Goal: Information Seeking & Learning: Find specific fact

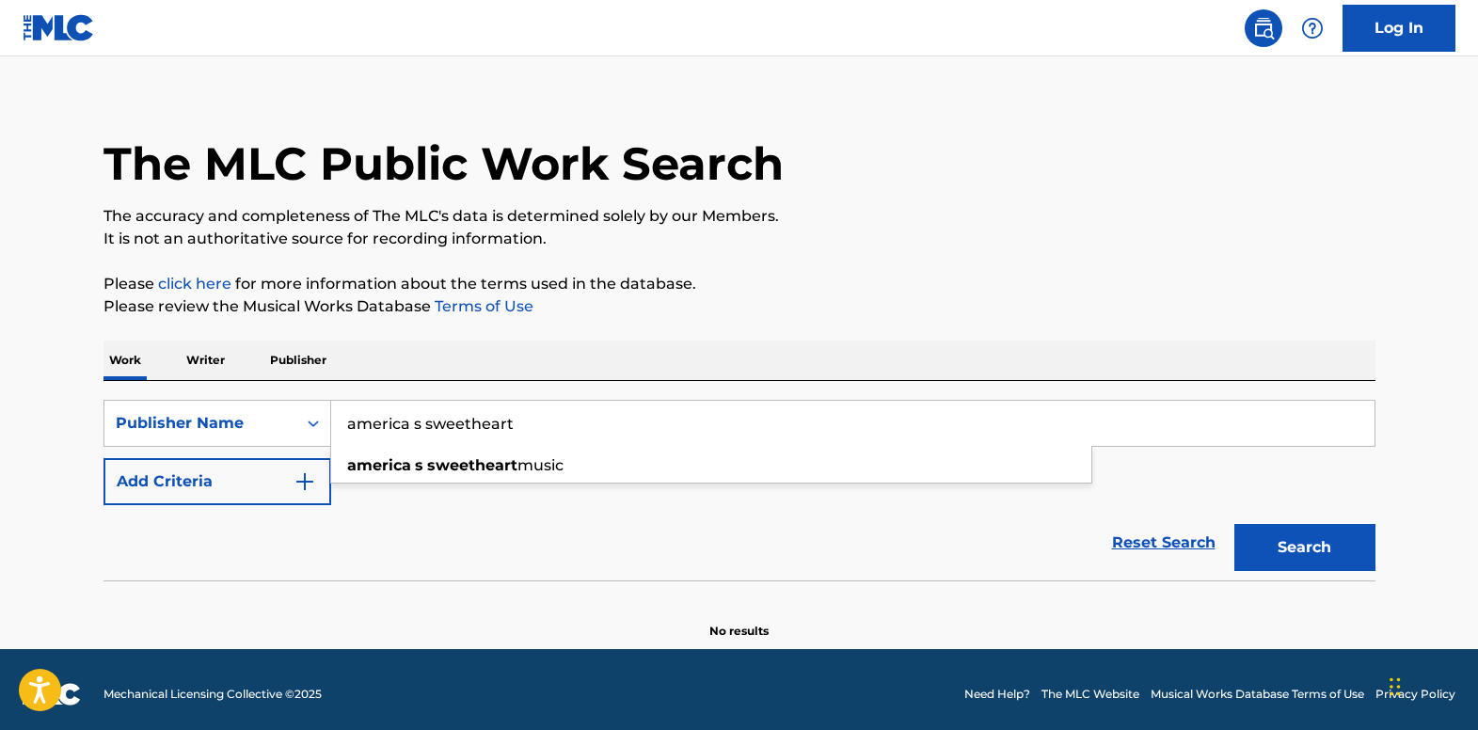
scroll to position [19, 0]
click at [315, 422] on icon "Search Form" at bounding box center [313, 424] width 11 height 7
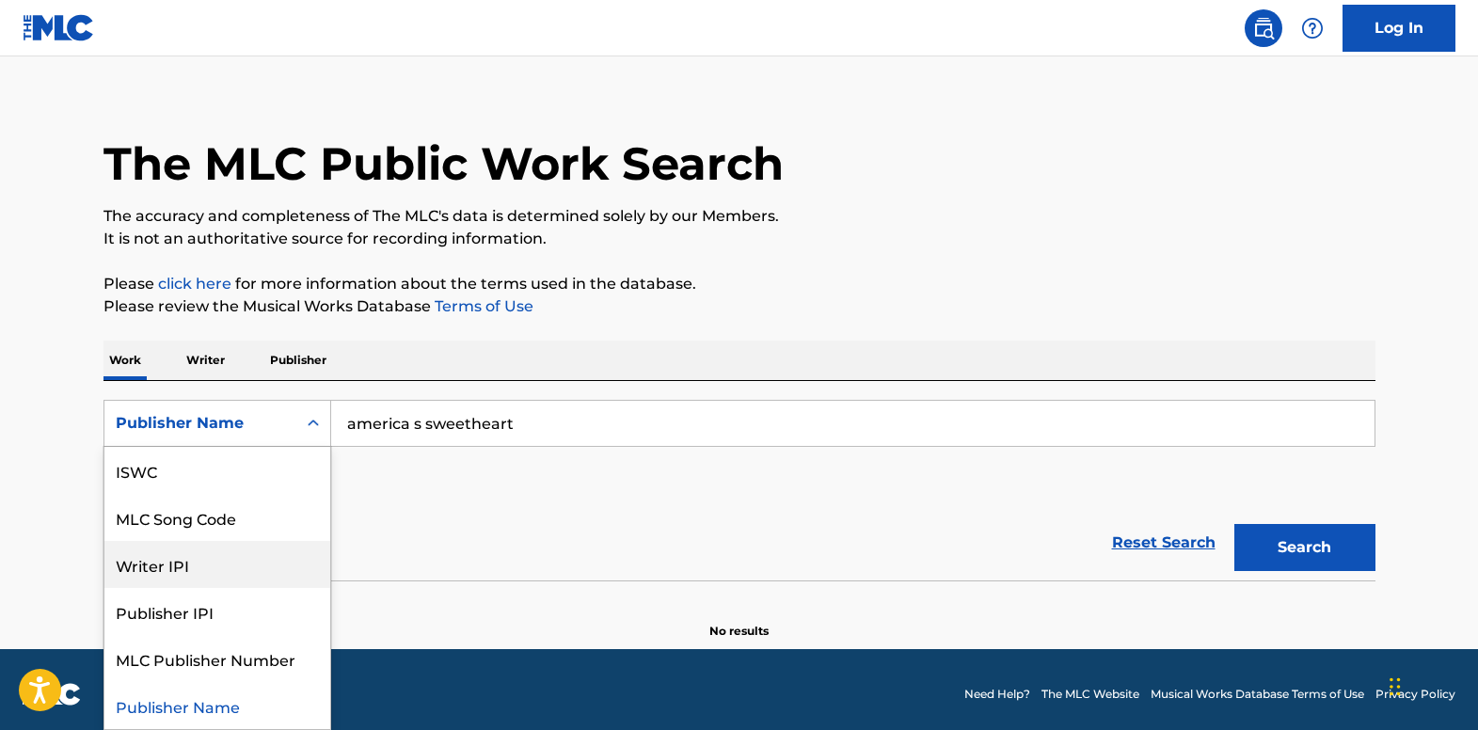
scroll to position [0, 0]
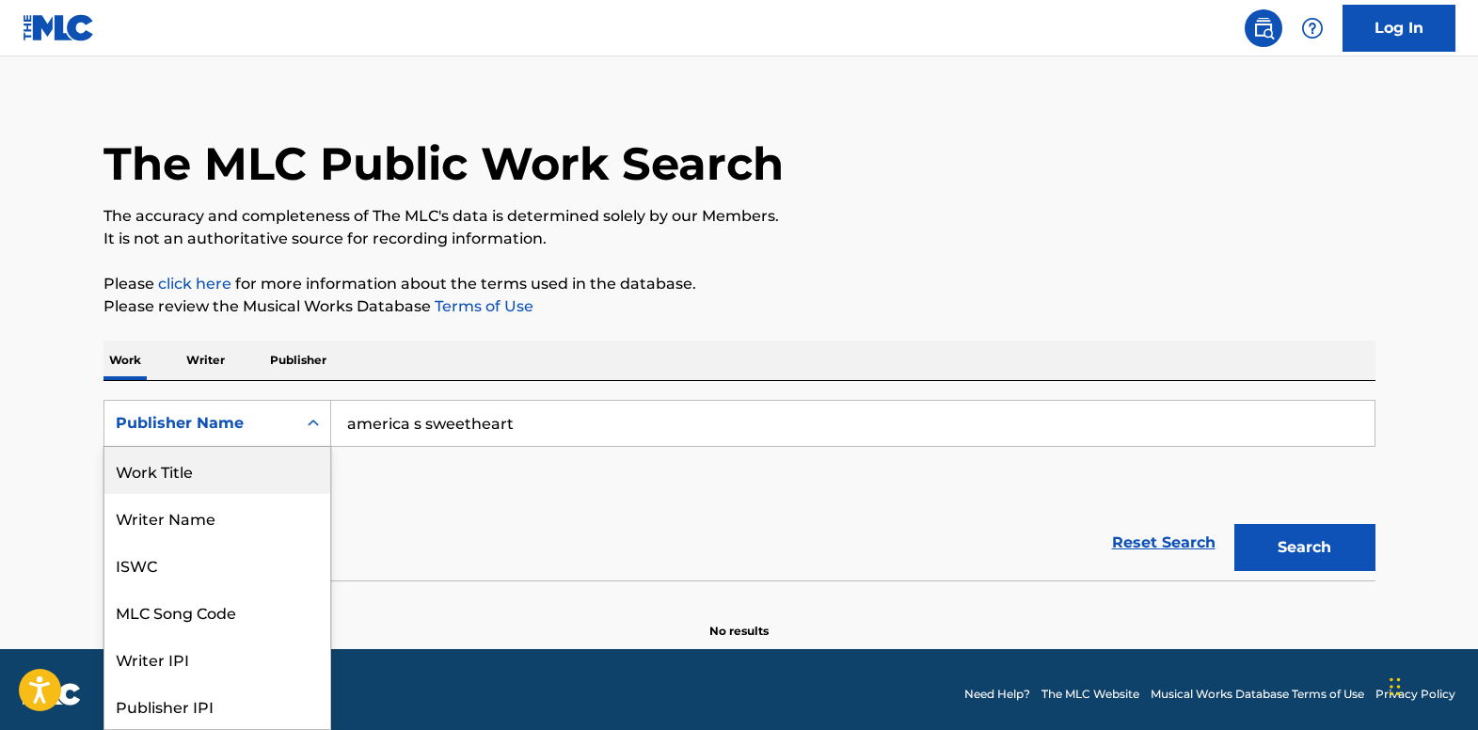
click at [265, 466] on div "Work Title" at bounding box center [217, 470] width 226 height 47
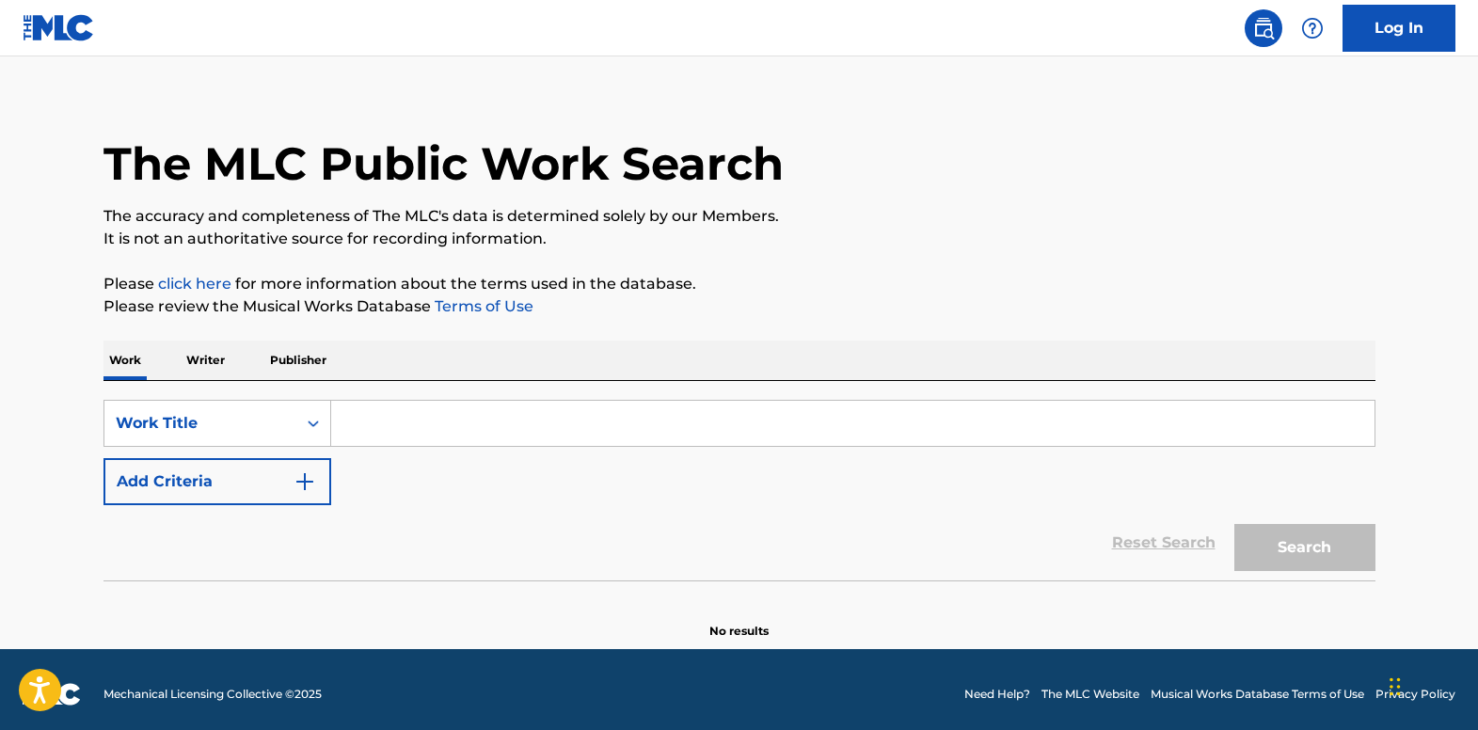
click at [463, 422] on input "Search Form" at bounding box center [852, 423] width 1043 height 45
paste input "Make Love to Me"
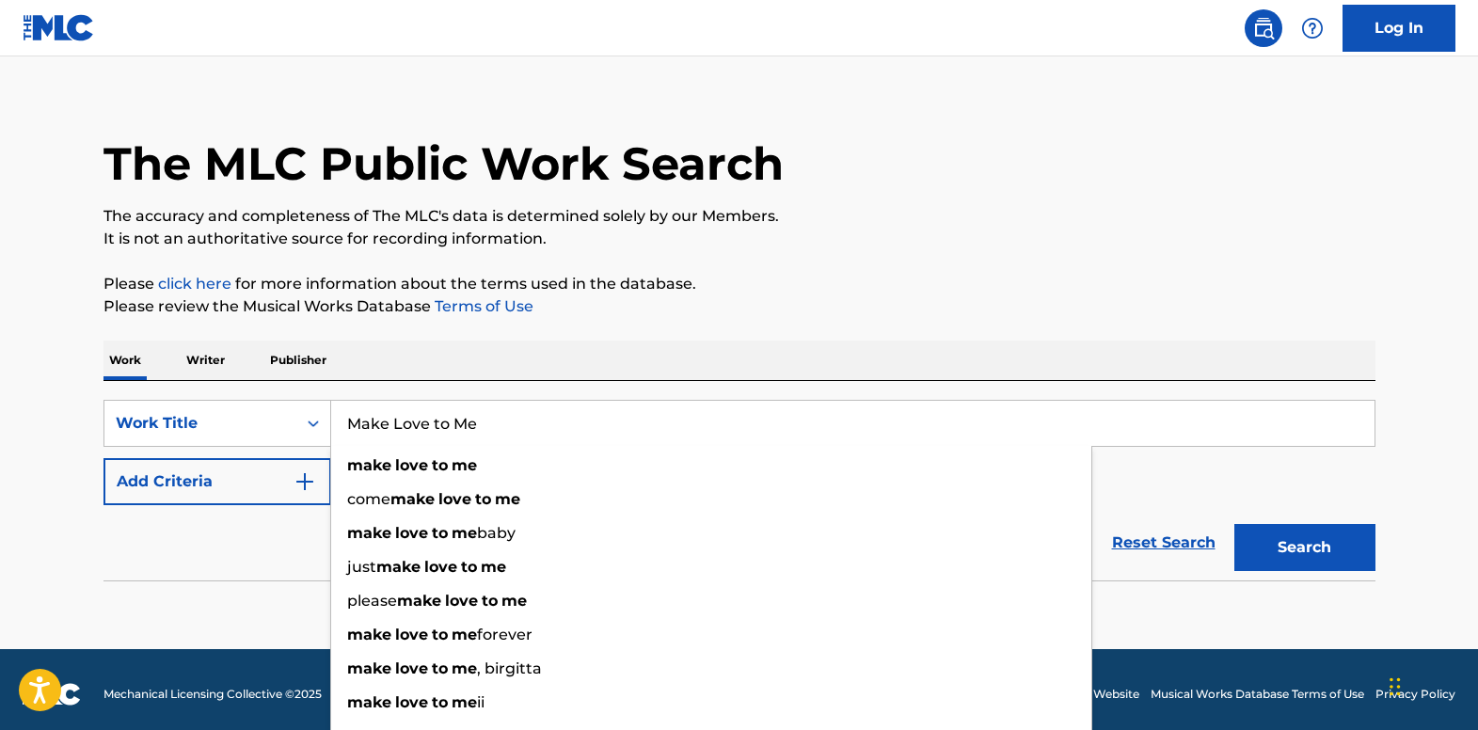
type input "Make Love to Me"
click at [307, 477] on img "Search Form" at bounding box center [305, 481] width 23 height 23
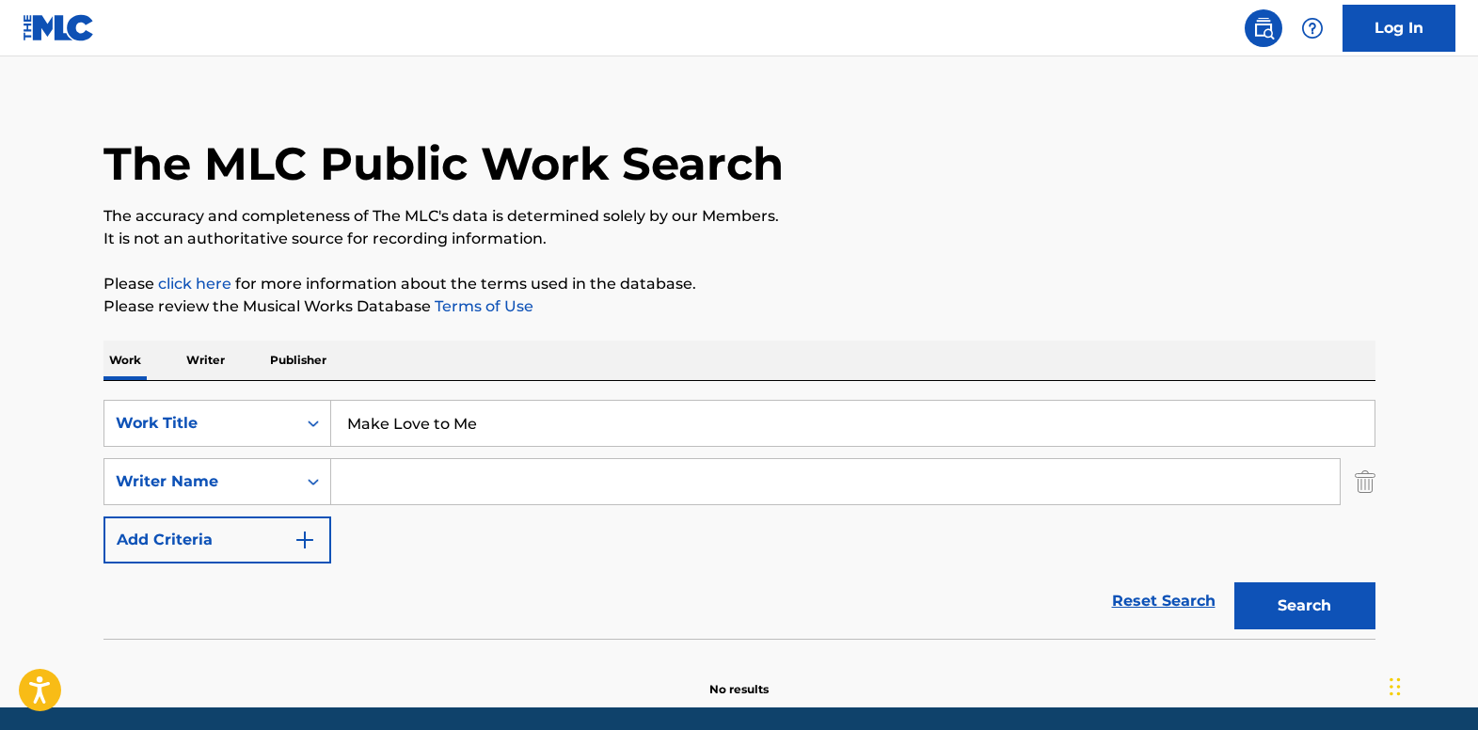
click at [415, 498] on input "Search Form" at bounding box center [835, 481] width 1008 height 45
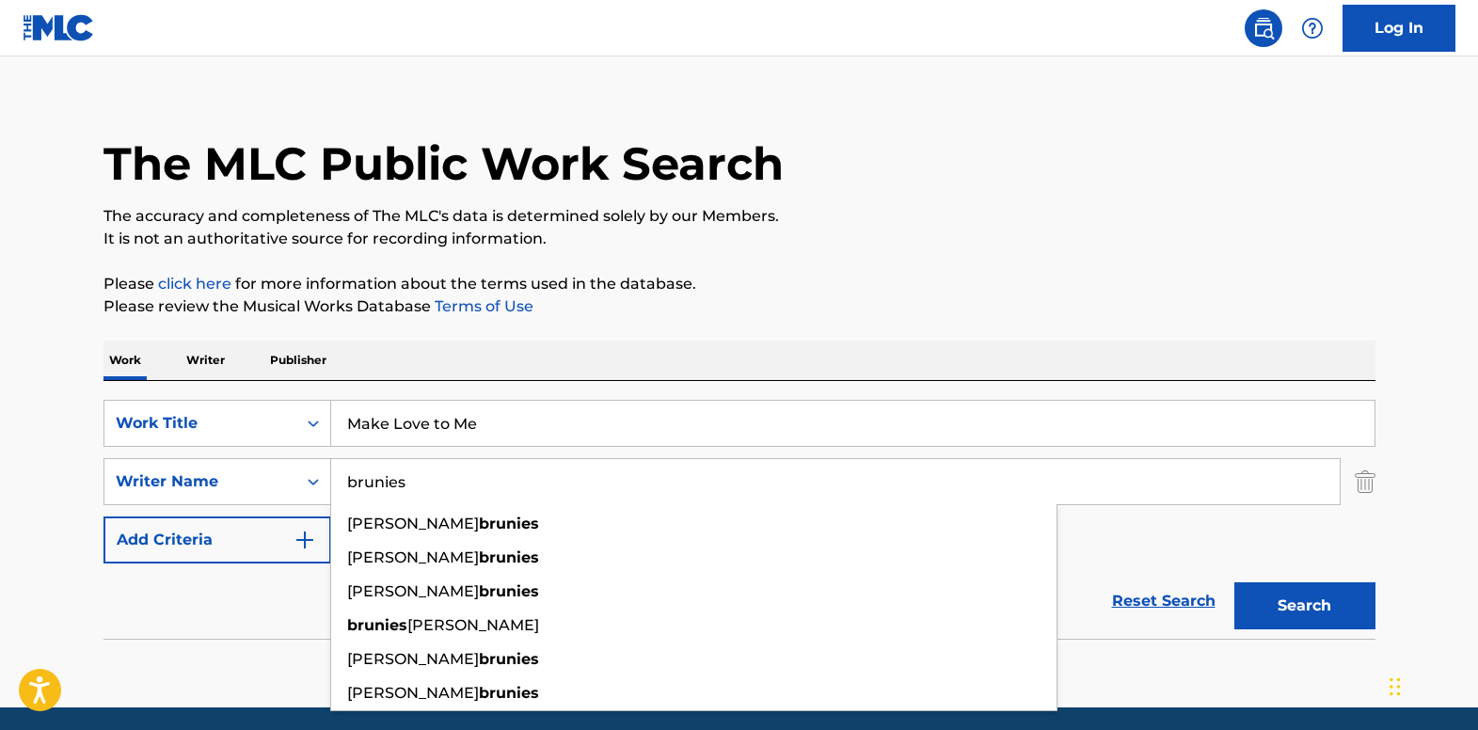
type input "brunies"
click at [1234, 582] on button "Search" at bounding box center [1304, 605] width 141 height 47
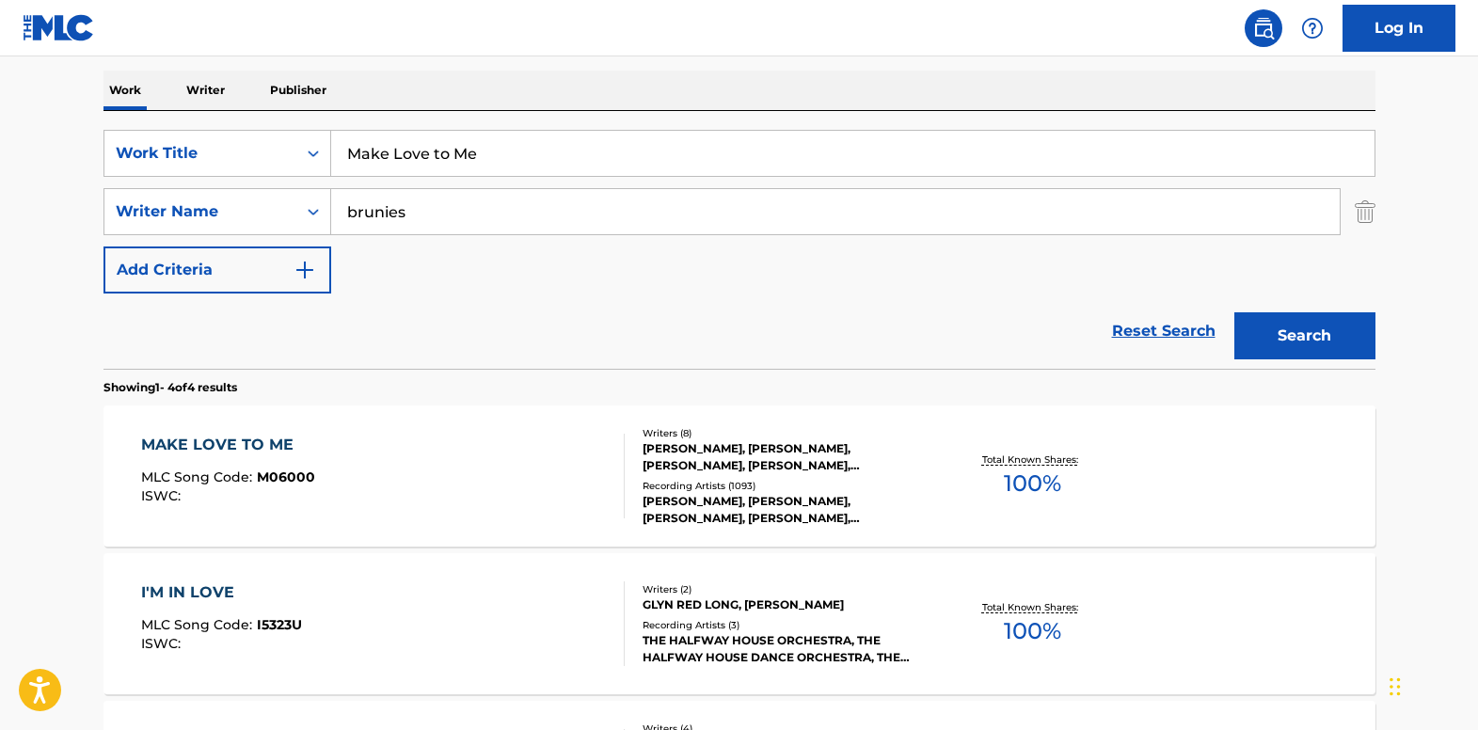
scroll to position [301, 0]
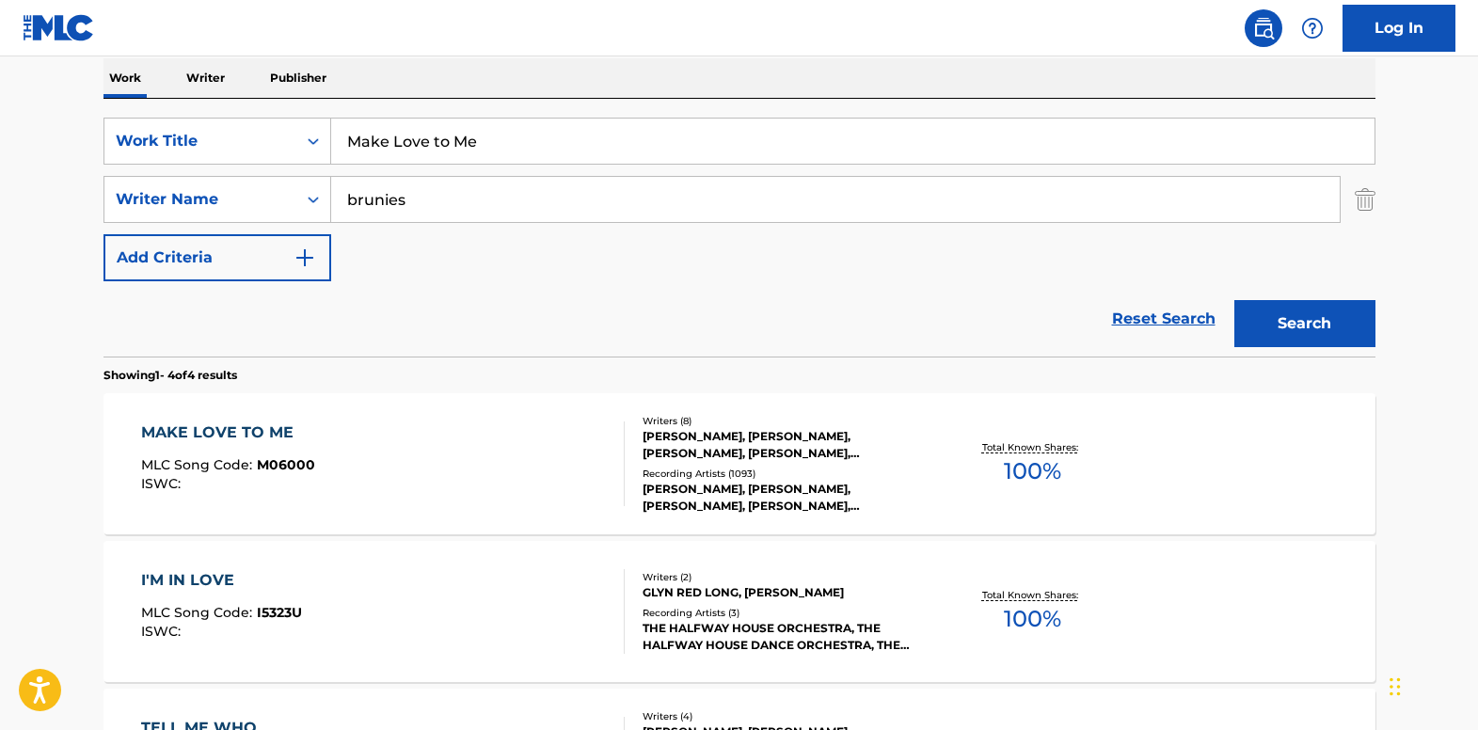
click at [311, 450] on div "MAKE LOVE TO ME MLC Song Code : M06000 ISWC :" at bounding box center [228, 463] width 174 height 85
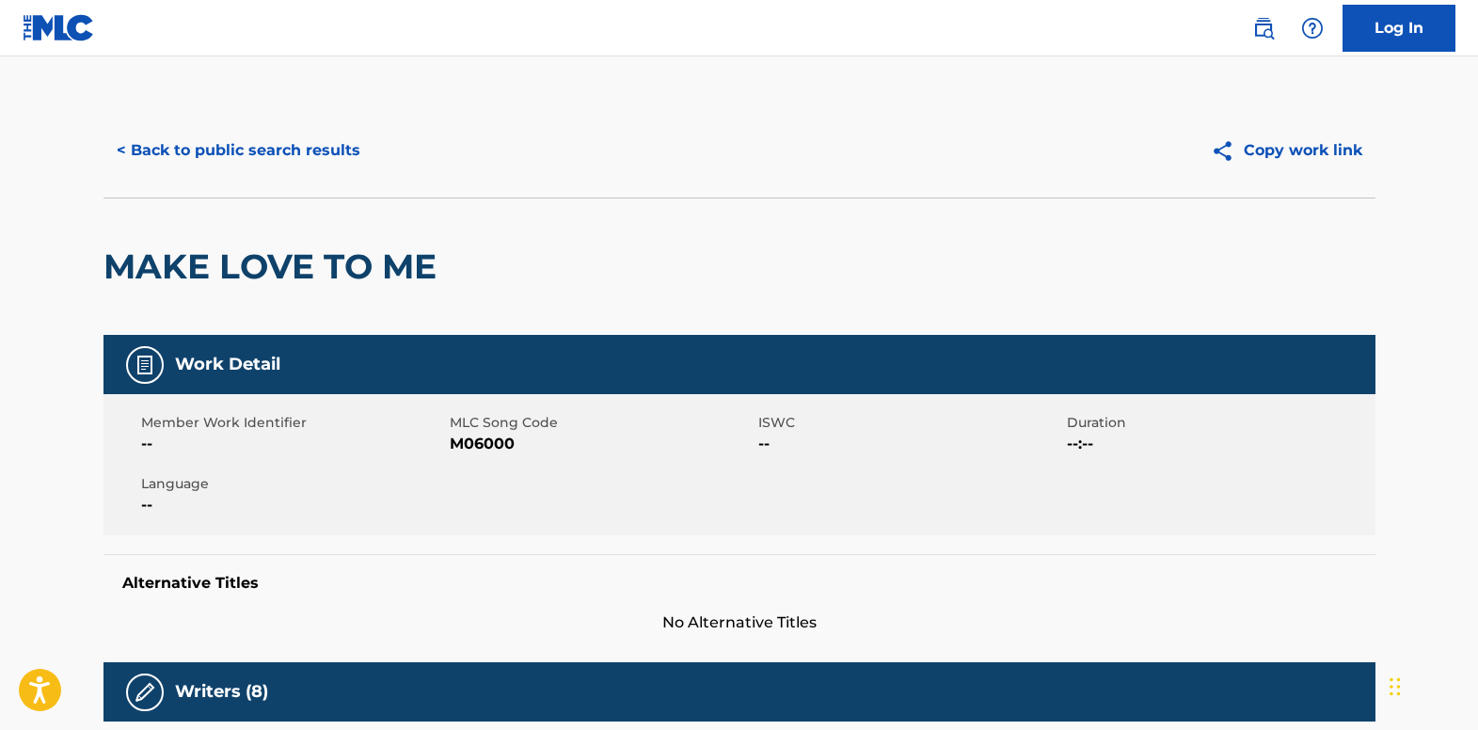
click at [239, 152] on button "< Back to public search results" at bounding box center [238, 150] width 270 height 47
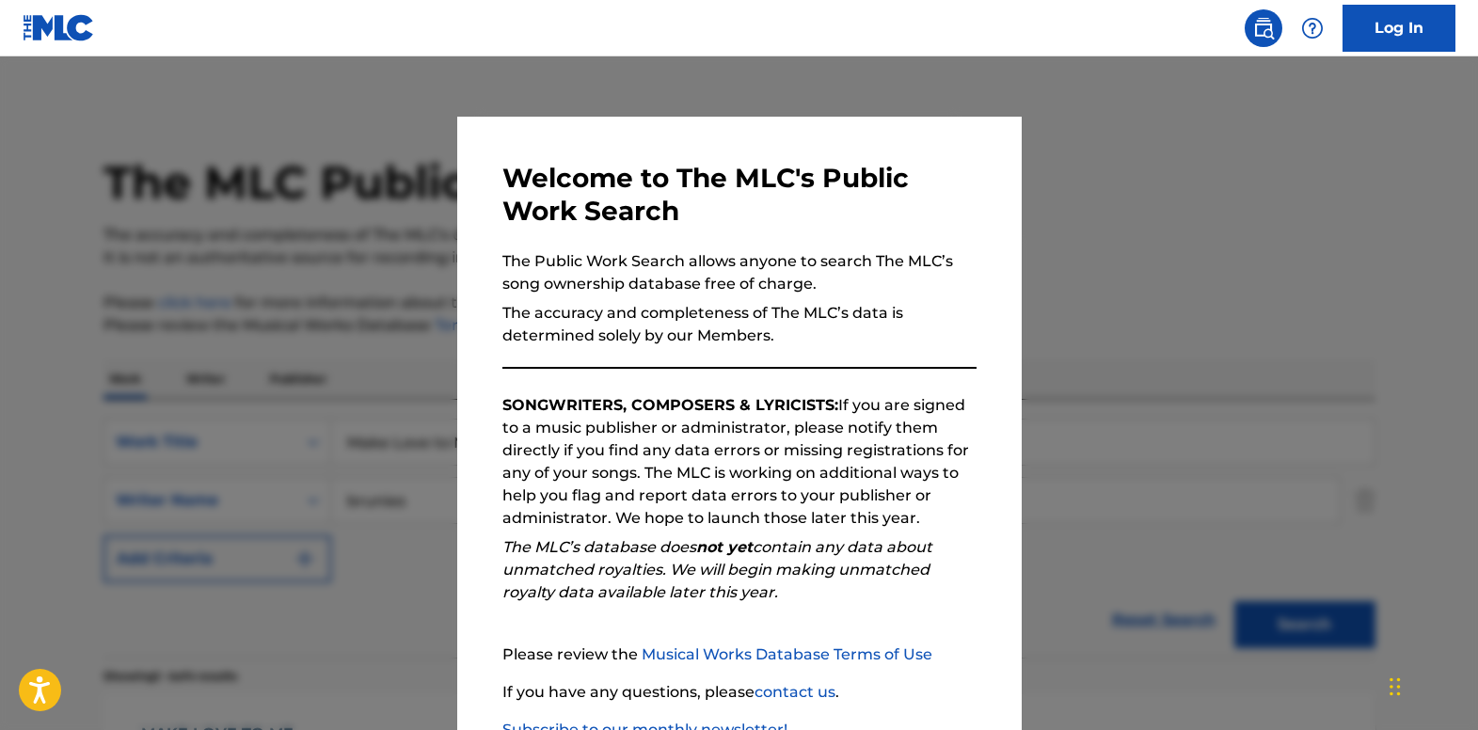
click at [83, 276] on div at bounding box center [739, 421] width 1478 height 730
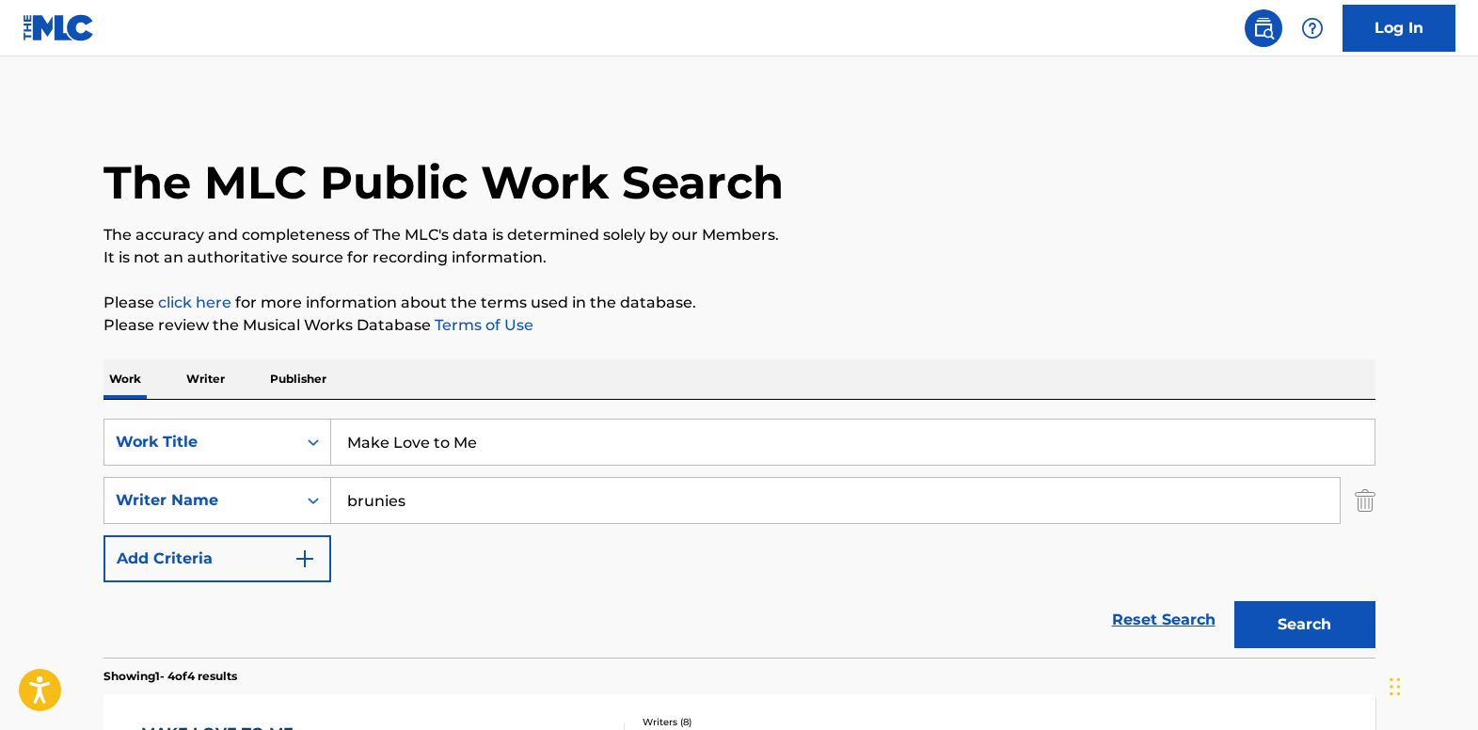
drag, startPoint x: 389, startPoint y: 411, endPoint x: 344, endPoint y: 416, distance: 44.5
click at [344, 416] on div "SearchWithCriteria18f75160-27b0-4a09-9914-68312901d223 Work Title Make Love to …" at bounding box center [739, 529] width 1272 height 258
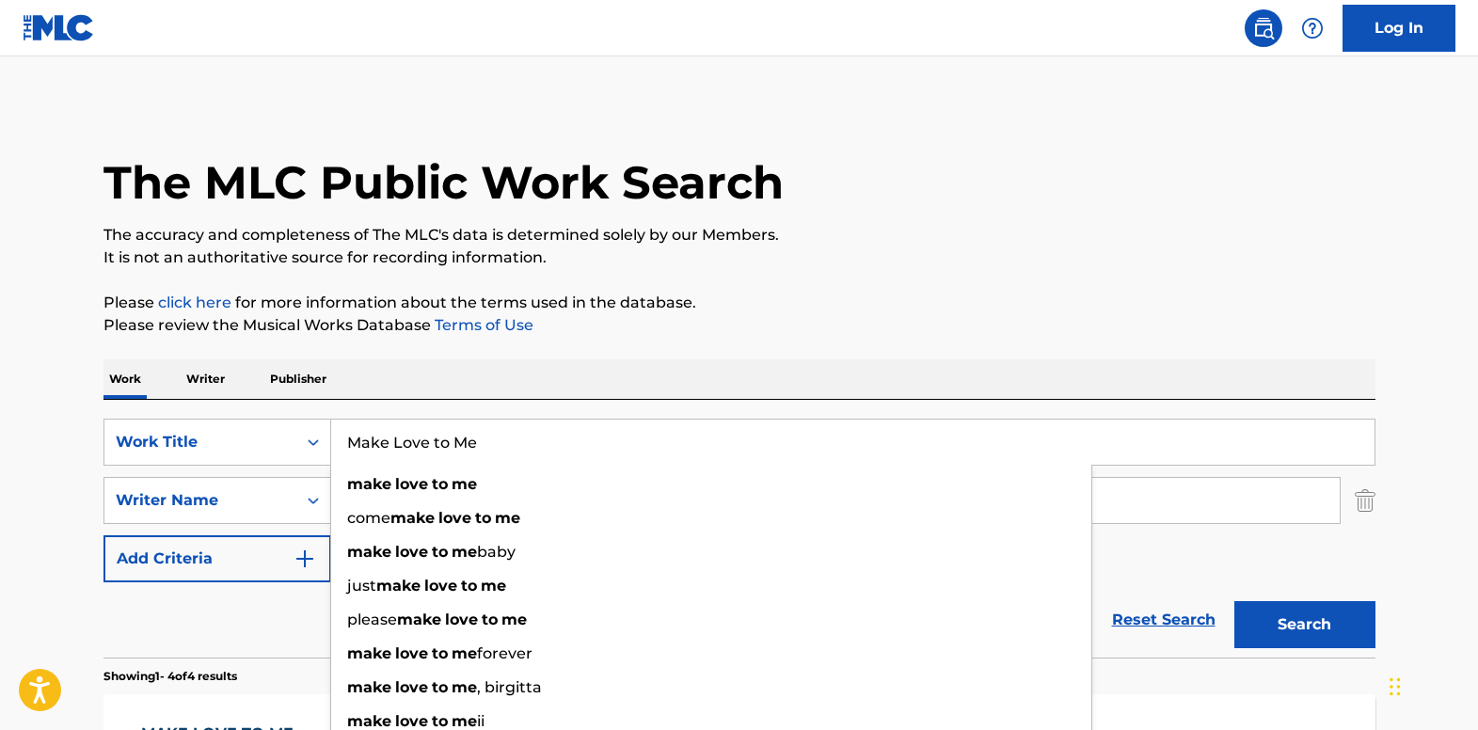
paste input "A Little Good News"
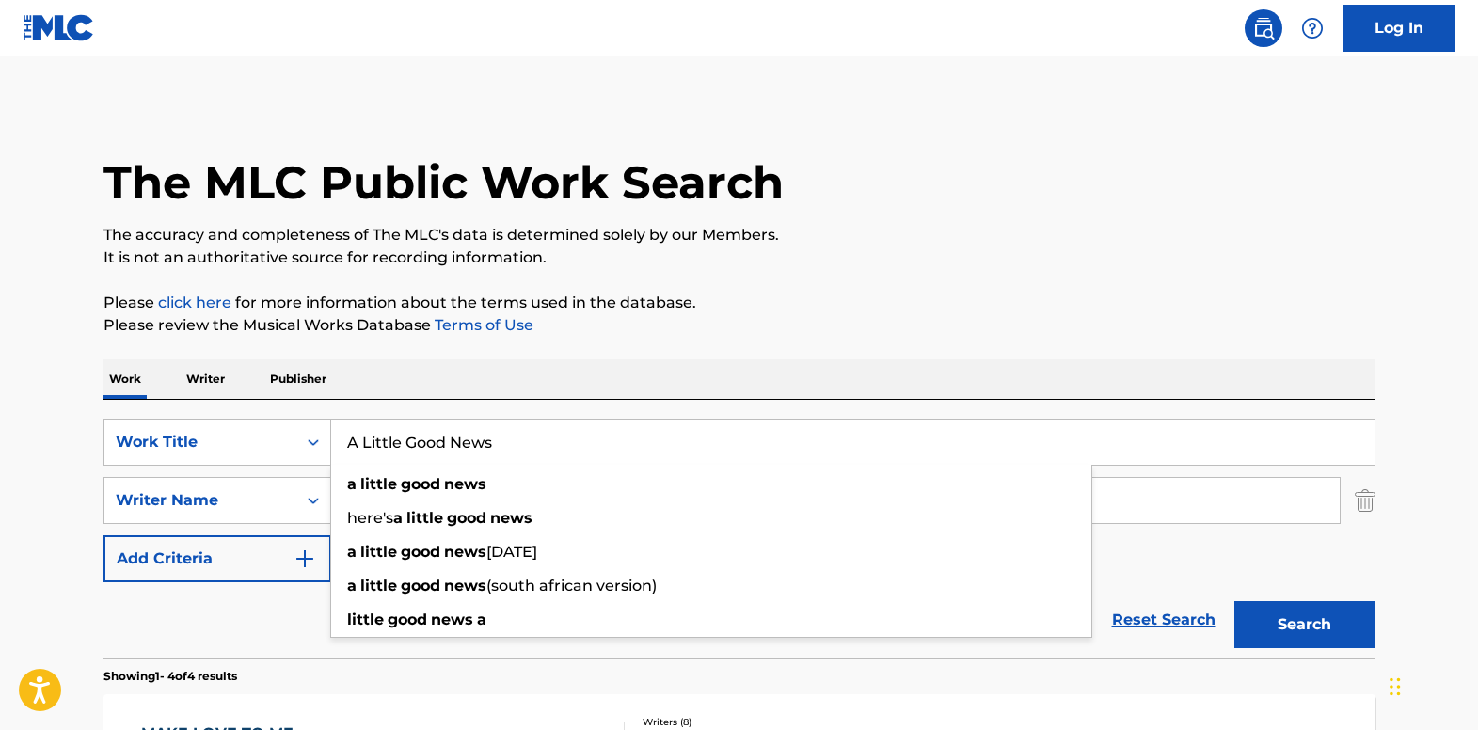
type input "A Little Good News"
click at [418, 352] on div "The MLC Public Work Search The accuracy and completeness of The MLC's data is d…" at bounding box center [739, 734] width 1317 height 1263
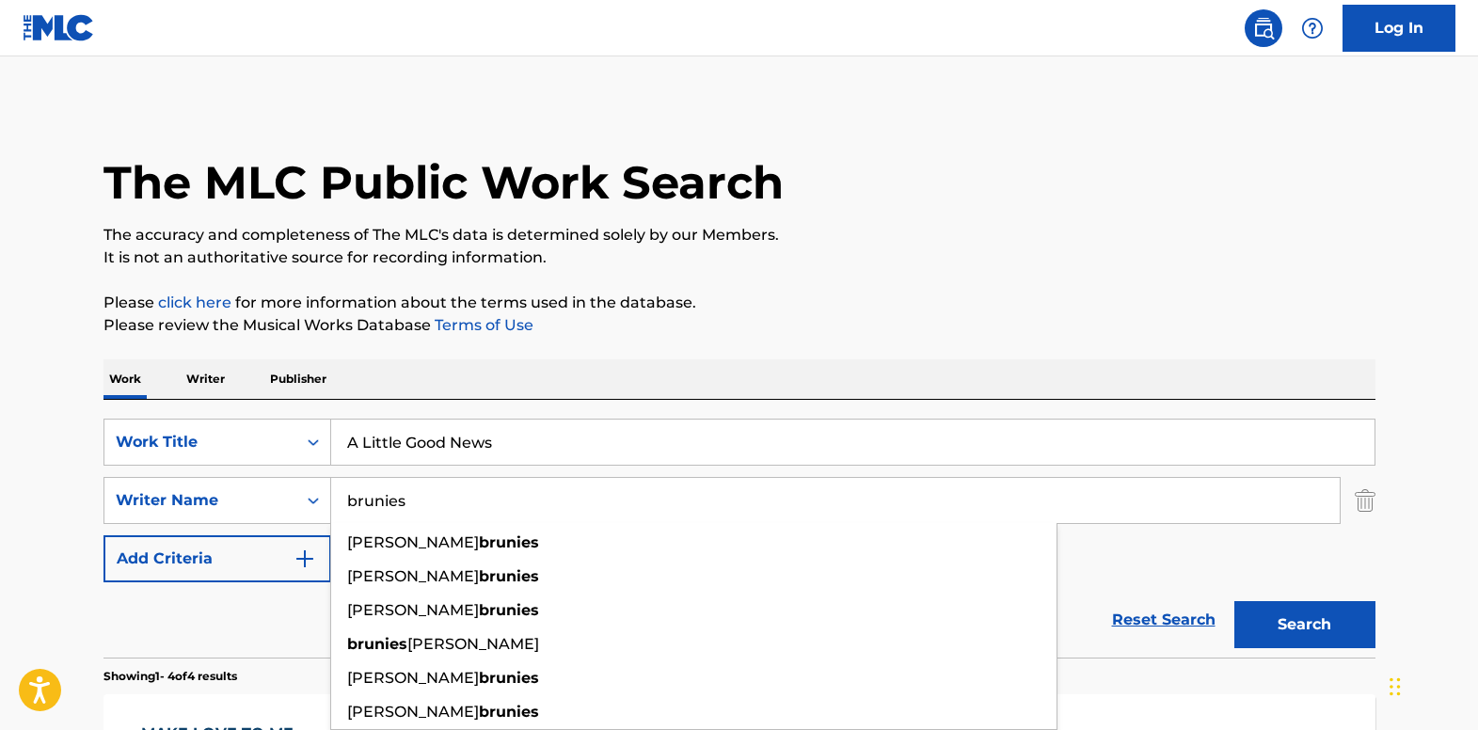
drag, startPoint x: 436, startPoint y: 491, endPoint x: 358, endPoint y: 509, distance: 80.1
click at [358, 509] on input "brunies" at bounding box center [835, 500] width 1008 height 45
type input "black"
click at [557, 331] on p "Please review the Musical Works Database Terms of Use" at bounding box center [739, 325] width 1272 height 23
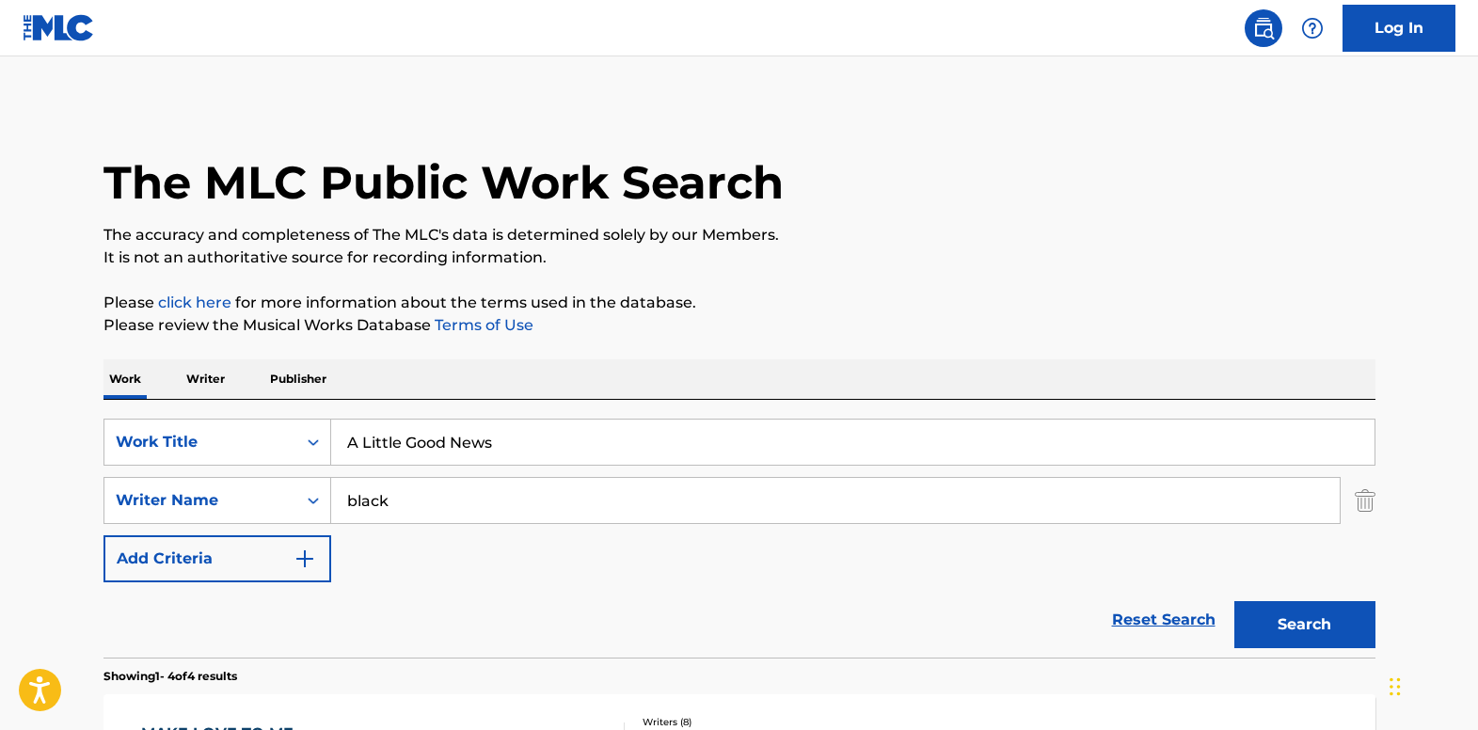
click at [1270, 607] on button "Search" at bounding box center [1304, 624] width 141 height 47
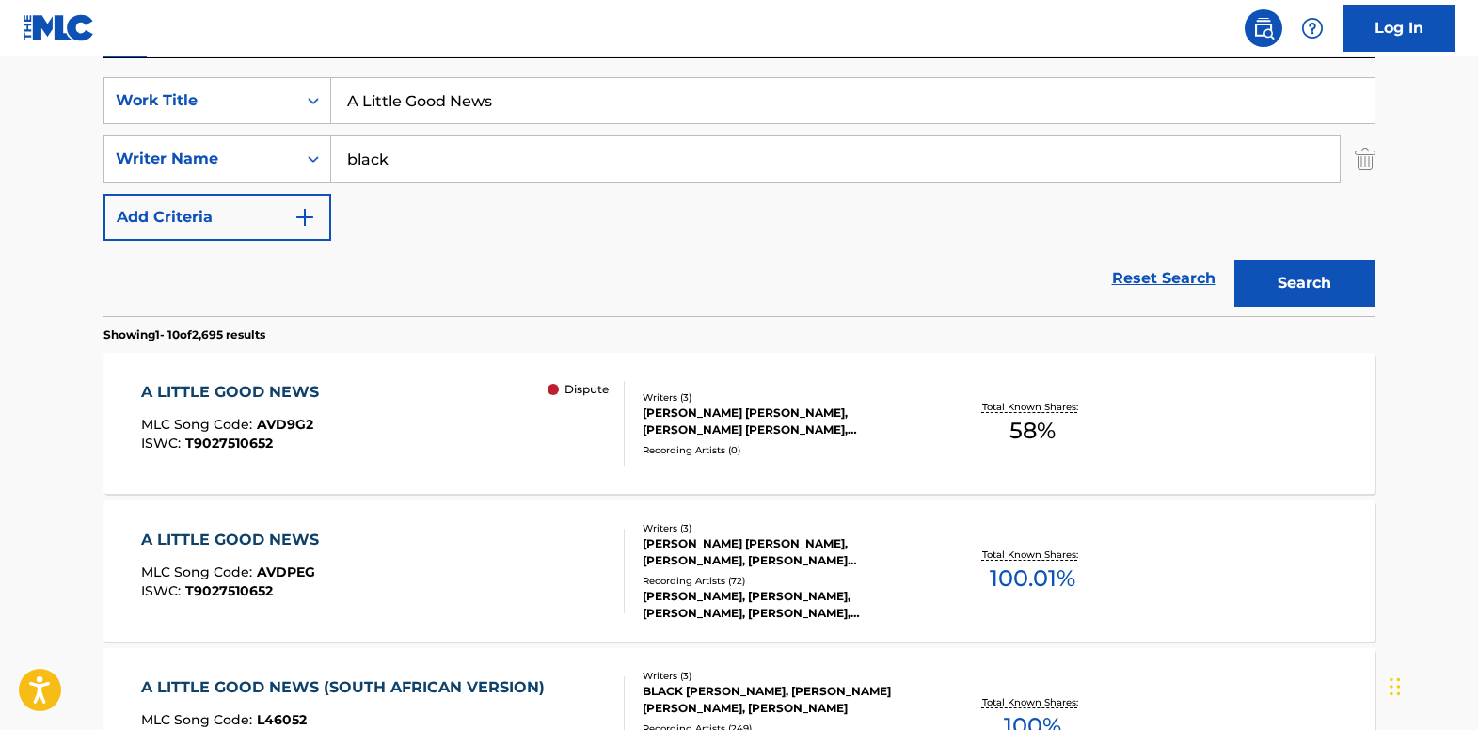
scroll to position [376, 0]
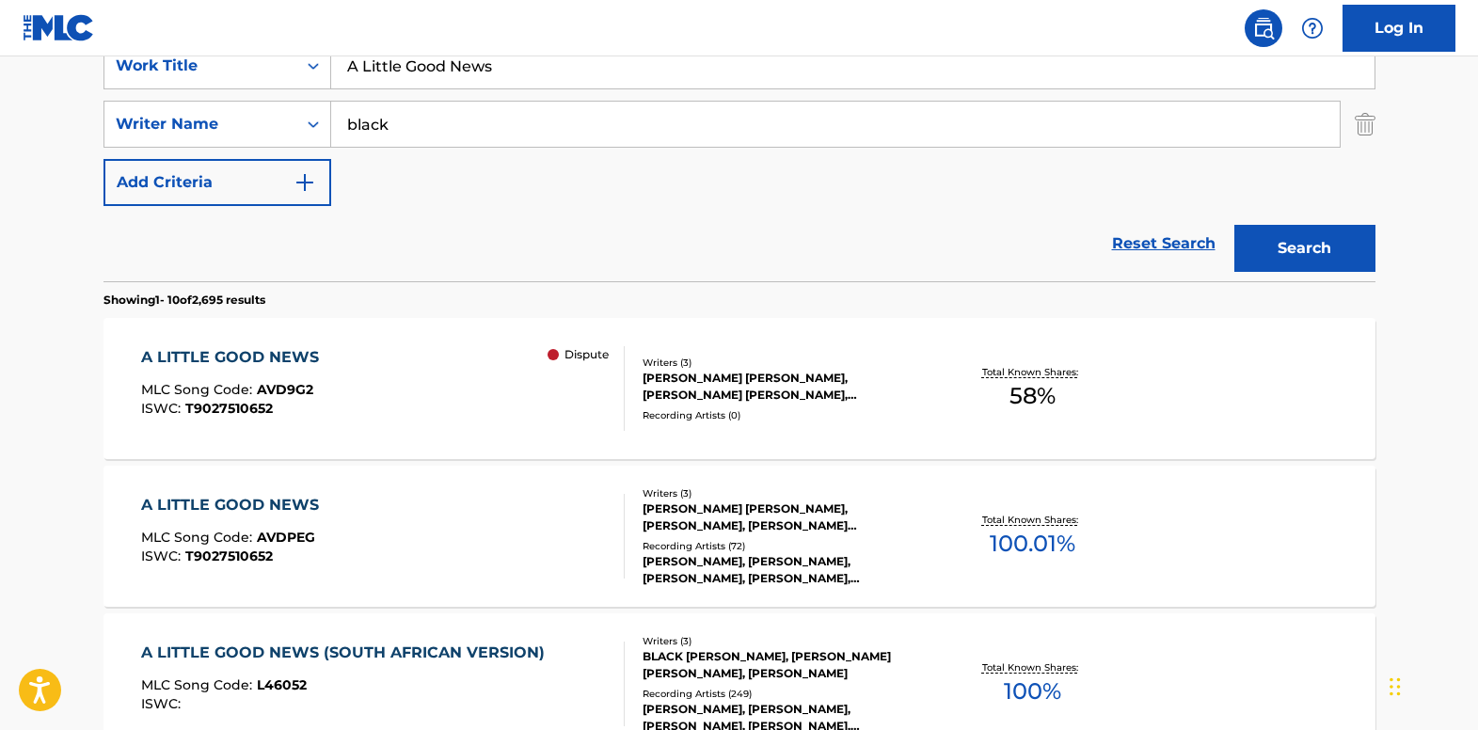
click at [167, 514] on div "A LITTLE GOOD NEWS" at bounding box center [234, 505] width 187 height 23
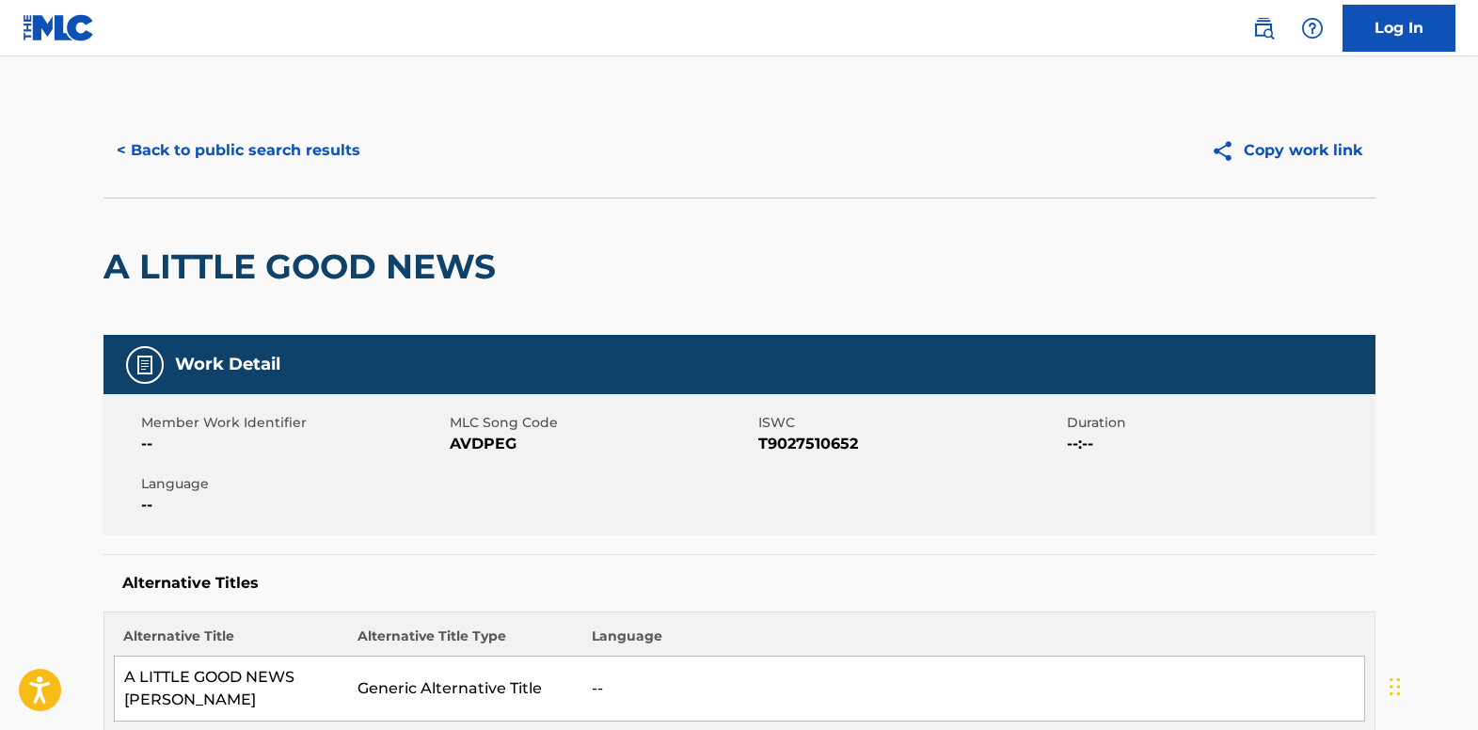
click at [165, 143] on button "< Back to public search results" at bounding box center [238, 150] width 270 height 47
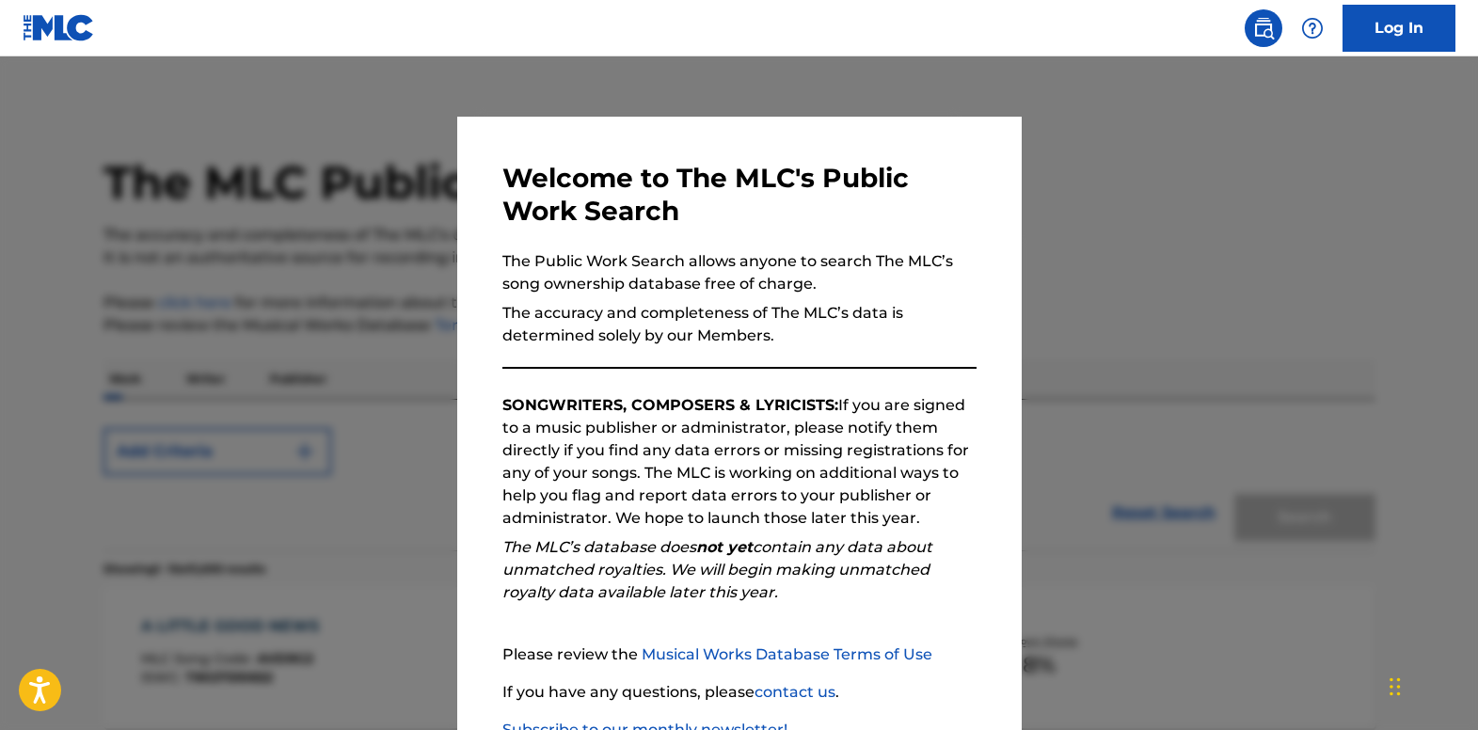
scroll to position [376, 0]
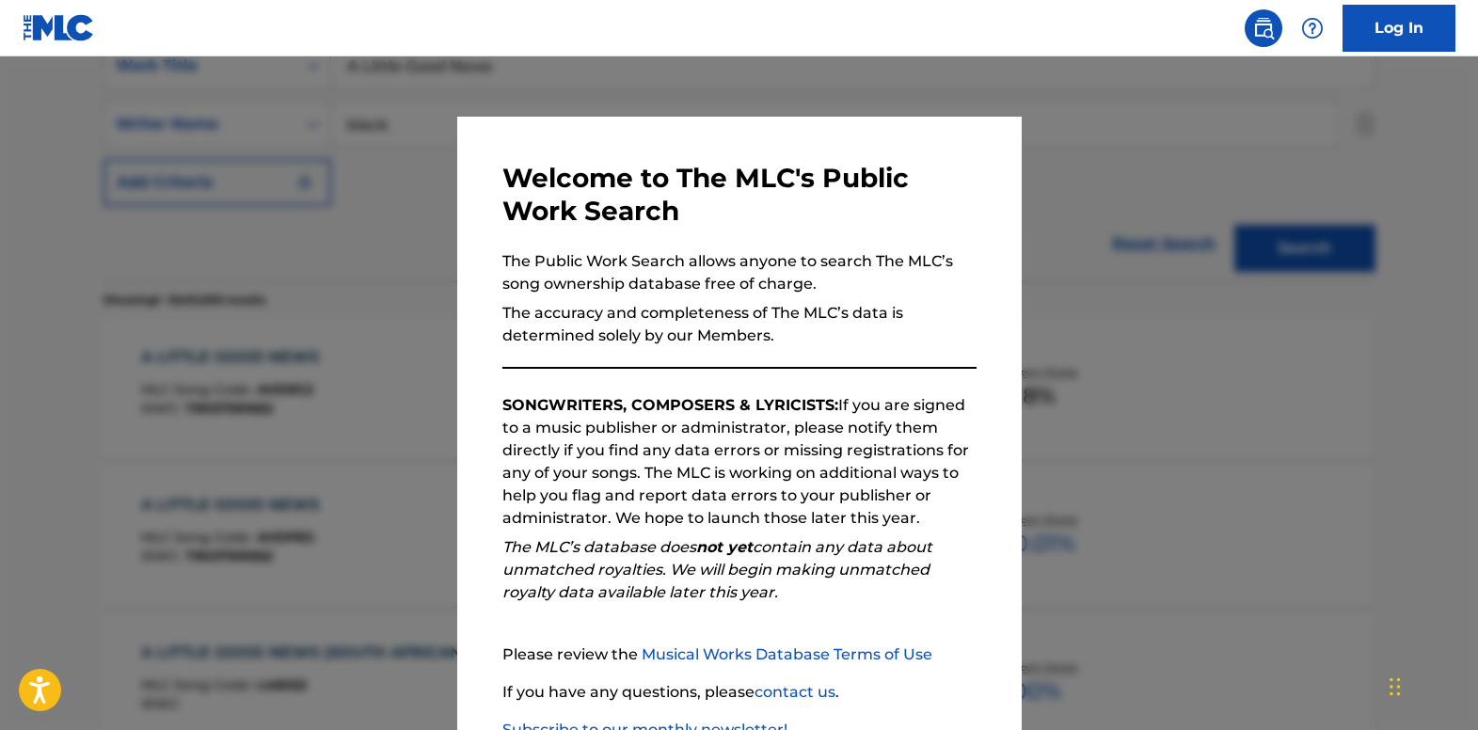
click at [324, 289] on div at bounding box center [739, 421] width 1478 height 730
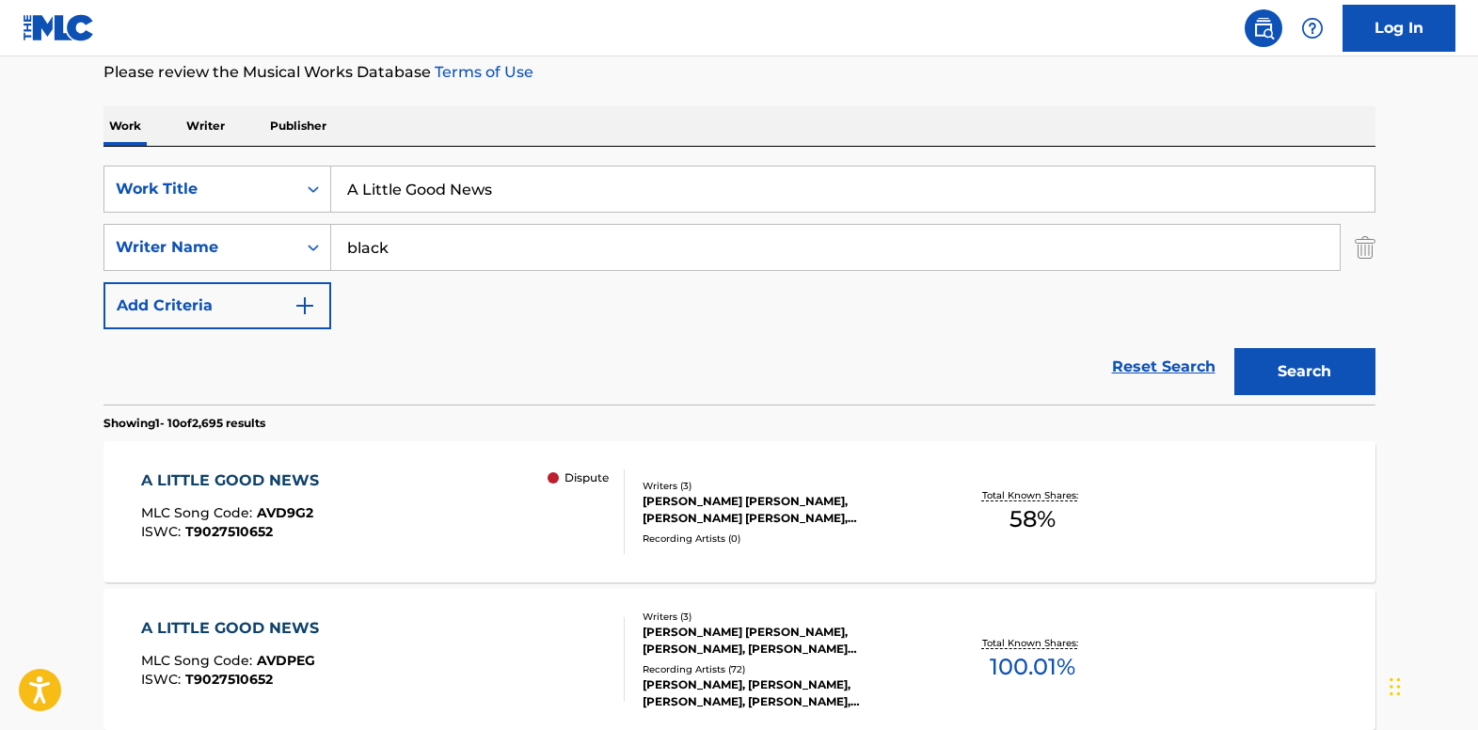
scroll to position [94, 0]
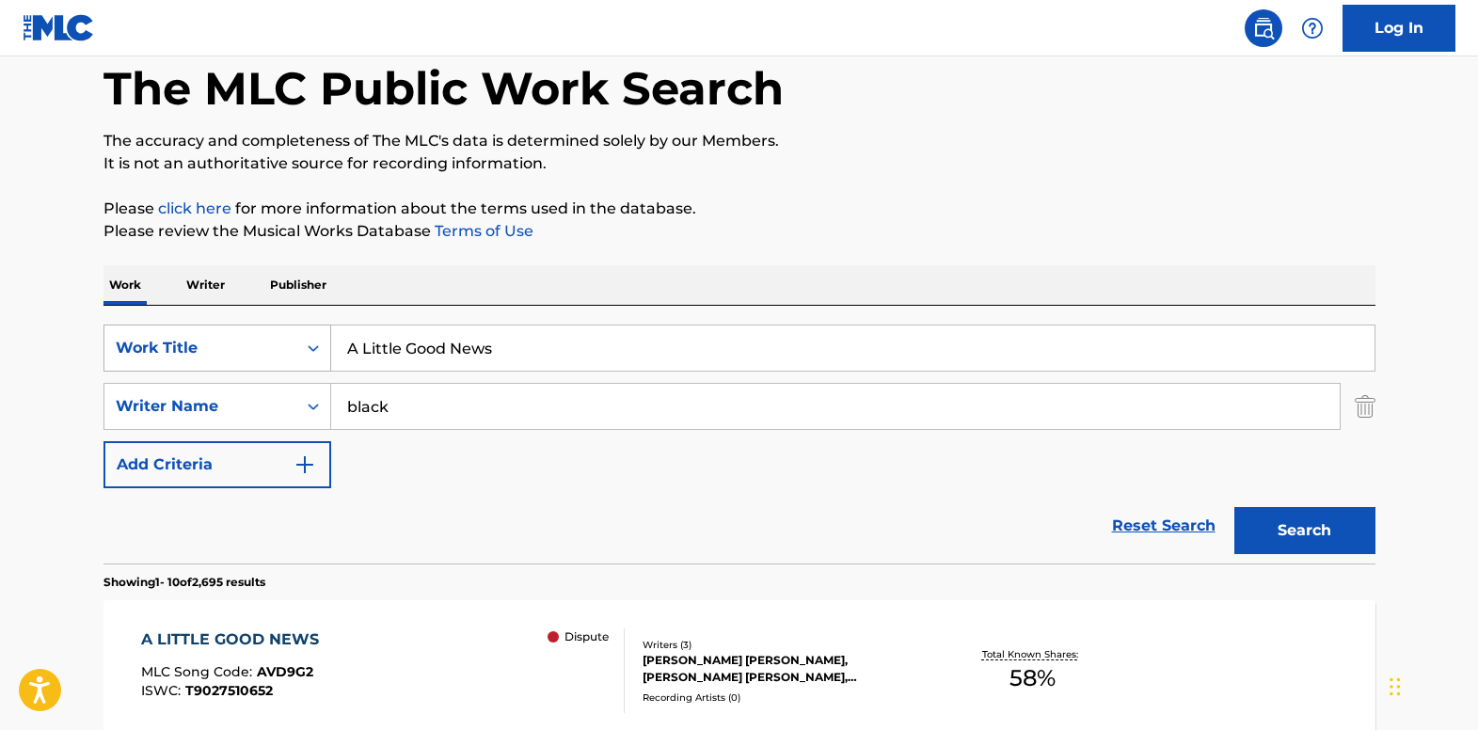
drag, startPoint x: 511, startPoint y: 343, endPoint x: 309, endPoint y: 345, distance: 202.3
click at [309, 345] on div "SearchWithCriteria18f75160-27b0-4a09-9914-68312901d223 Work Title A Little Good…" at bounding box center [739, 348] width 1272 height 47
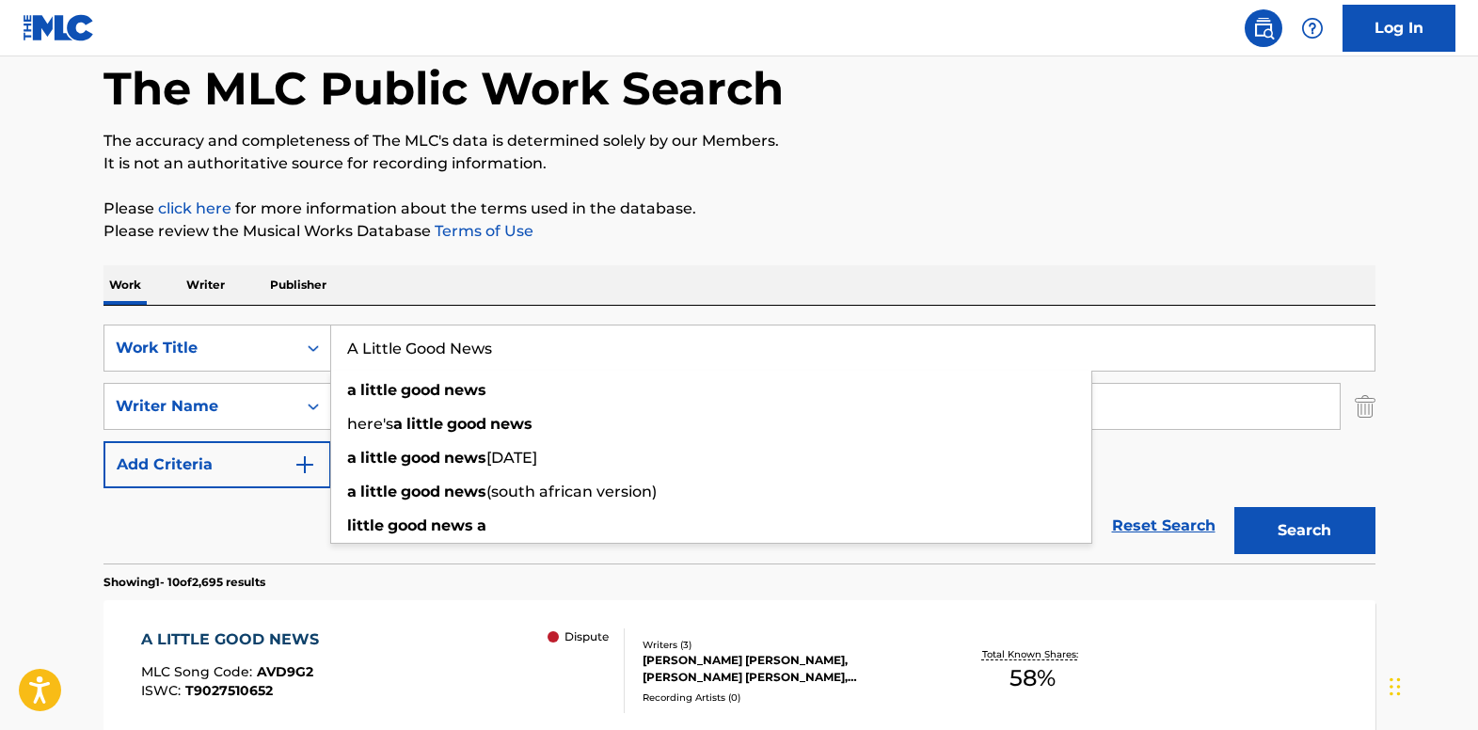
paste input "re You Still In Love With Me"
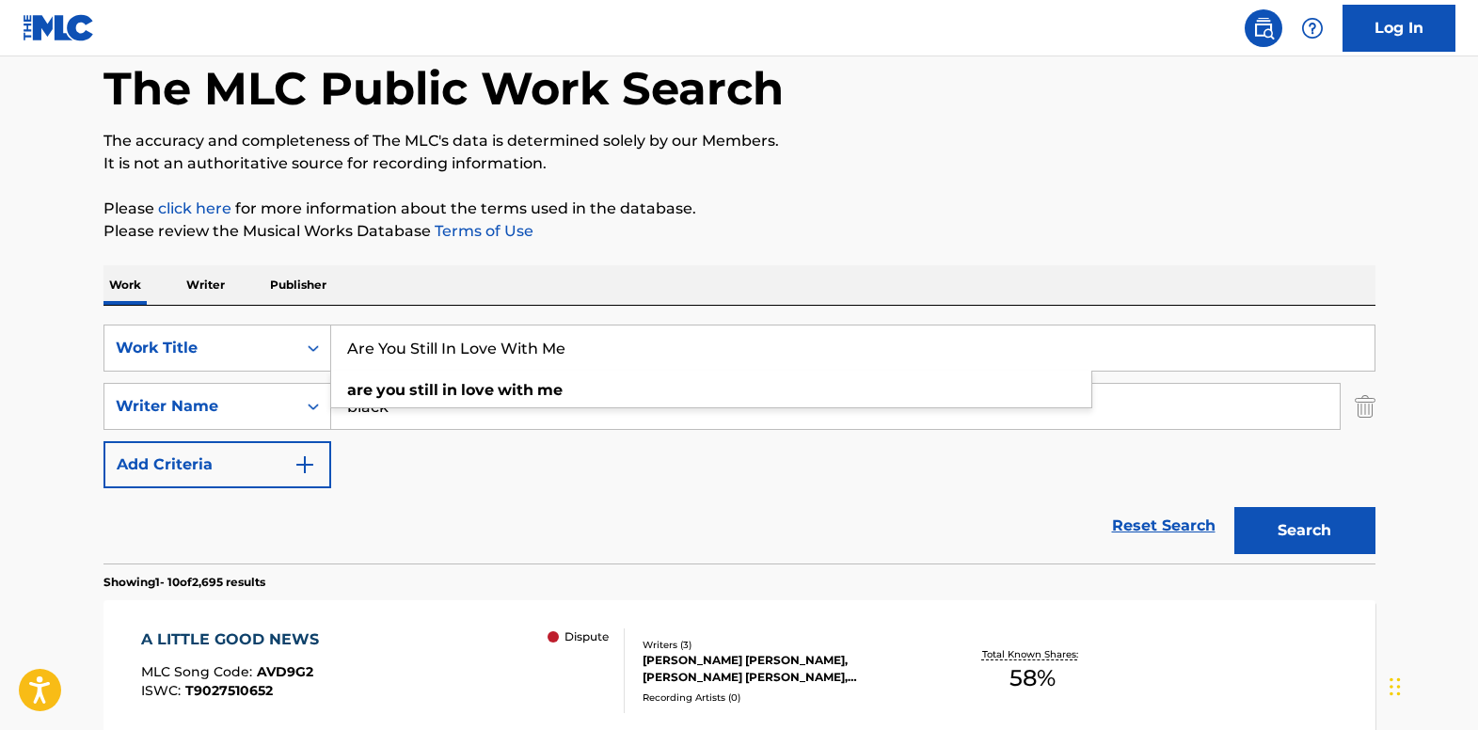
type input "Are You Still In Love With Me"
click at [527, 241] on p "Please review the Musical Works Database Terms of Use" at bounding box center [739, 231] width 1272 height 23
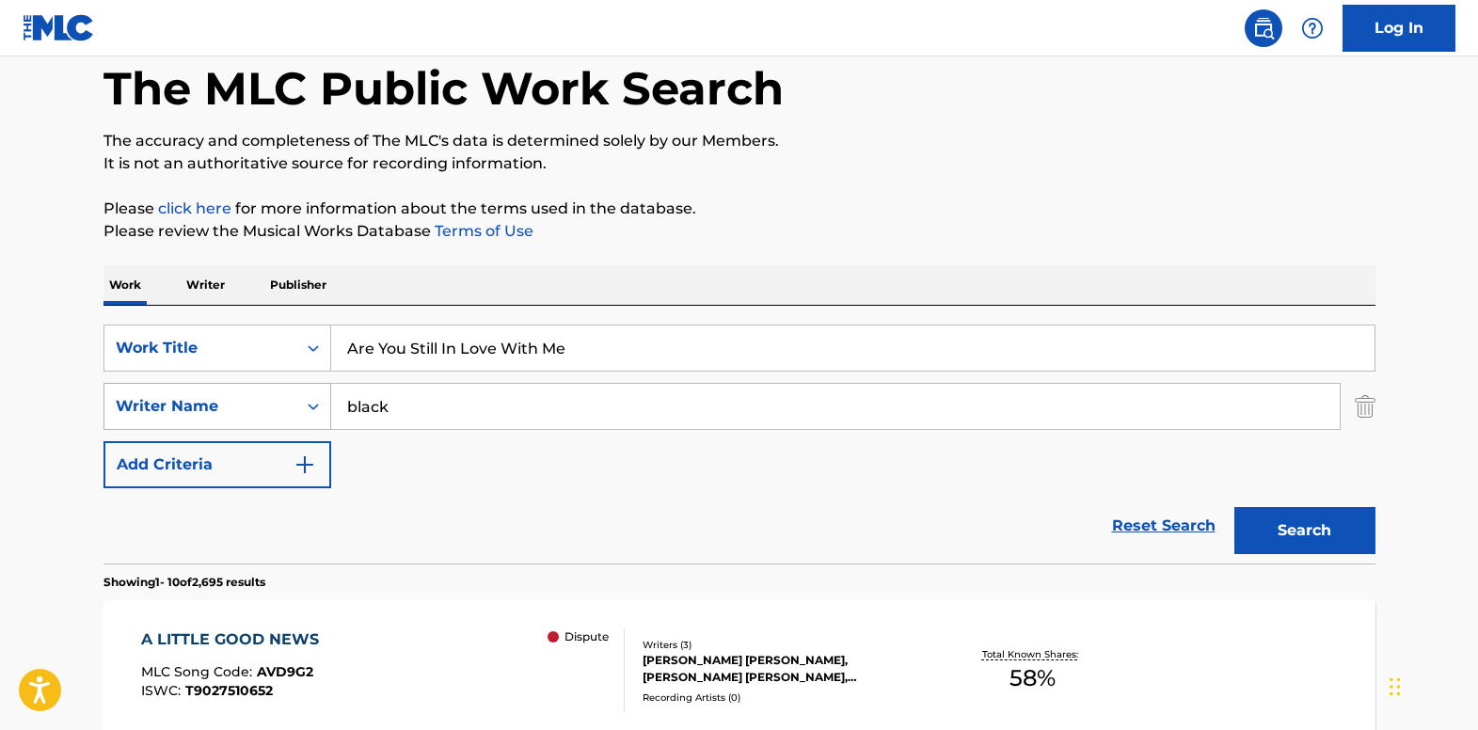
drag, startPoint x: 424, startPoint y: 404, endPoint x: 277, endPoint y: 405, distance: 147.7
click at [277, 405] on div "SearchWithCriteria139e0835-8cfb-4a9b-962a-5c714a008d06 Writer Name [PERSON_NAME]" at bounding box center [739, 406] width 1272 height 47
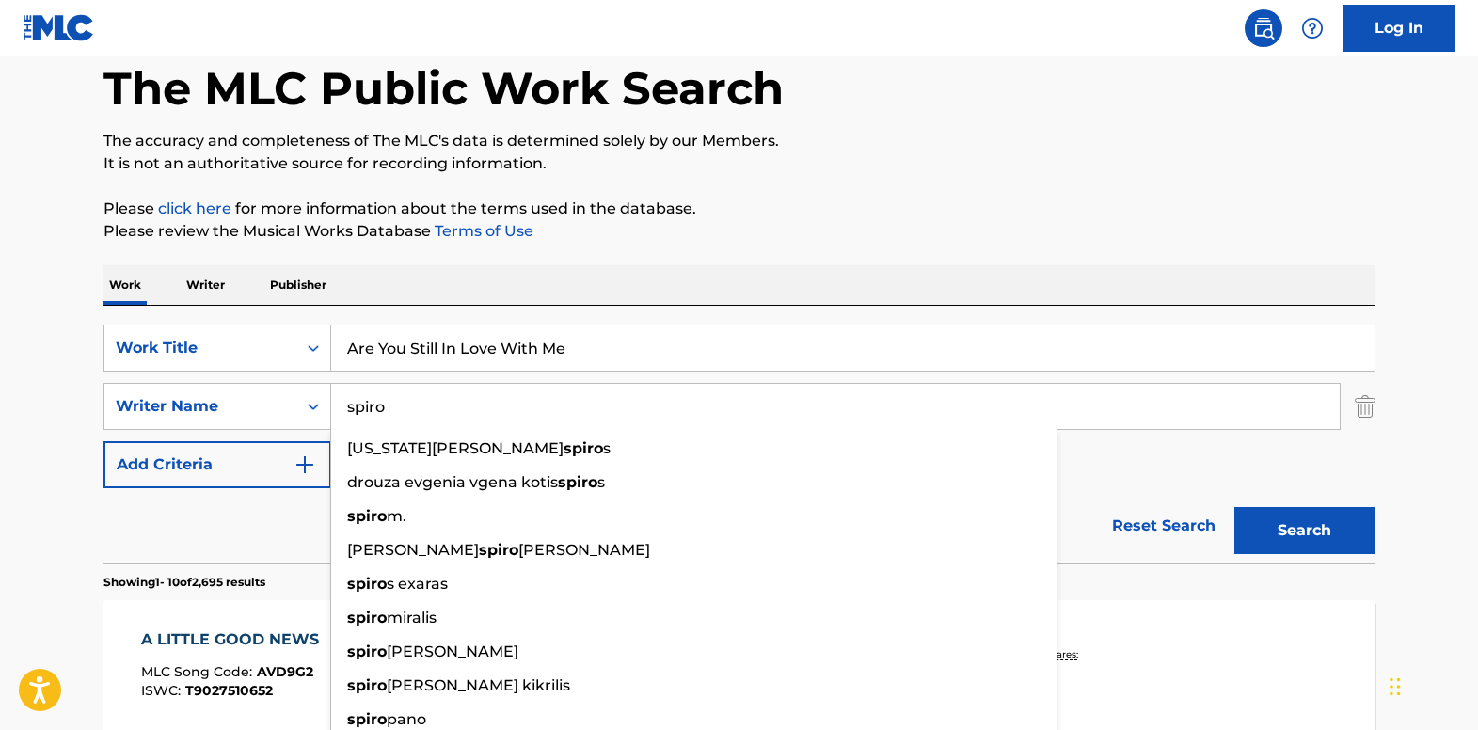
type input "spiro"
click at [1234, 507] on button "Search" at bounding box center [1304, 530] width 141 height 47
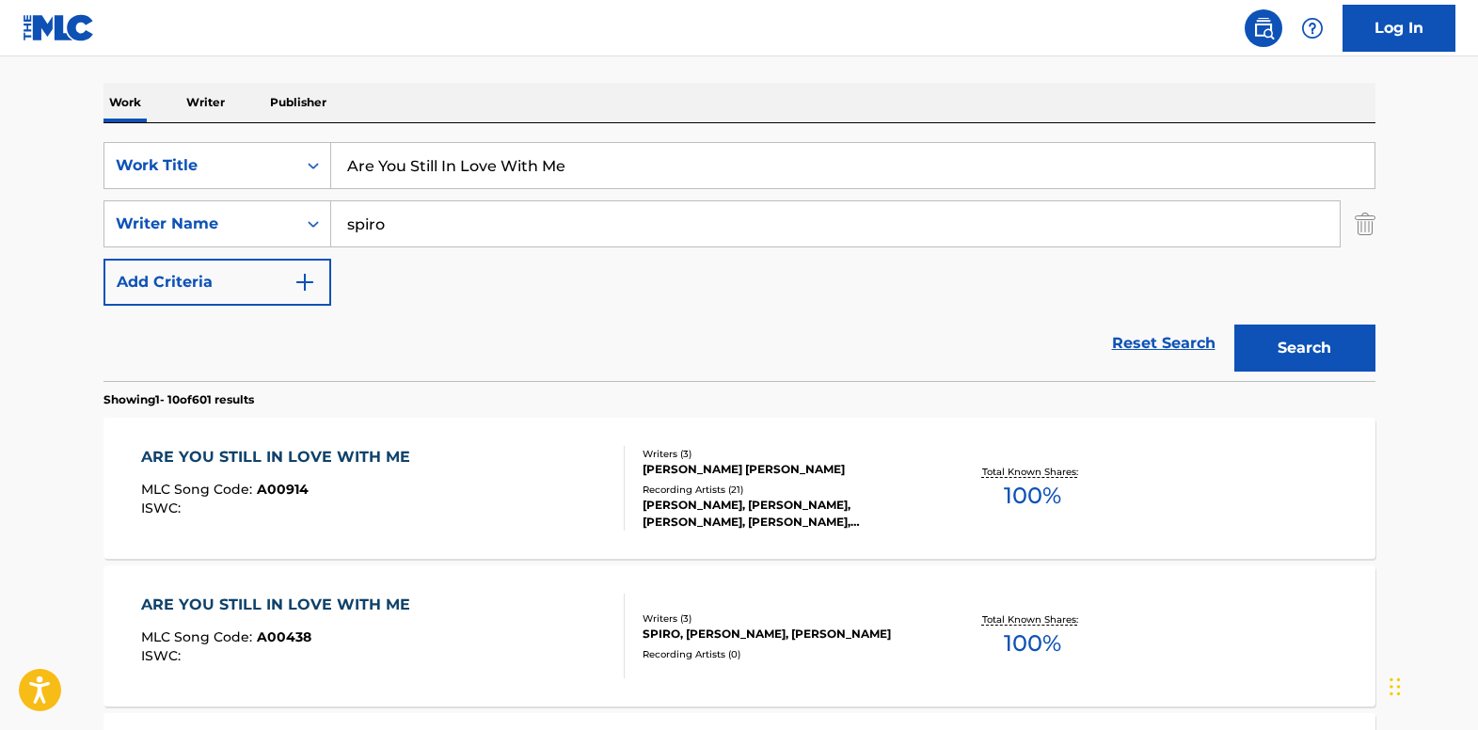
scroll to position [282, 0]
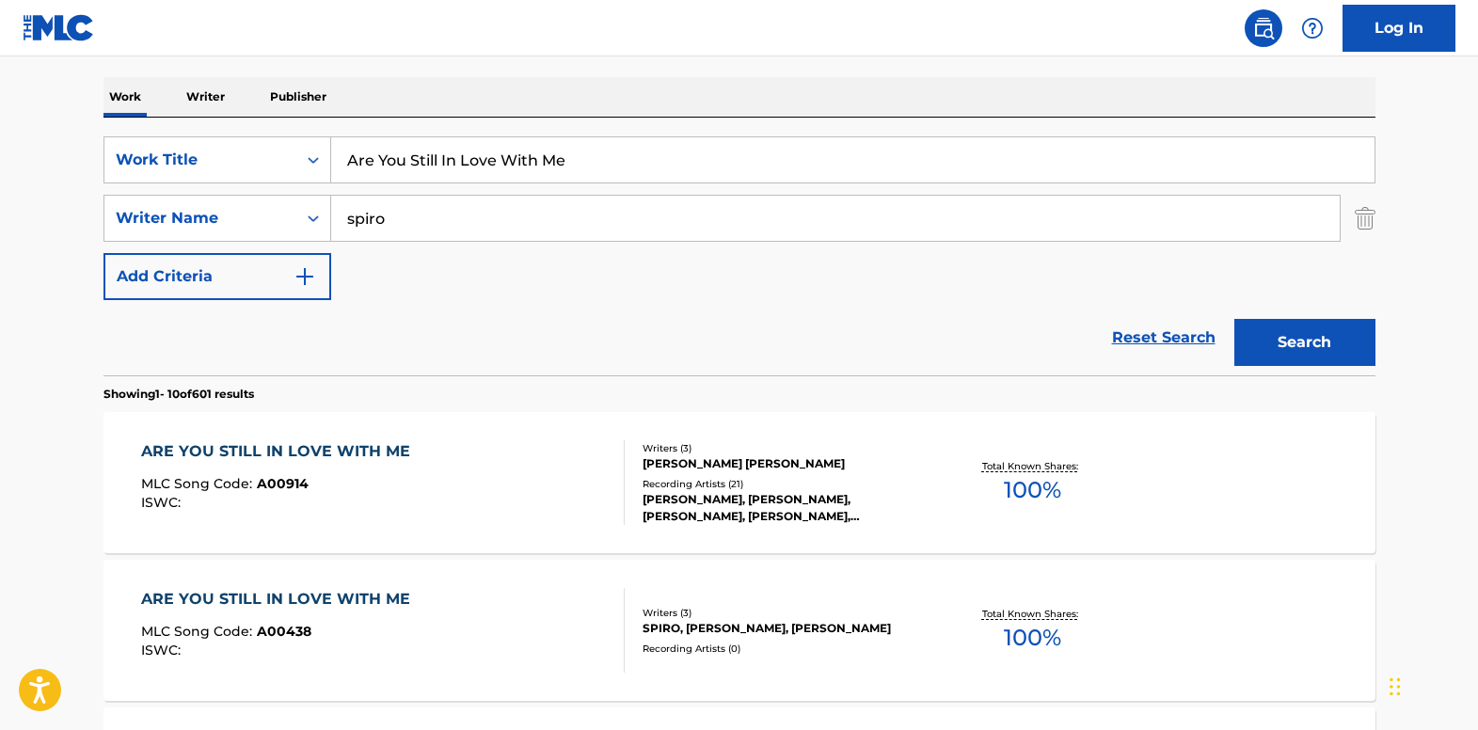
click at [209, 460] on div "ARE YOU STILL IN LOVE WITH ME" at bounding box center [280, 451] width 278 height 23
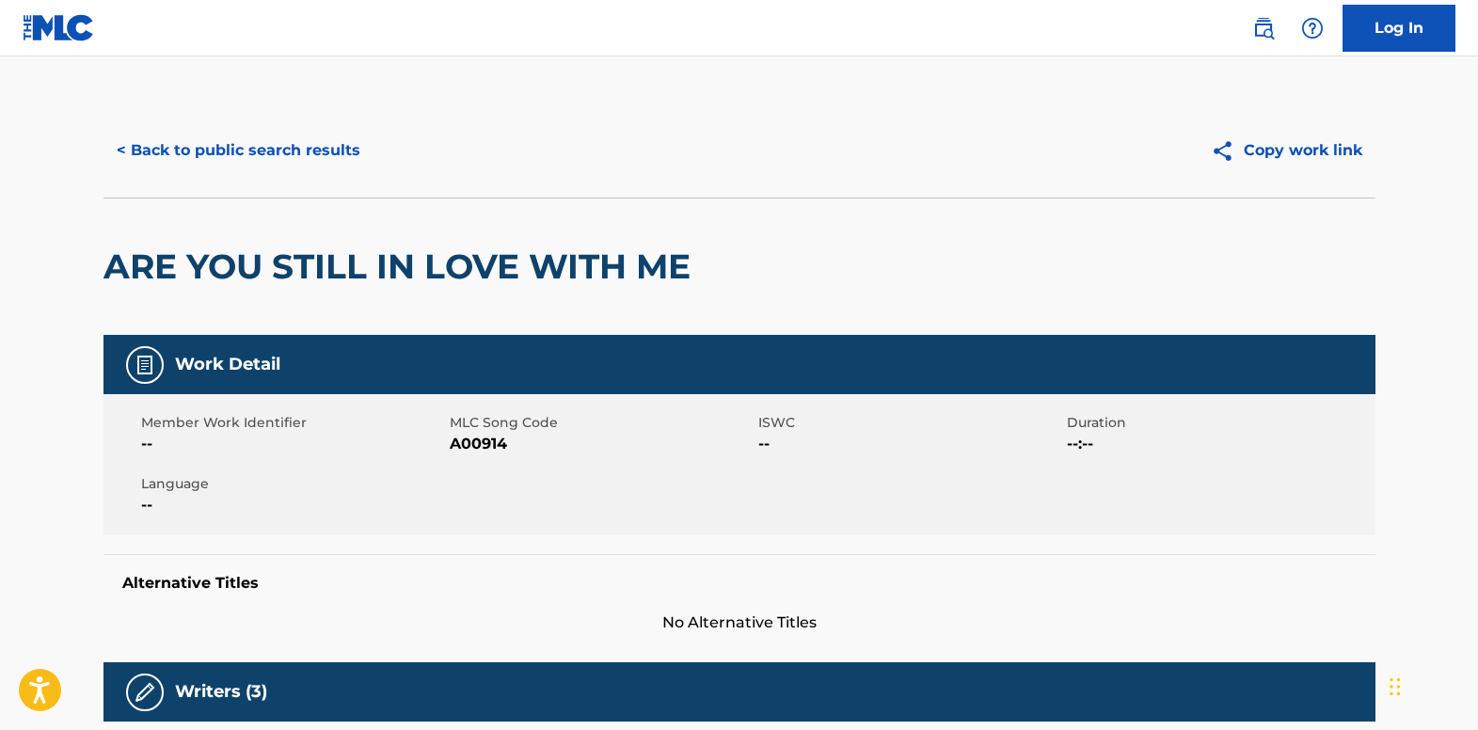
click at [340, 155] on button "< Back to public search results" at bounding box center [238, 150] width 270 height 47
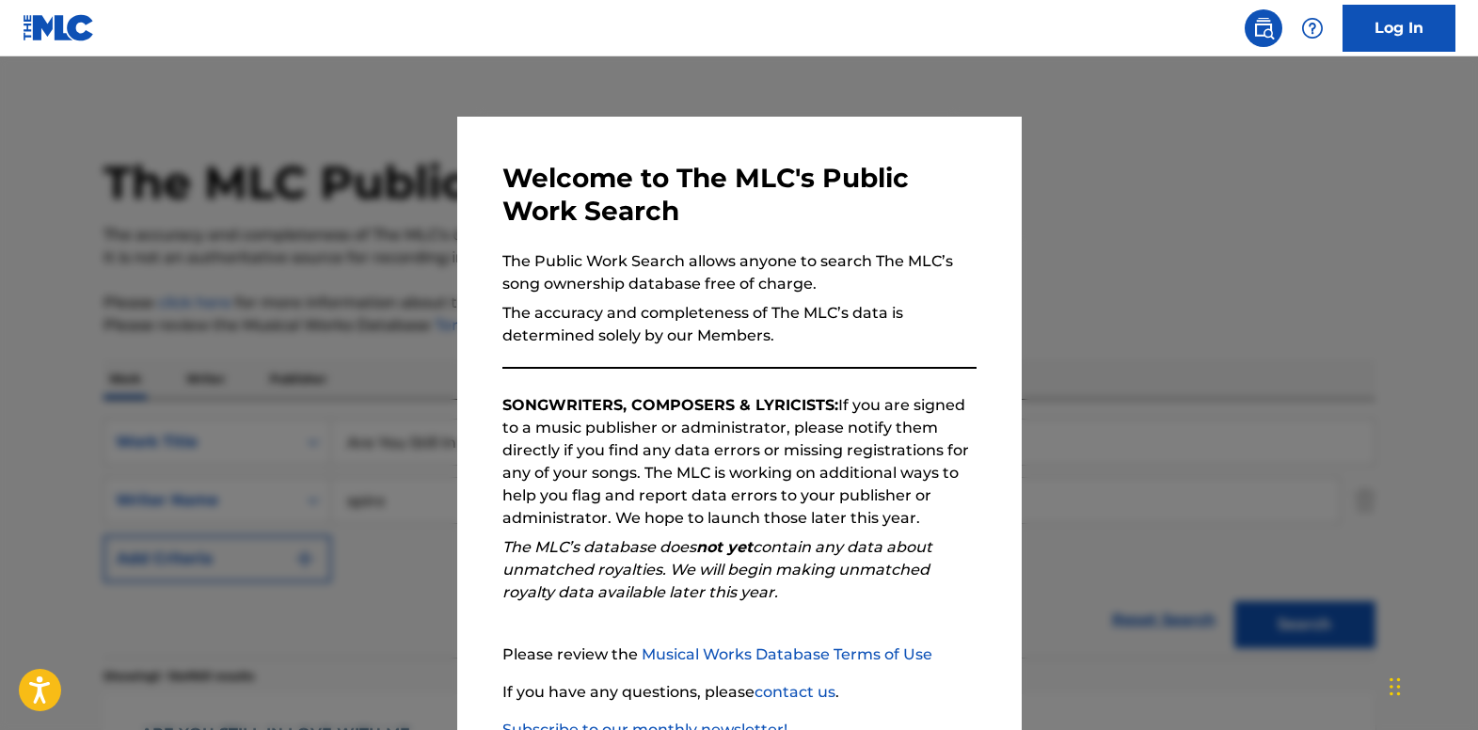
scroll to position [282, 0]
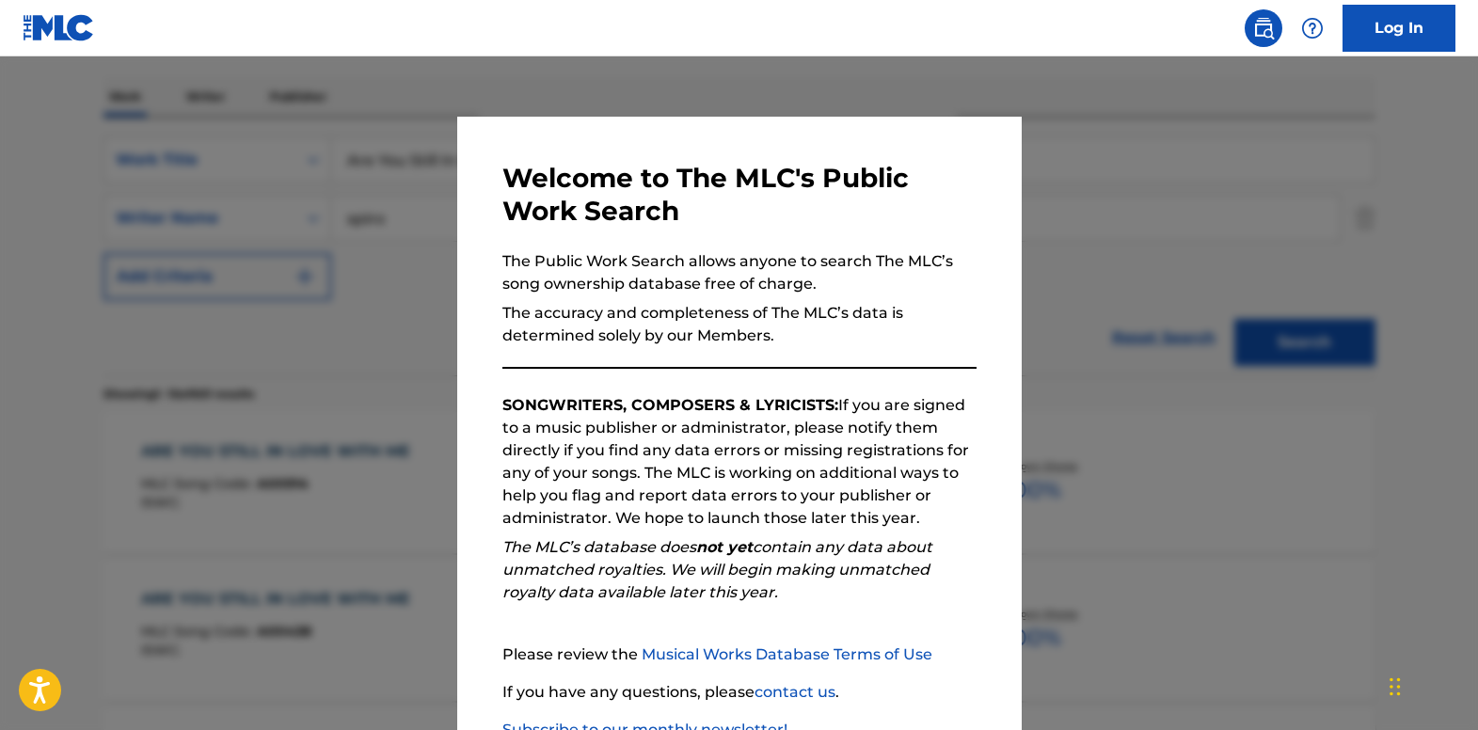
click at [74, 220] on div at bounding box center [739, 421] width 1478 height 730
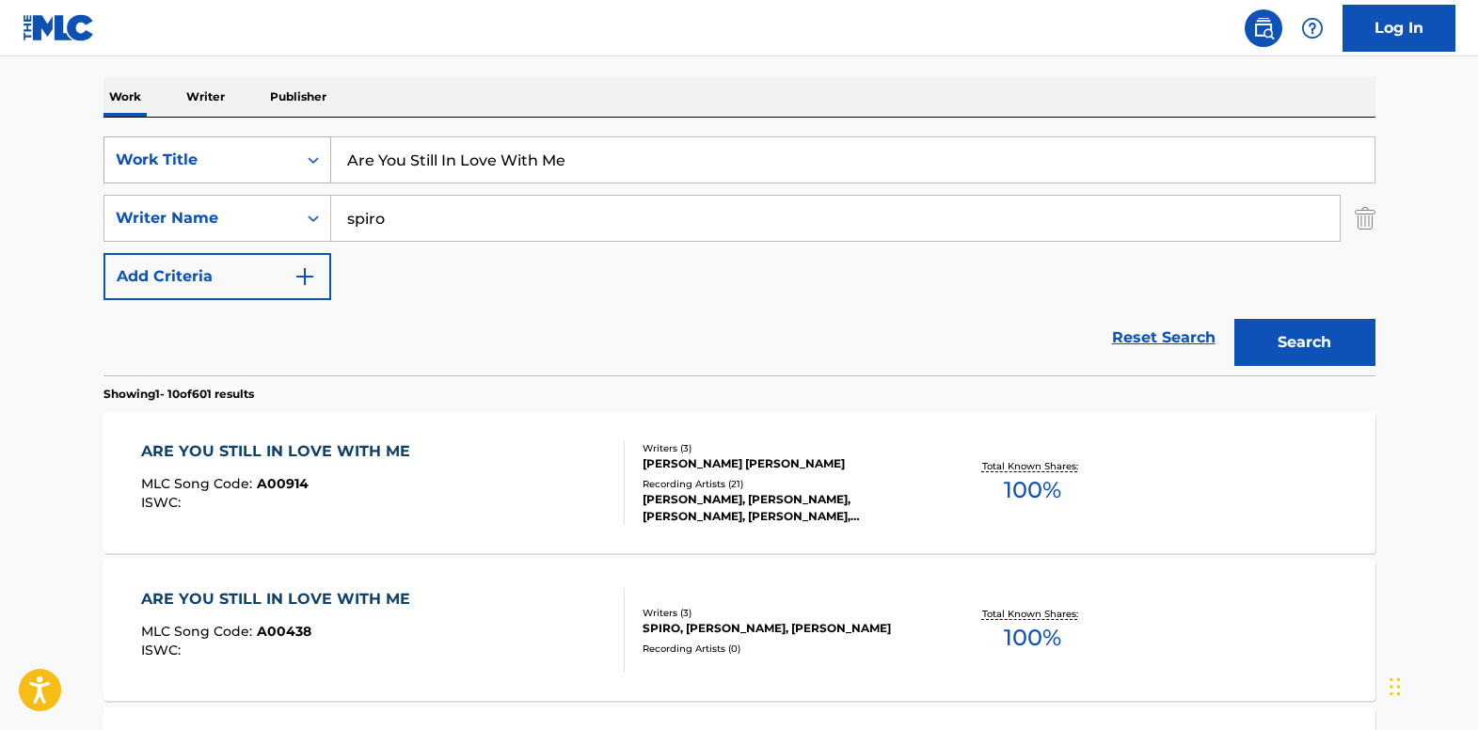
drag, startPoint x: 585, startPoint y: 156, endPoint x: 294, endPoint y: 155, distance: 291.6
click at [294, 155] on div "SearchWithCriteria18f75160-27b0-4a09-9914-68312901d223 Work Title Are You Still…" at bounding box center [739, 159] width 1272 height 47
paste input "I Can See [US_STATE]"
type input "I Can See [US_STATE]"
click at [256, 226] on div "Writer Name" at bounding box center [200, 218] width 169 height 23
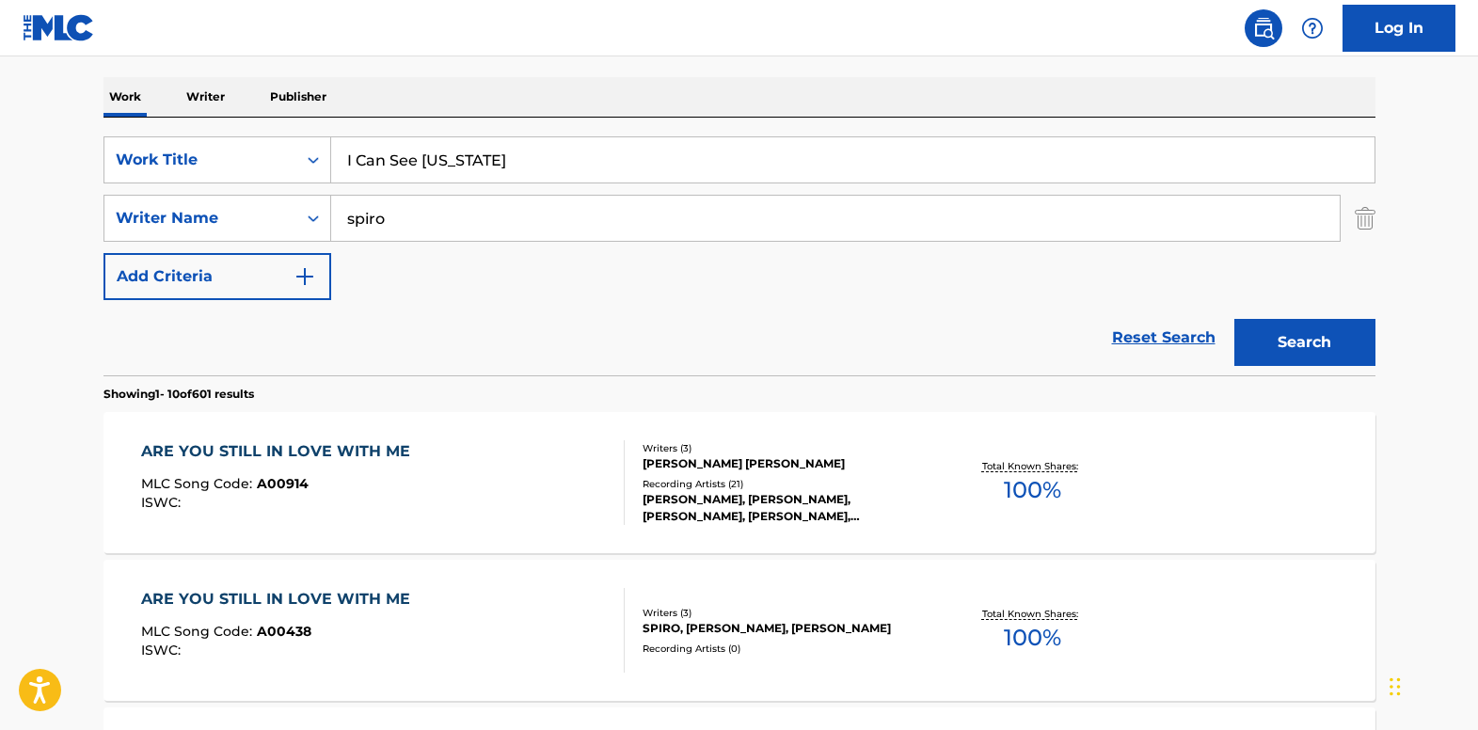
drag, startPoint x: 406, startPoint y: 218, endPoint x: 333, endPoint y: 218, distance: 73.4
click at [333, 218] on input "spiro" at bounding box center [835, 218] width 1008 height 45
click at [373, 215] on input "i" at bounding box center [835, 218] width 1008 height 45
click at [343, 216] on input "i" at bounding box center [835, 218] width 1008 height 45
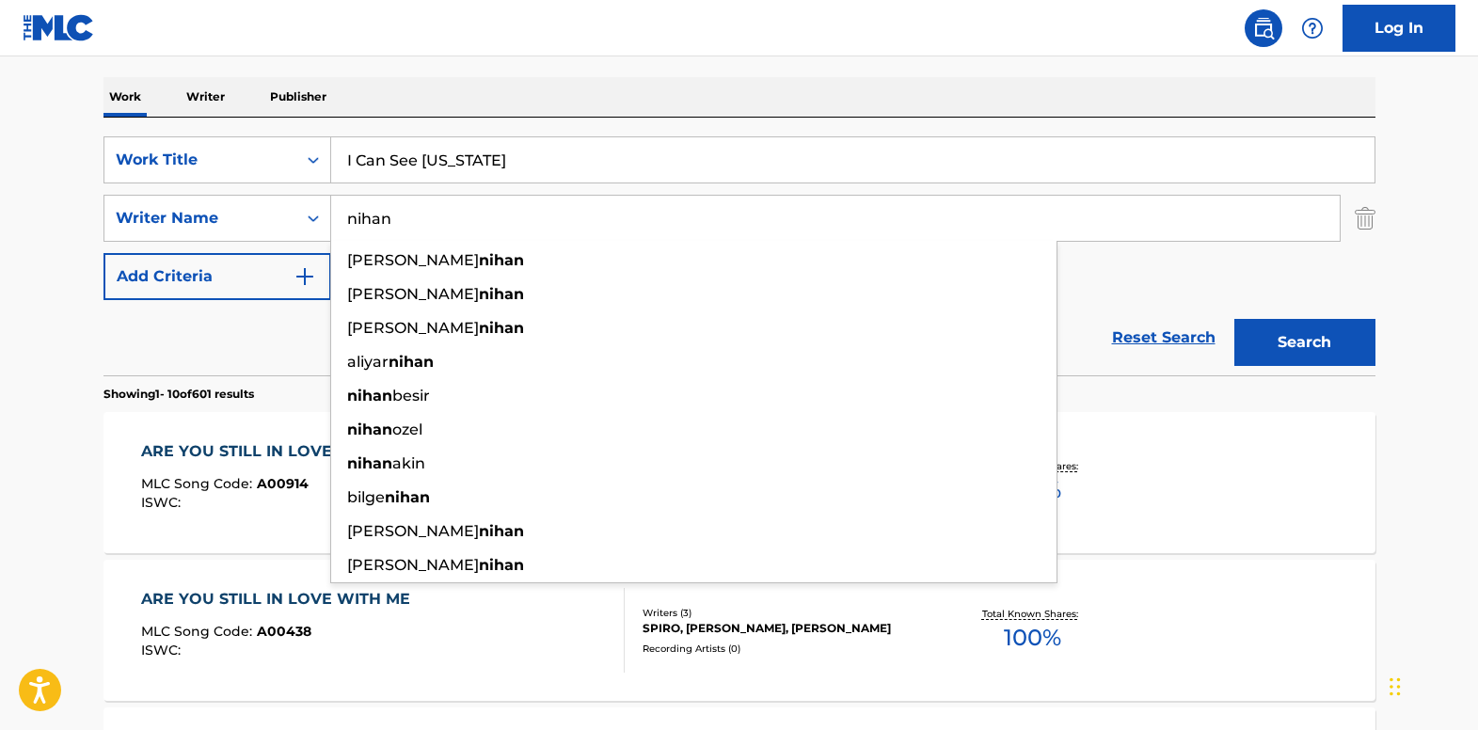
type input "nihan"
click at [1234, 319] on button "Search" at bounding box center [1304, 342] width 141 height 47
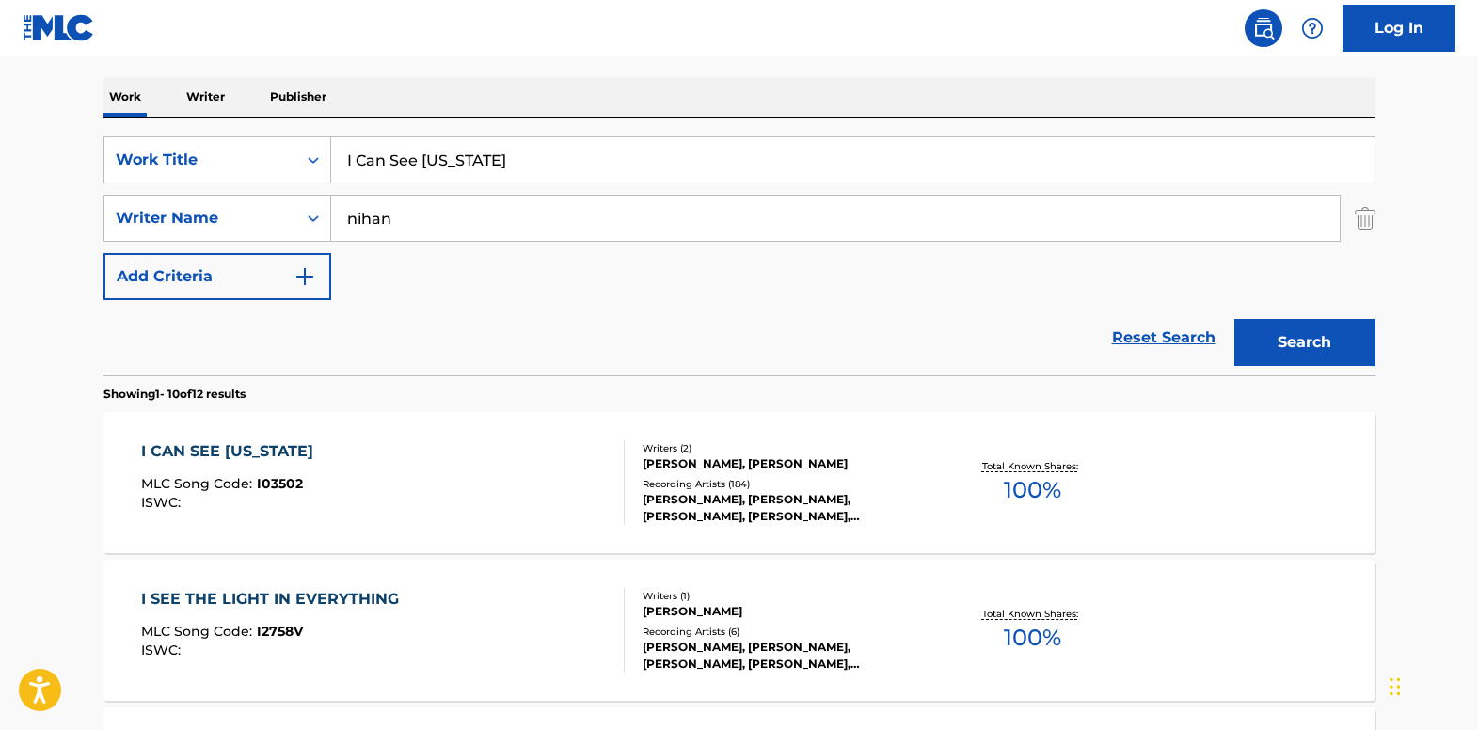
click at [249, 456] on div "I CAN SEE [US_STATE]" at bounding box center [232, 451] width 182 height 23
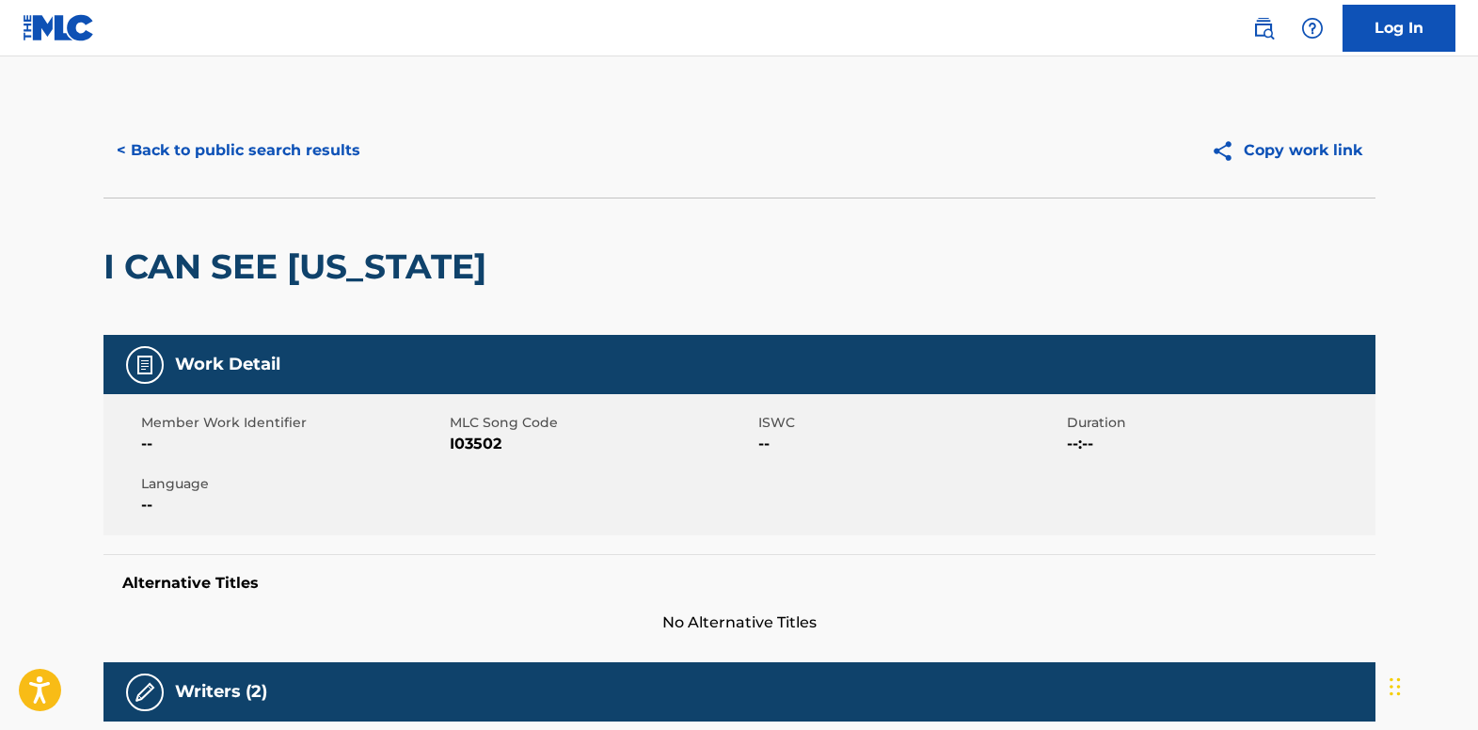
click at [213, 157] on button "< Back to public search results" at bounding box center [238, 150] width 270 height 47
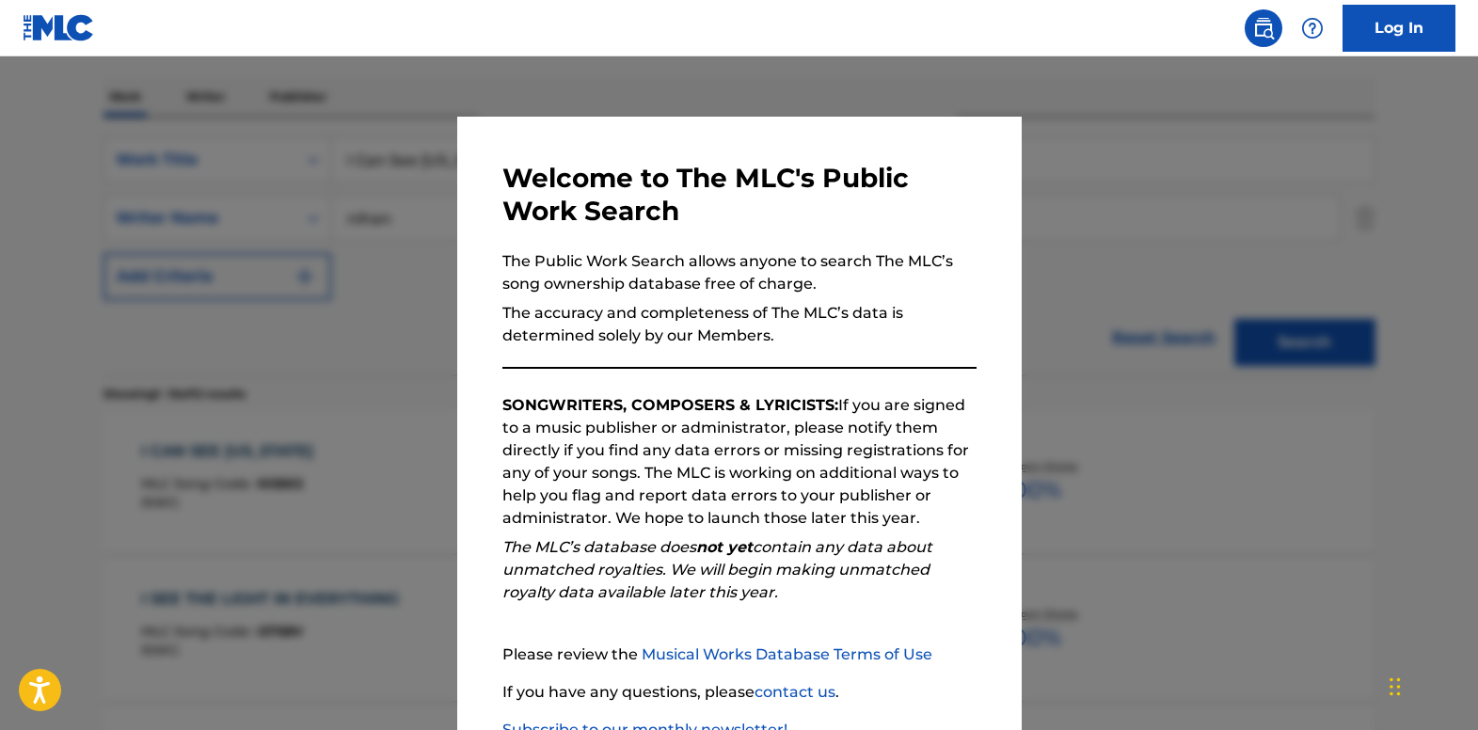
click at [253, 268] on div at bounding box center [739, 421] width 1478 height 730
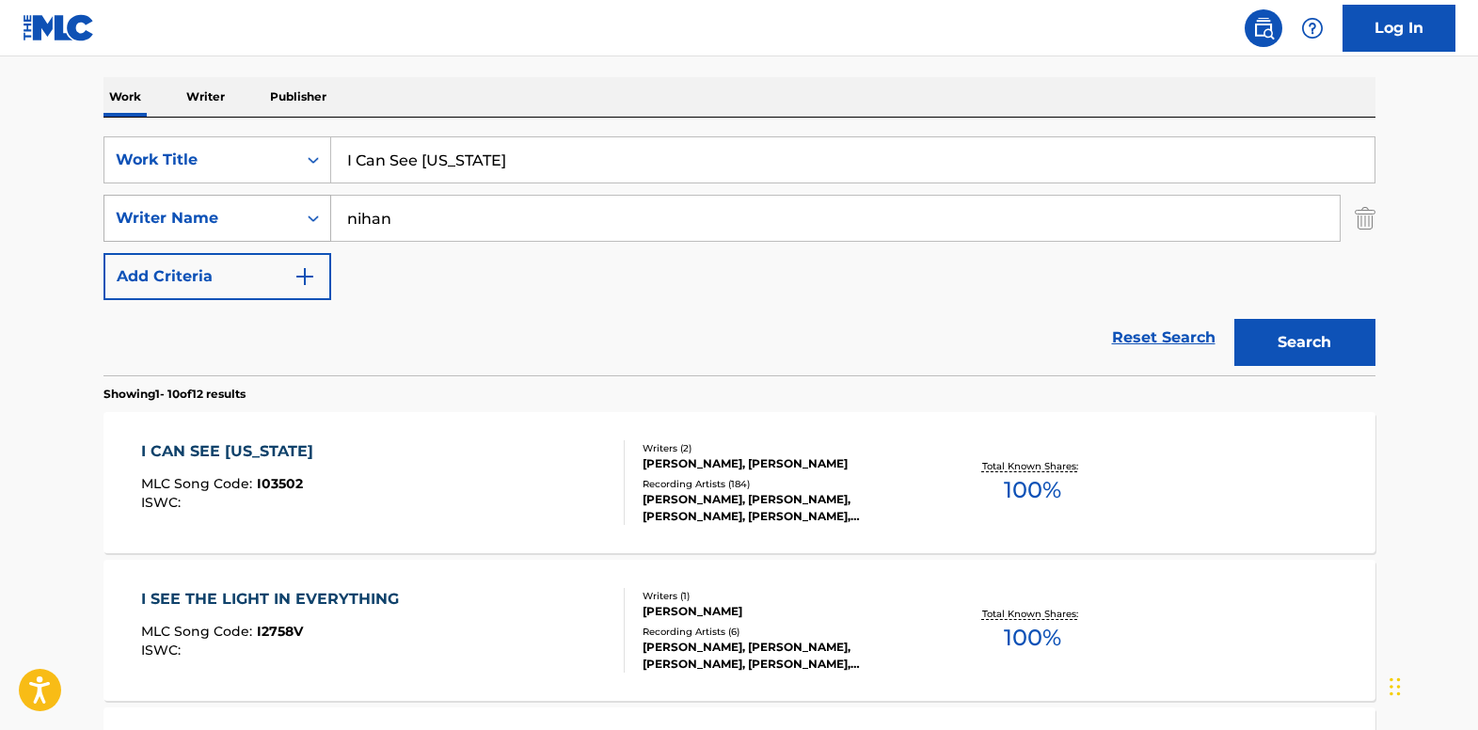
drag, startPoint x: 332, startPoint y: 217, endPoint x: 292, endPoint y: 217, distance: 40.5
click at [292, 217] on div "SearchWithCriteria139e0835-8cfb-4a9b-962a-5c714a008d06 Writer Name [PERSON_NAME]" at bounding box center [739, 218] width 1272 height 47
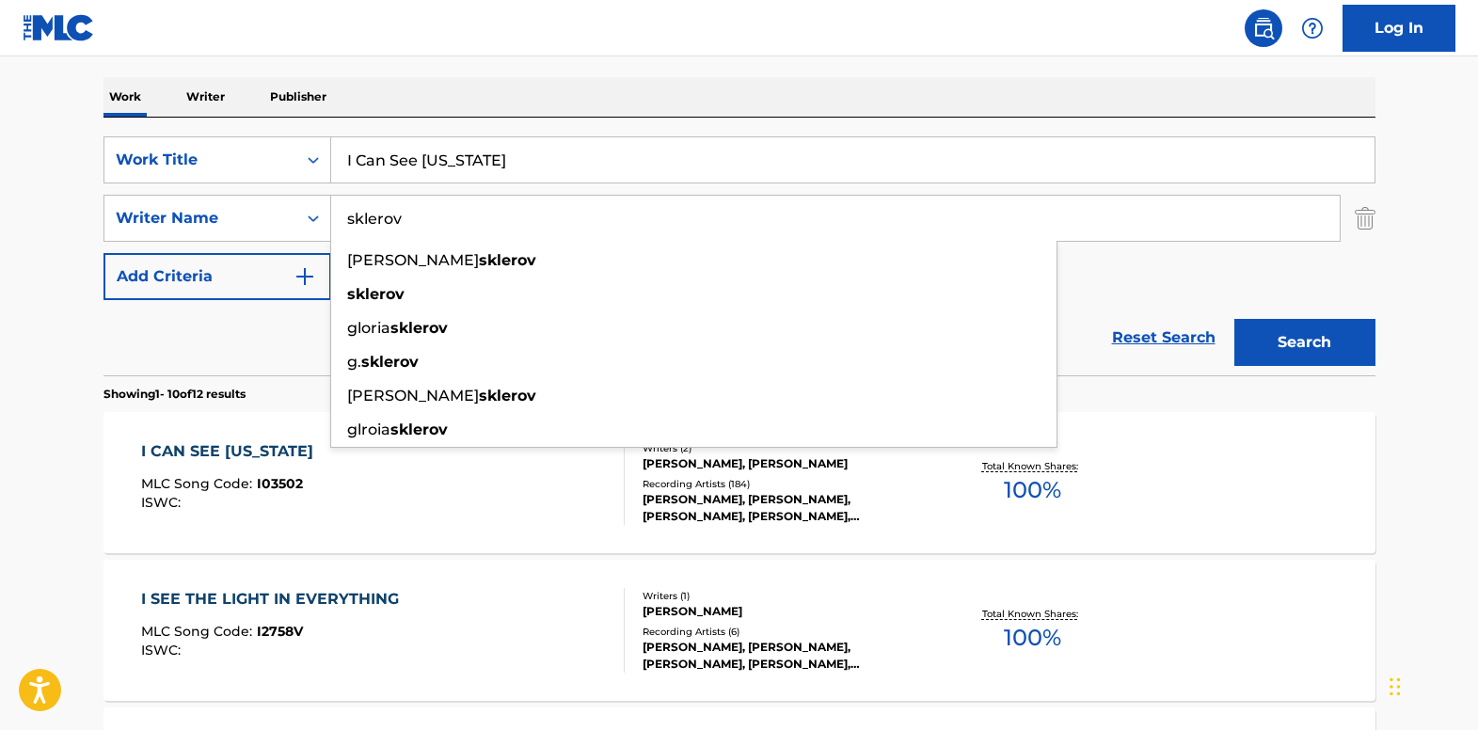
type input "sklerov"
click at [603, 154] on input "I Can See [US_STATE]" at bounding box center [852, 159] width 1043 height 45
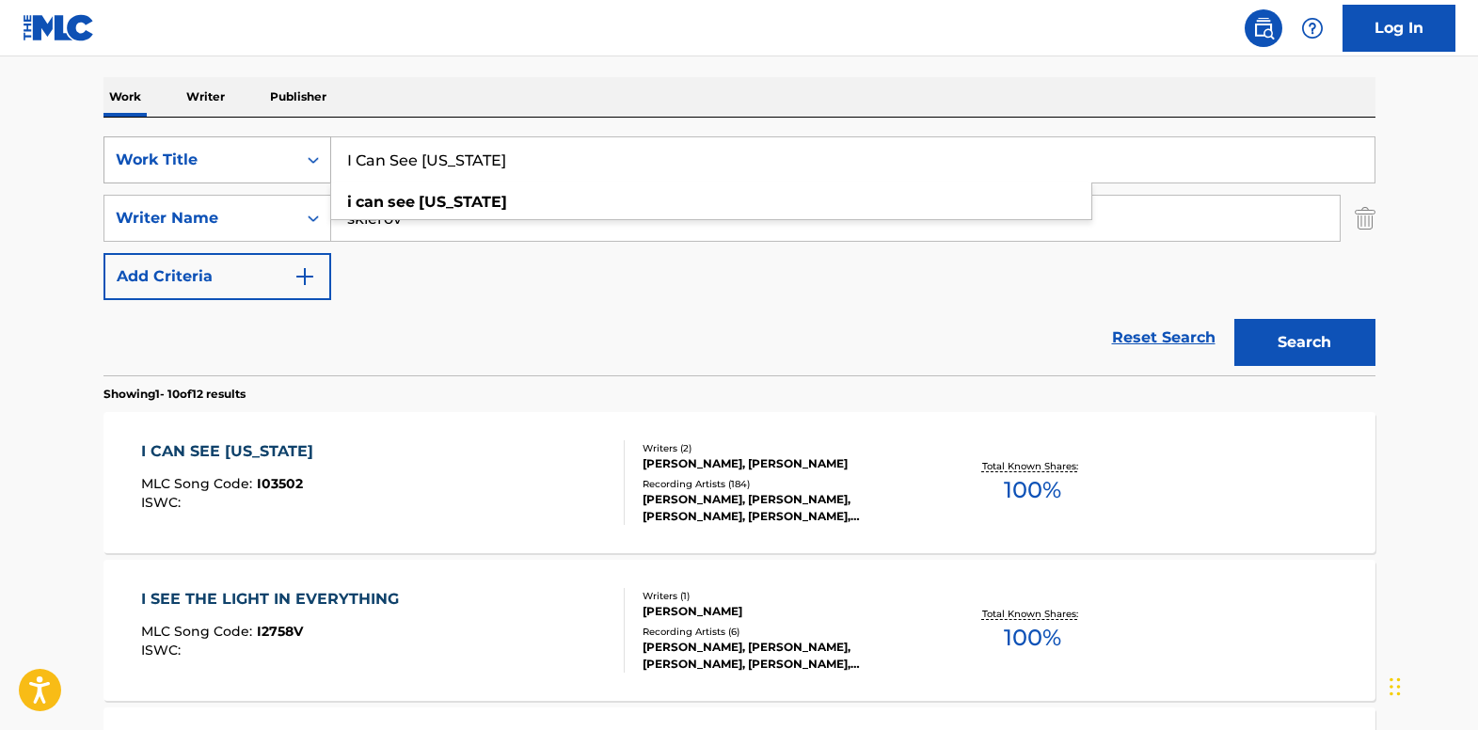
drag, startPoint x: 468, startPoint y: 151, endPoint x: 270, endPoint y: 150, distance: 197.6
click at [270, 150] on div "SearchWithCriteria18f75160-27b0-4a09-9914-68312901d223 Work Title I Can See [US…" at bounding box center [739, 159] width 1272 height 47
paste input "f I Ever Fall In Love Again"
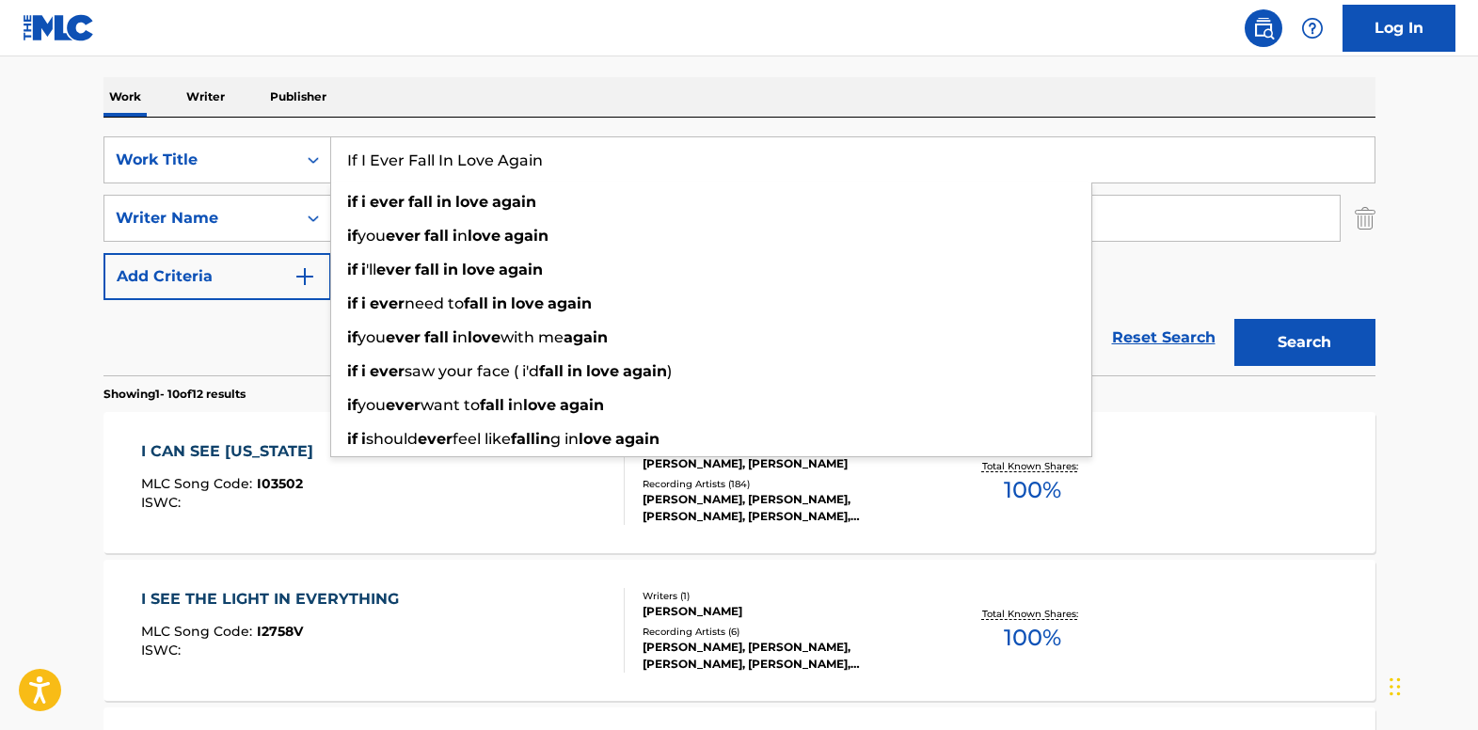
click at [1299, 341] on button "Search" at bounding box center [1304, 342] width 141 height 47
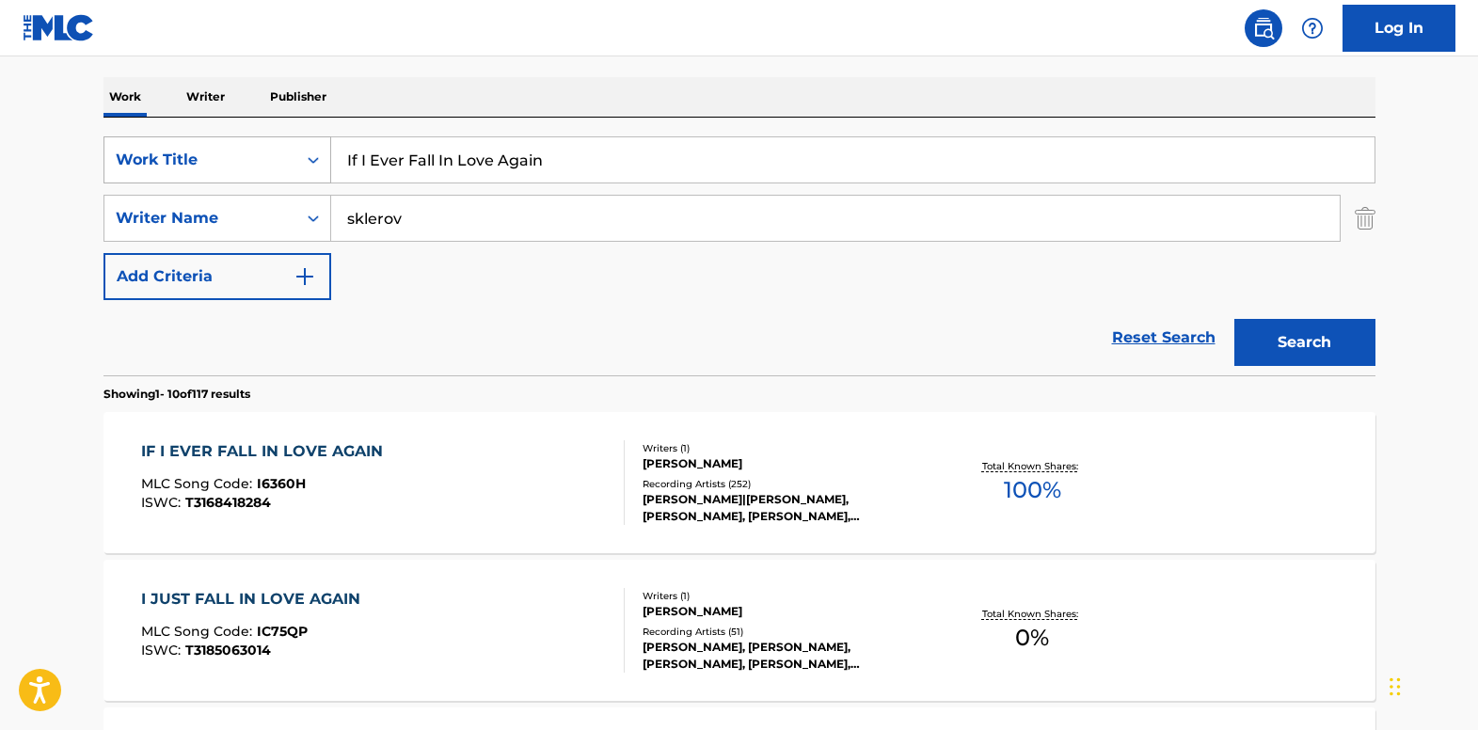
drag, startPoint x: 474, startPoint y: 148, endPoint x: 263, endPoint y: 152, distance: 210.8
click at [263, 152] on div "SearchWithCriteria18f75160-27b0-4a09-9914-68312901d223 Work Title If I Ever Fal…" at bounding box center [739, 159] width 1272 height 47
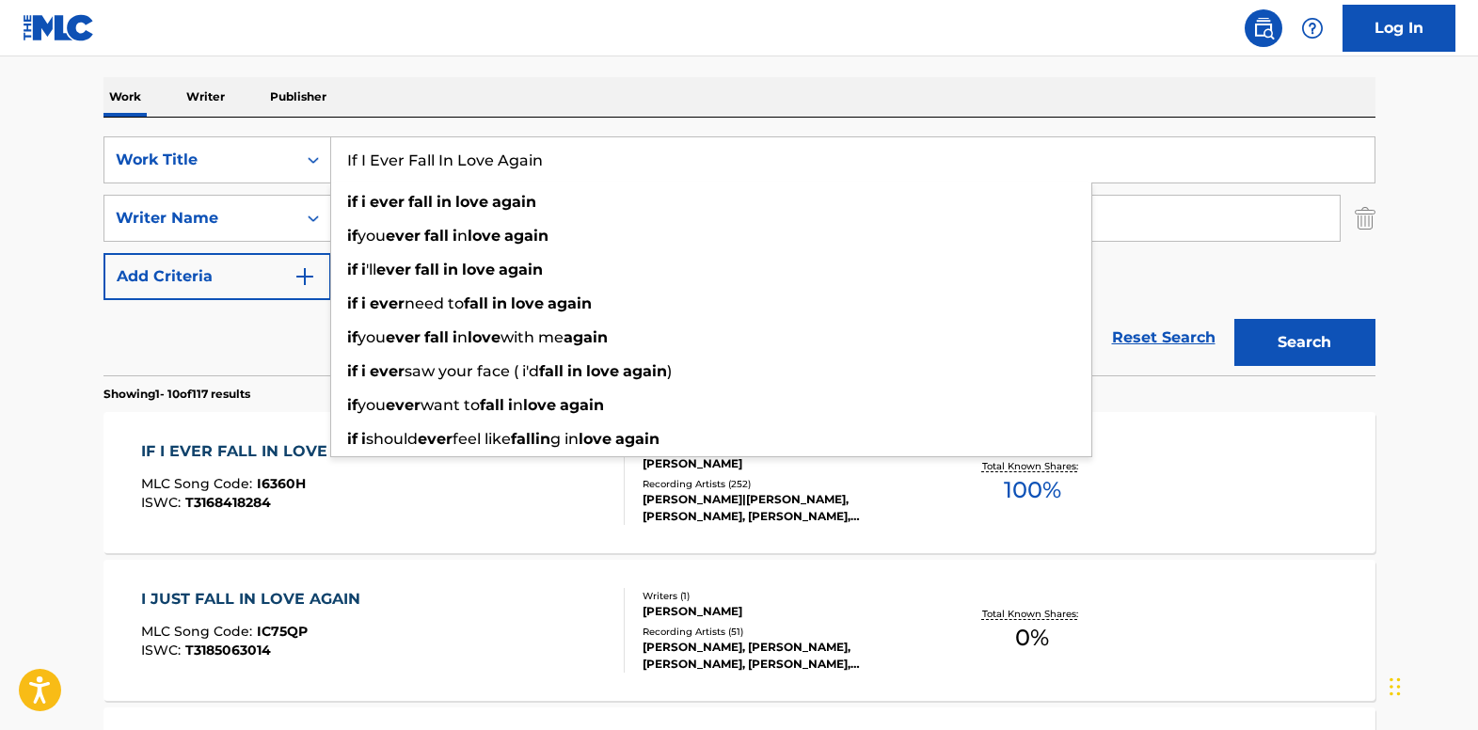
paste input "Let There Be Love"
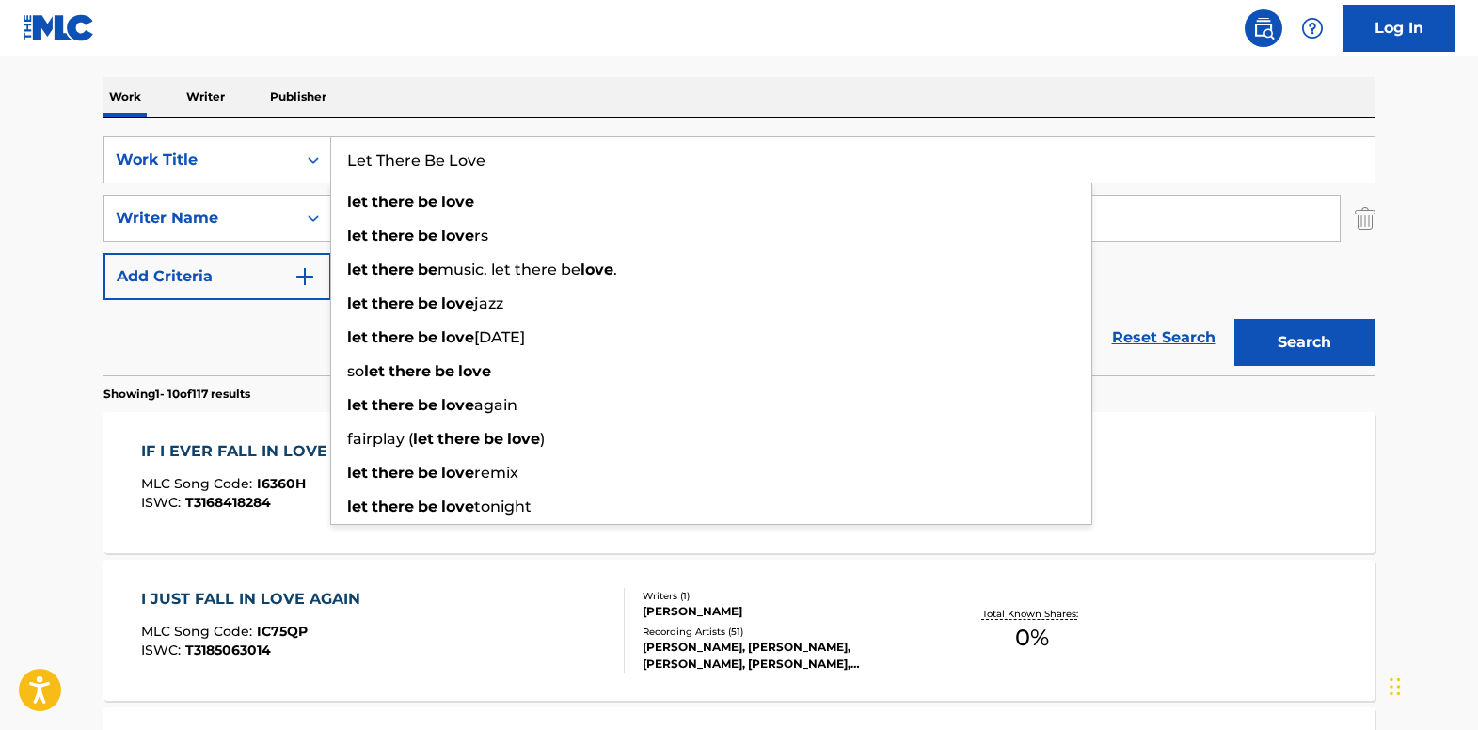
type input "Let There Be Love"
click at [610, 114] on div "Work Writer Publisher" at bounding box center [739, 97] width 1272 height 40
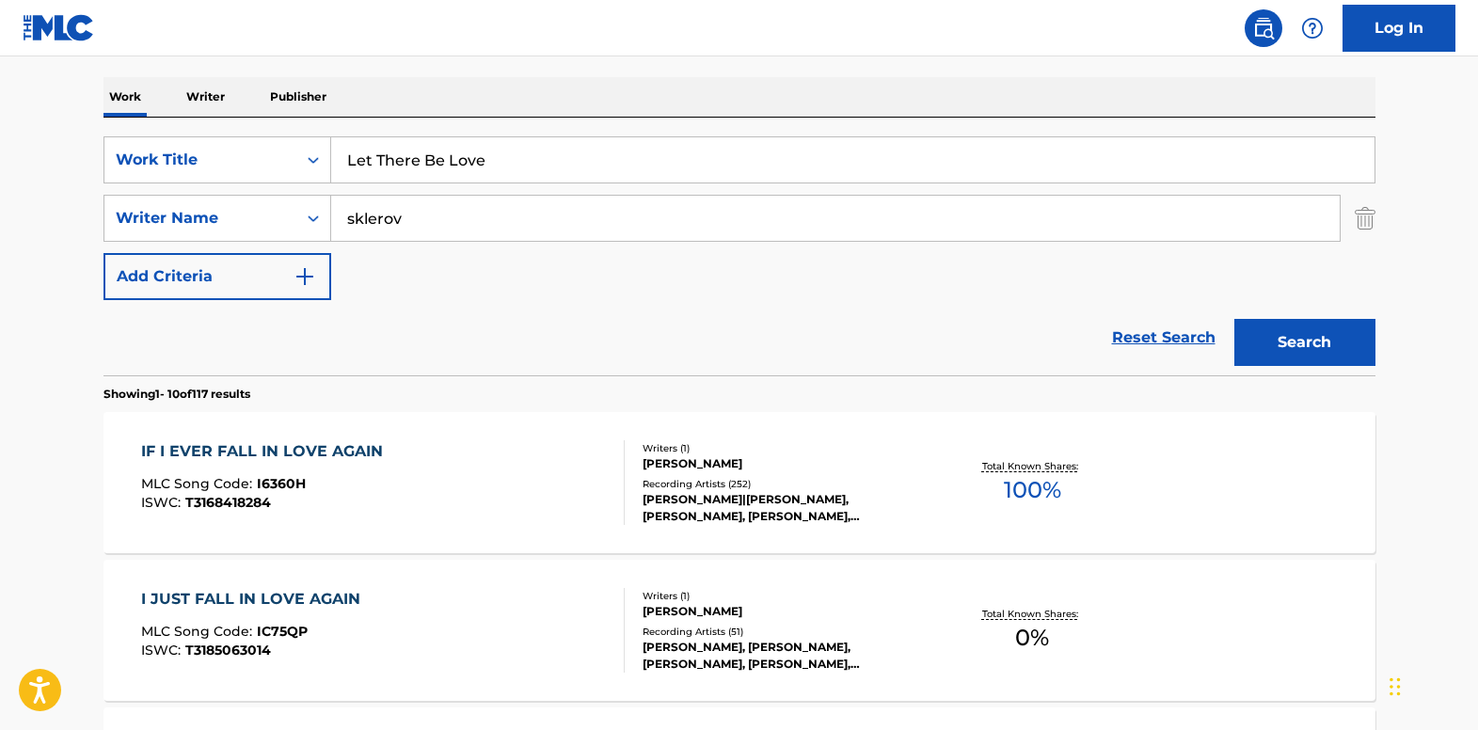
click at [455, 218] on input "sklerov" at bounding box center [835, 218] width 1008 height 45
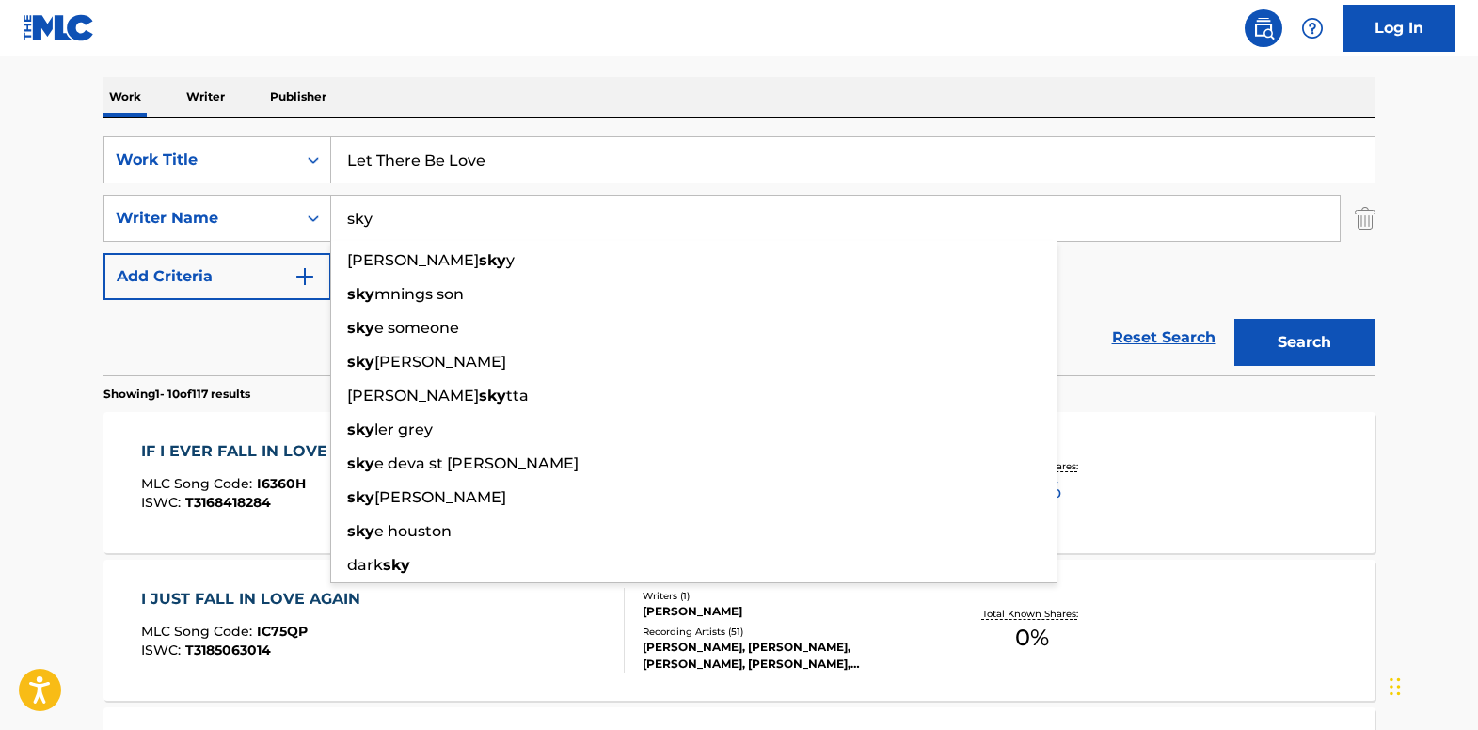
type input "sky"
click at [1283, 334] on button "Search" at bounding box center [1304, 342] width 141 height 47
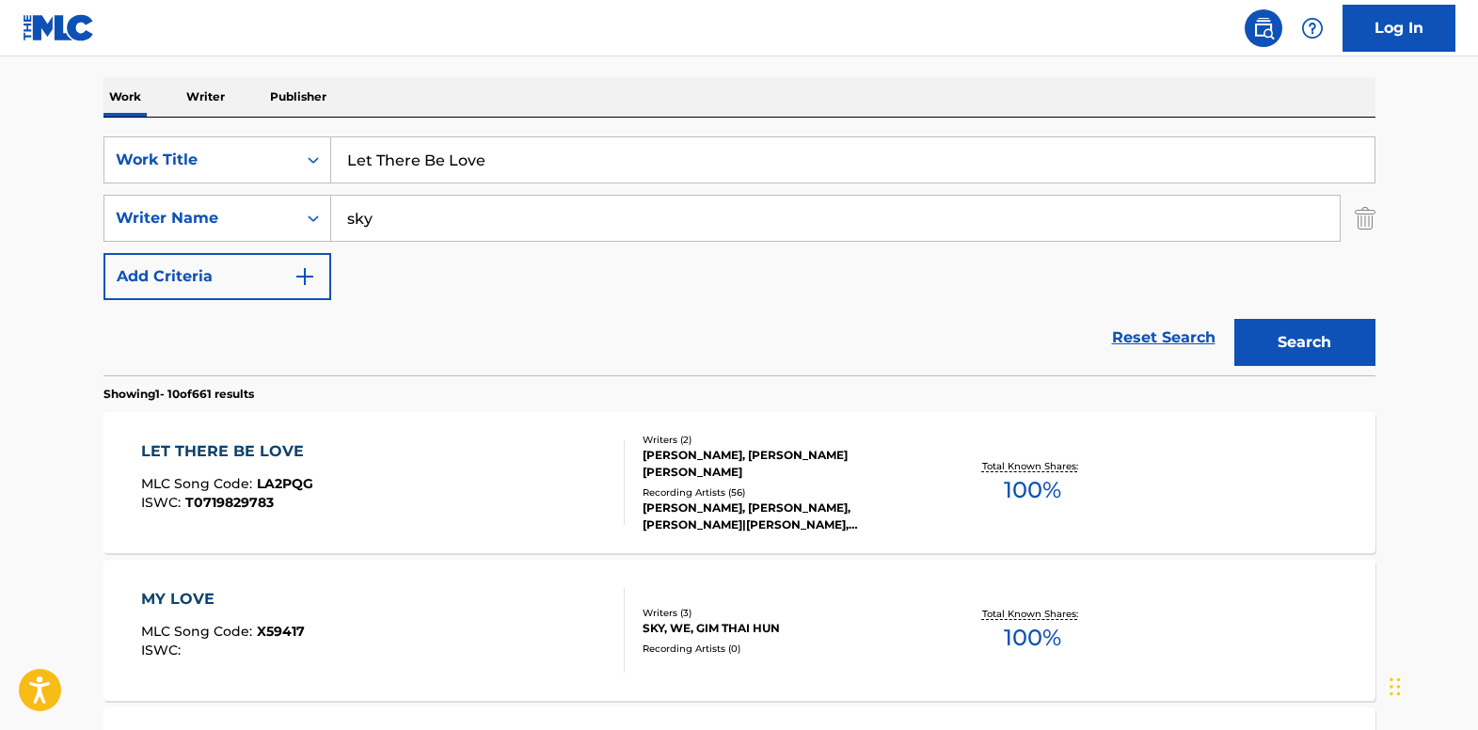
click at [151, 447] on div "LET THERE BE LOVE" at bounding box center [227, 451] width 172 height 23
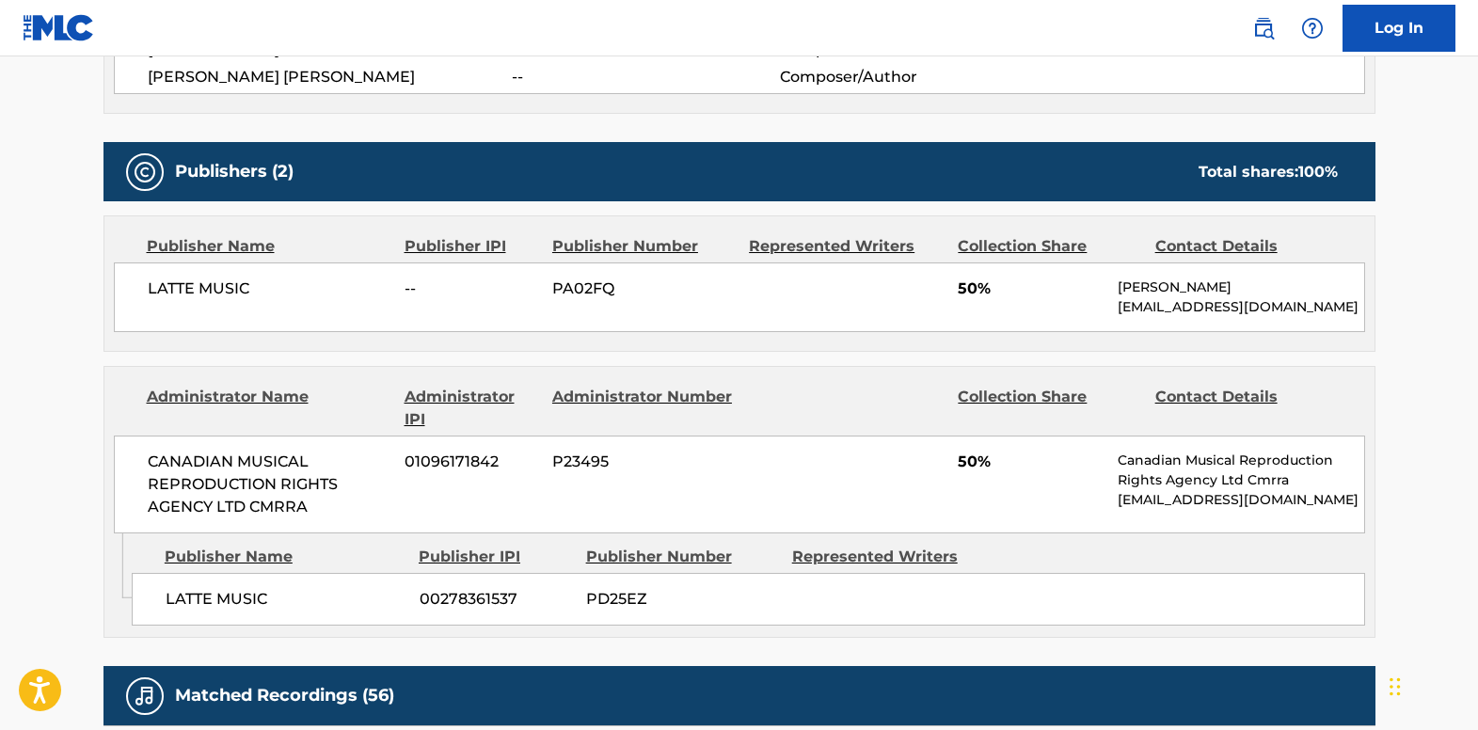
scroll to position [753, 0]
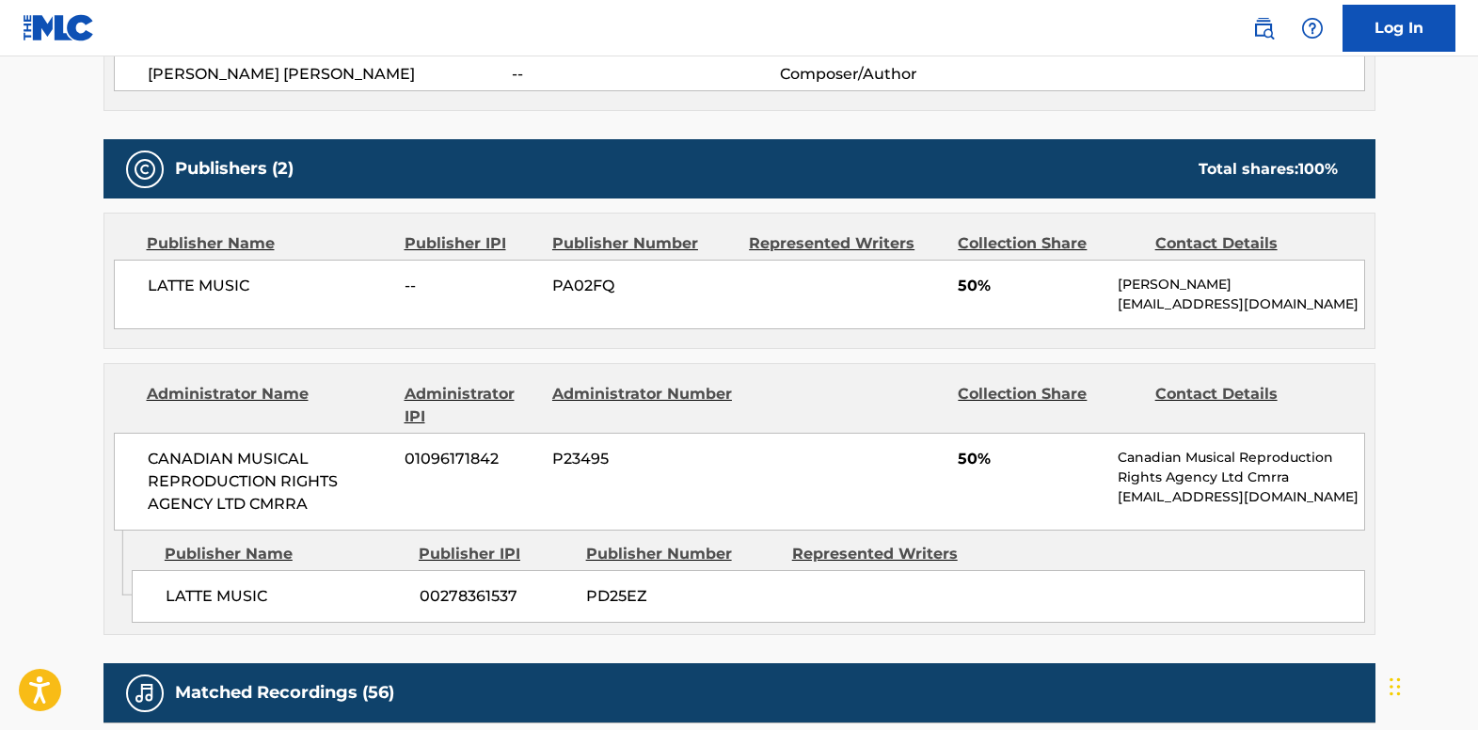
click at [1282, 318] on div "LATTE MUSIC -- PA02FQ 50% [PERSON_NAME] [EMAIL_ADDRESS][DOMAIN_NAME]" at bounding box center [739, 295] width 1251 height 70
click at [1346, 307] on p "[EMAIL_ADDRESS][DOMAIN_NAME]" at bounding box center [1241, 304] width 246 height 20
drag, startPoint x: 1349, startPoint y: 301, endPoint x: 1111, endPoint y: 317, distance: 238.5
click at [1111, 317] on div "LATTE MUSIC -- PA02FQ 50% [PERSON_NAME] [EMAIL_ADDRESS][DOMAIN_NAME]" at bounding box center [739, 295] width 1251 height 70
copy p "[EMAIL_ADDRESS][DOMAIN_NAME]"
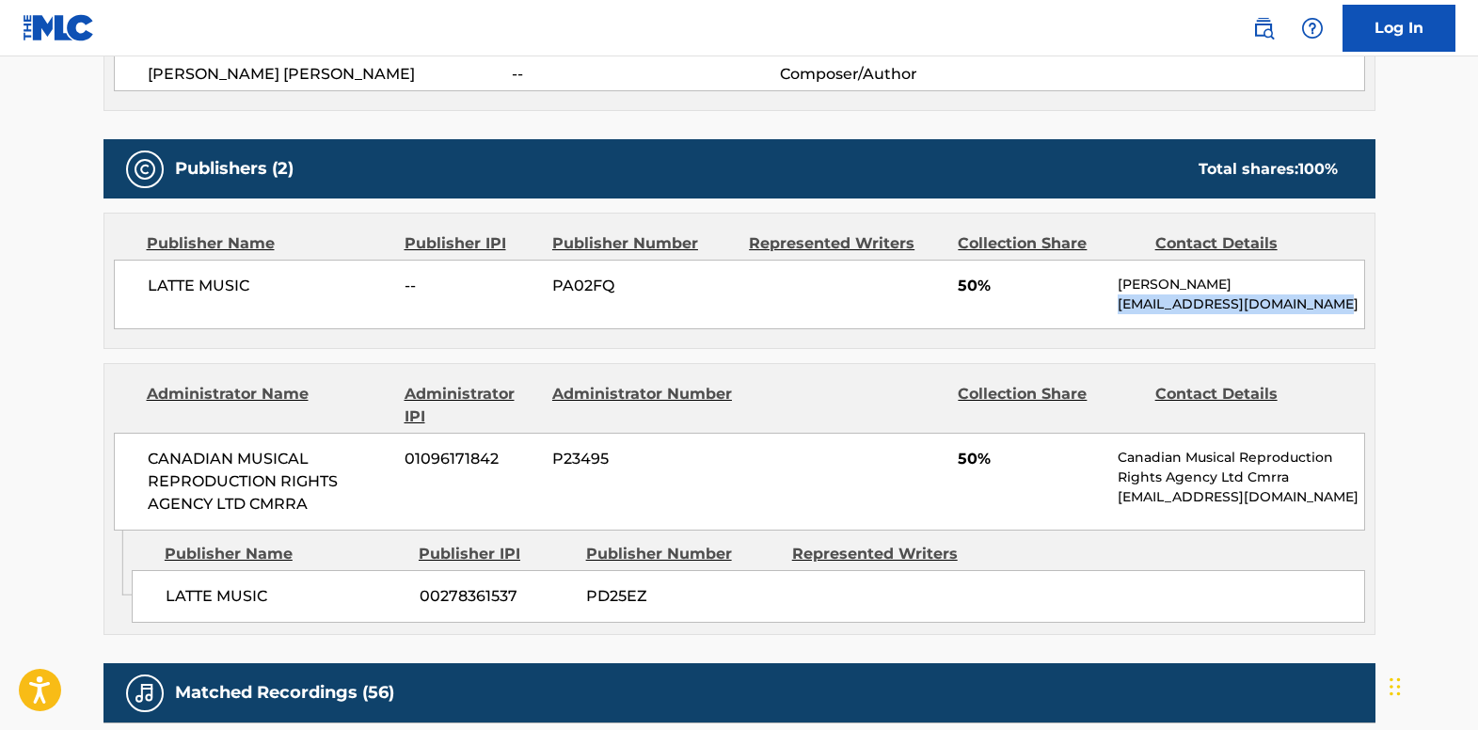
click at [1263, 517] on div "CANADIAN MUSICAL REPRODUCTION RIGHTS AGENCY LTD CMRRA 01096171842 P23495 50% Ca…" at bounding box center [739, 482] width 1251 height 98
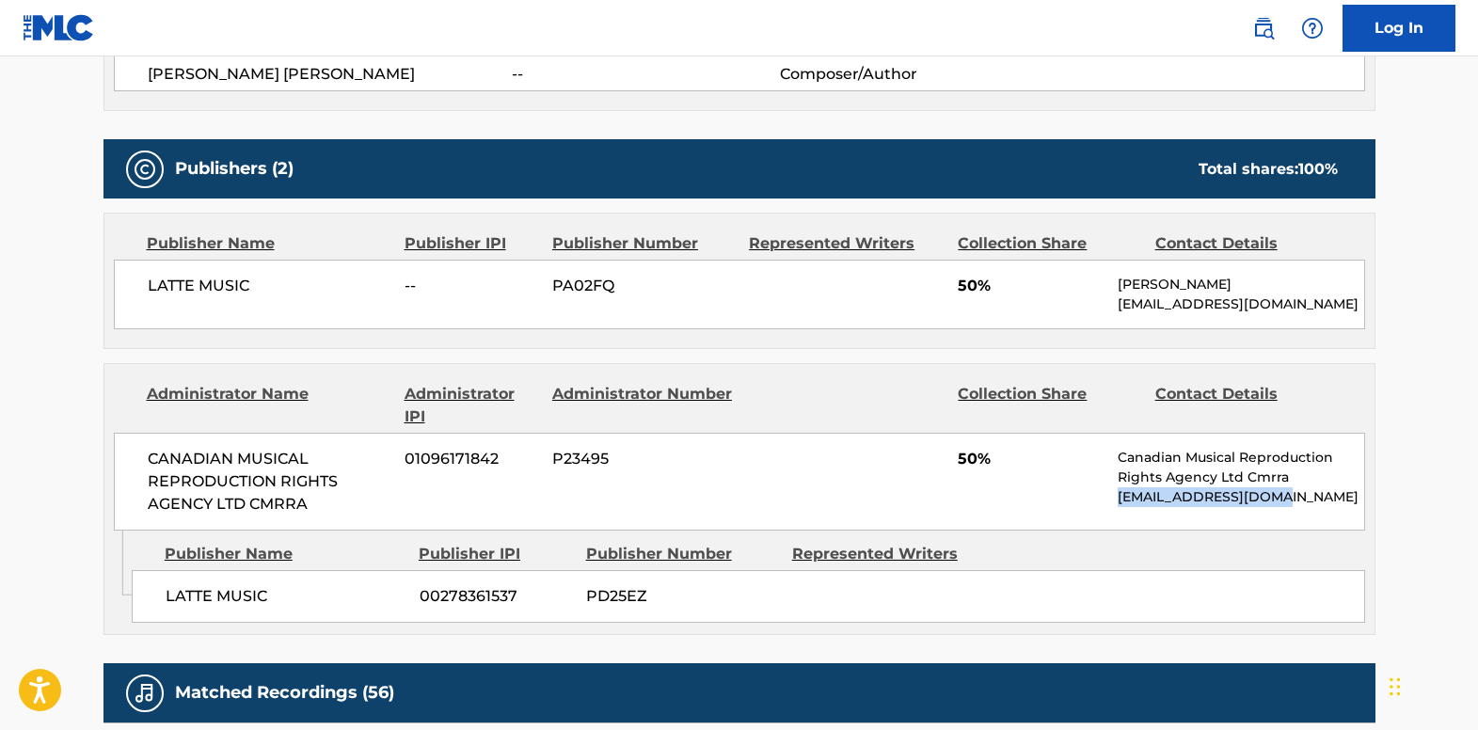
drag, startPoint x: 1274, startPoint y: 496, endPoint x: 1112, endPoint y: 498, distance: 161.8
click at [1111, 498] on div "CANADIAN MUSICAL REPRODUCTION RIGHTS AGENCY LTD CMRRA 01096171842 P23495 50% Ca…" at bounding box center [739, 482] width 1251 height 98
drag, startPoint x: 1112, startPoint y: 498, endPoint x: 1139, endPoint y: 492, distance: 27.9
copy p "[EMAIL_ADDRESS][DOMAIN_NAME]"
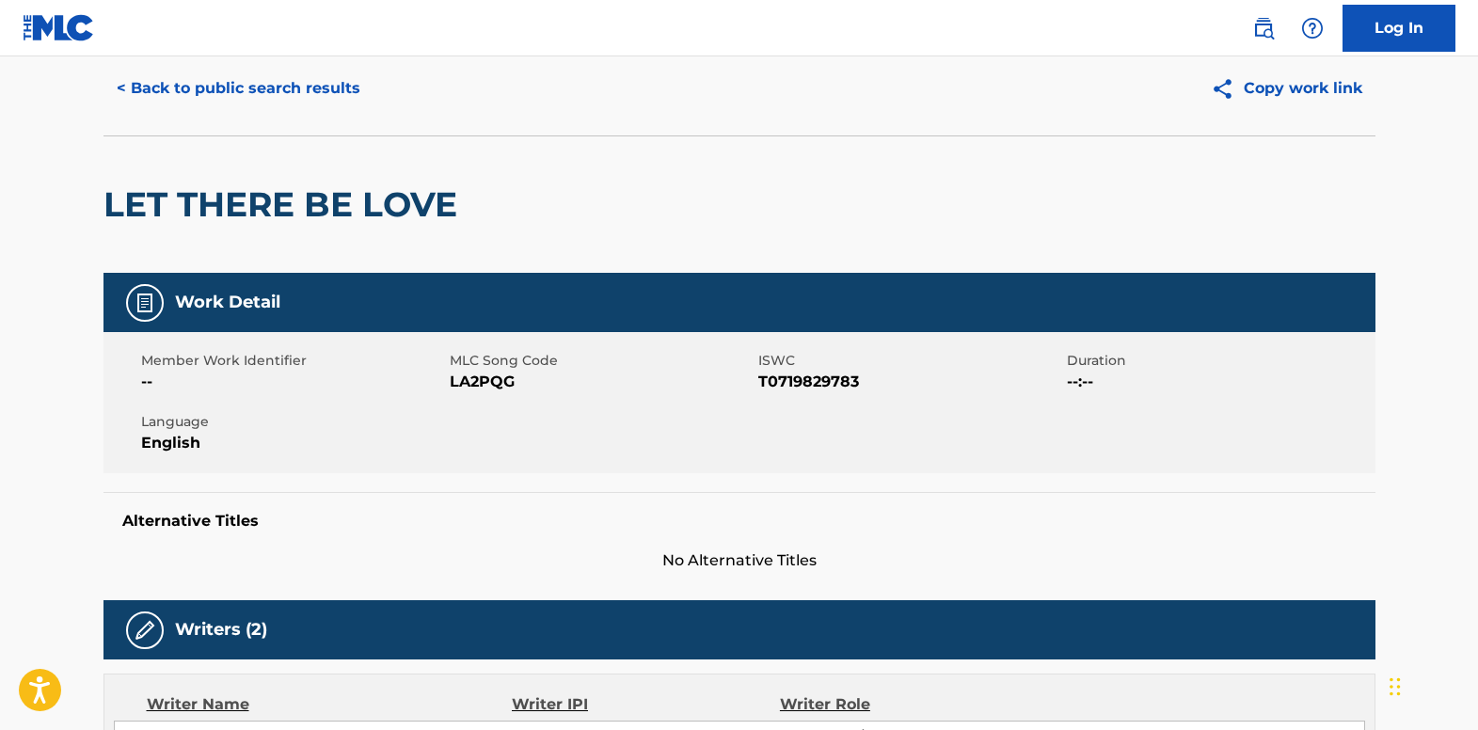
scroll to position [0, 0]
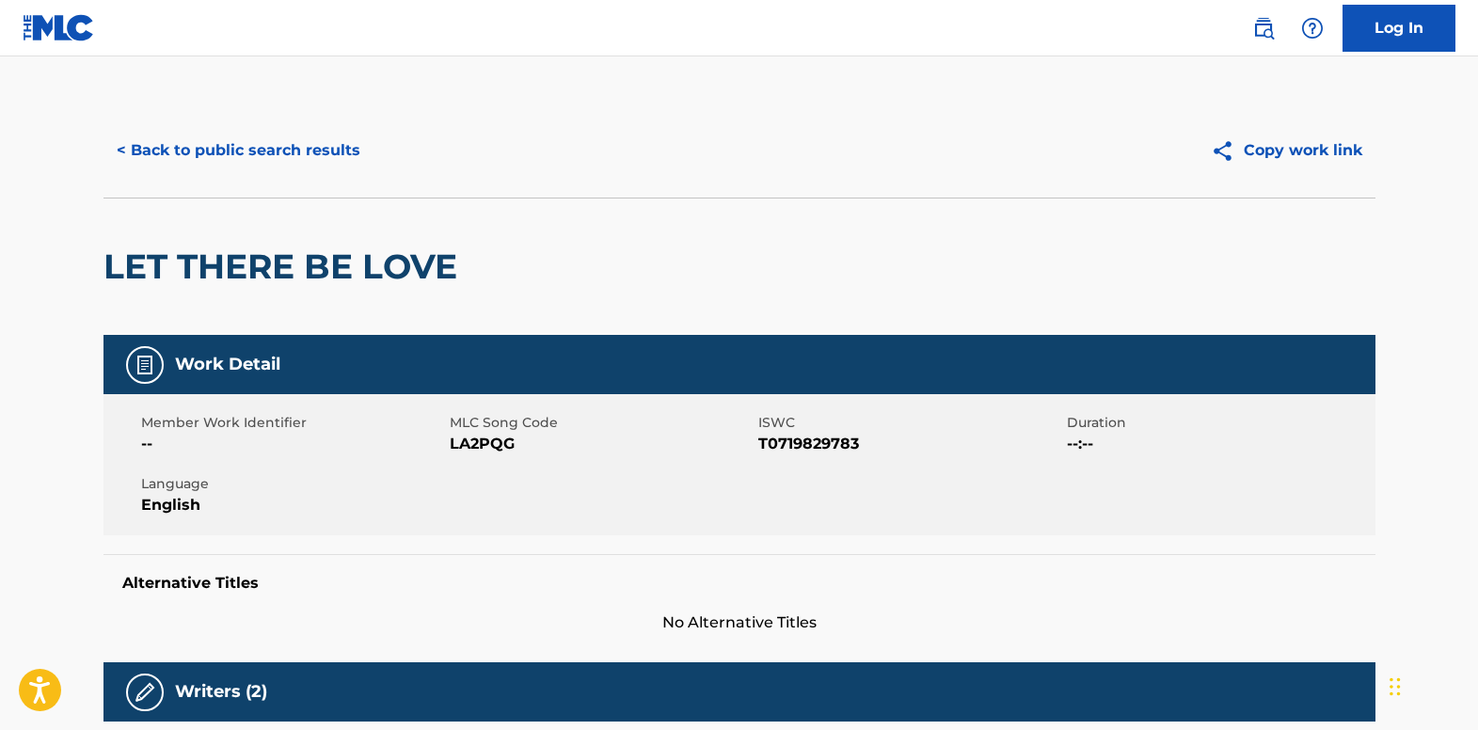
click at [268, 163] on button "< Back to public search results" at bounding box center [238, 150] width 270 height 47
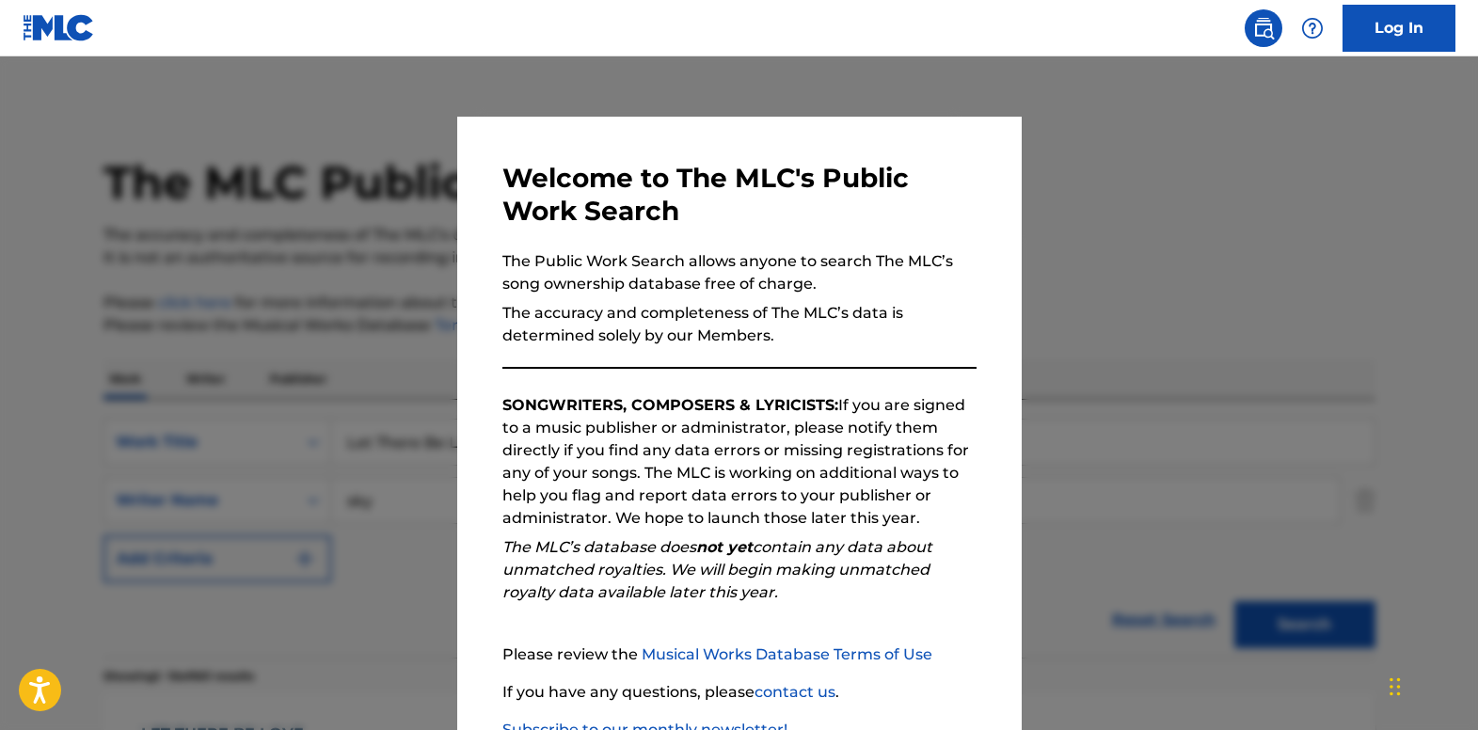
scroll to position [282, 0]
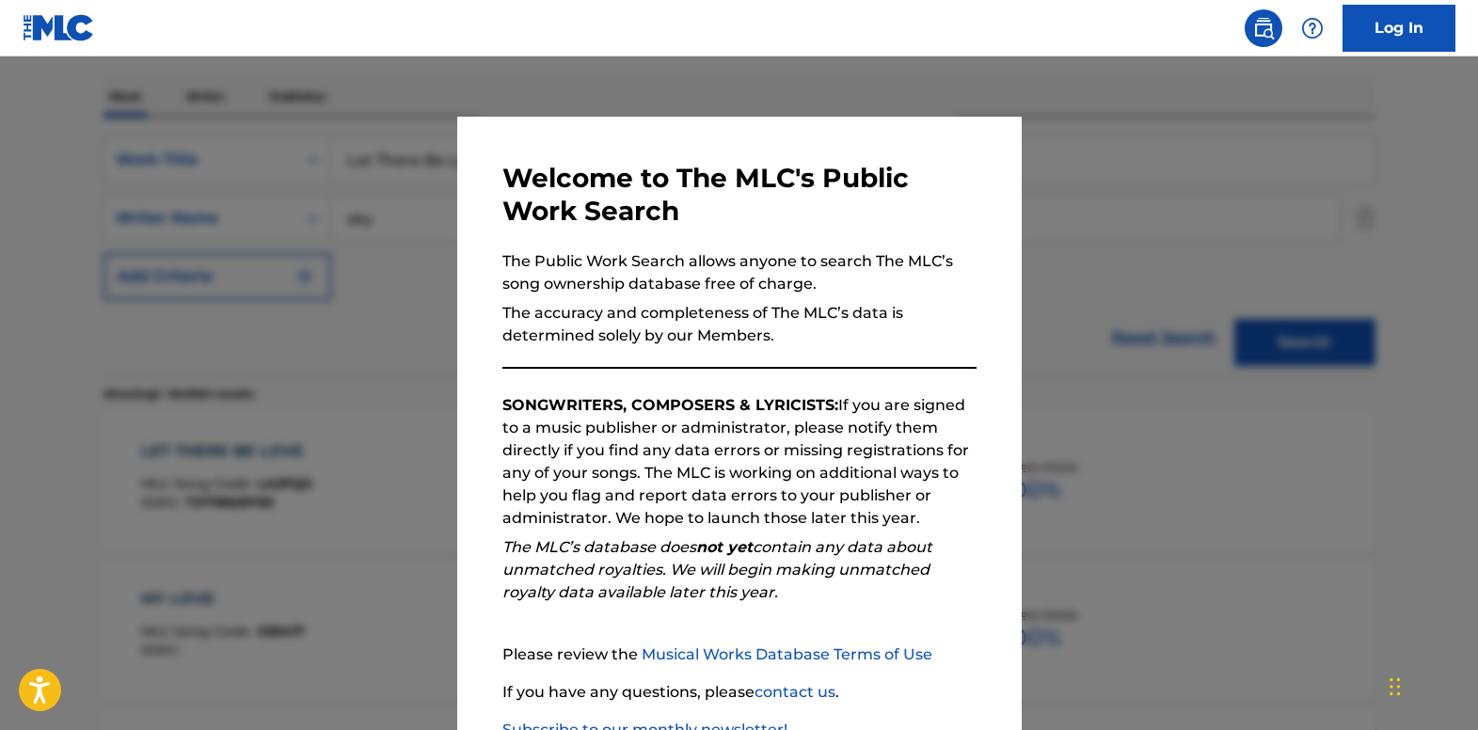
click at [29, 263] on div at bounding box center [739, 421] width 1478 height 730
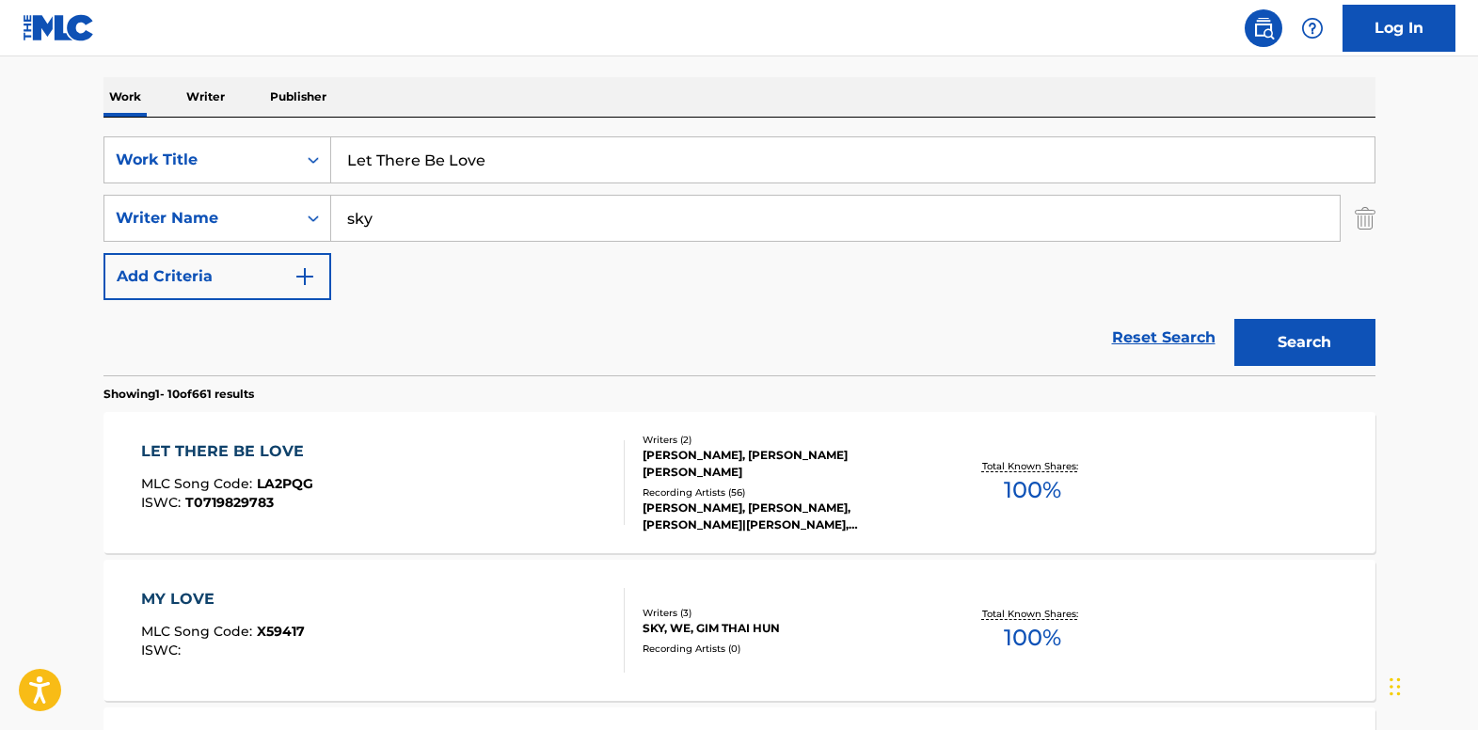
drag, startPoint x: 629, startPoint y: 155, endPoint x: 78, endPoint y: 151, distance: 551.3
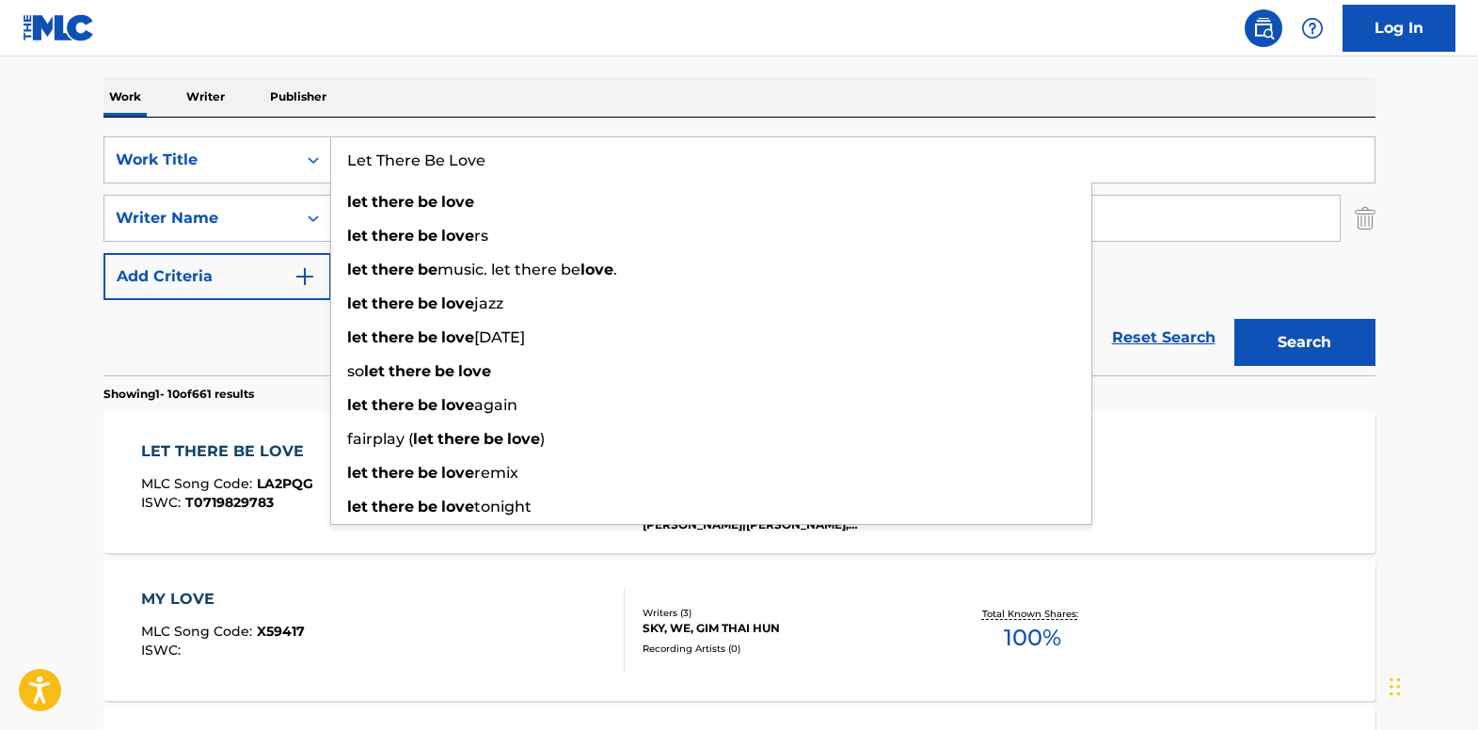
paste input "Make Love to M"
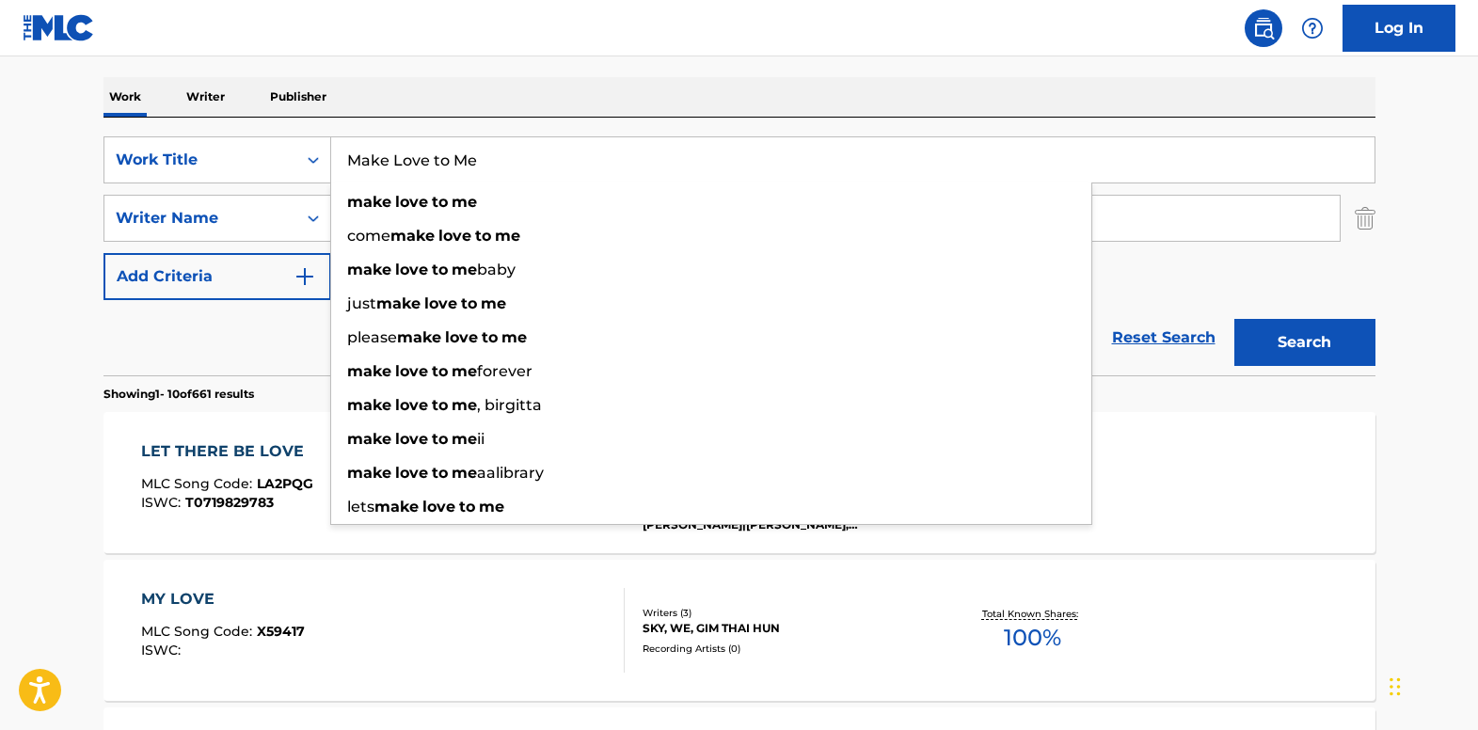
type input "Make Love to Me"
click at [525, 87] on div "Work Writer Publisher" at bounding box center [739, 97] width 1272 height 40
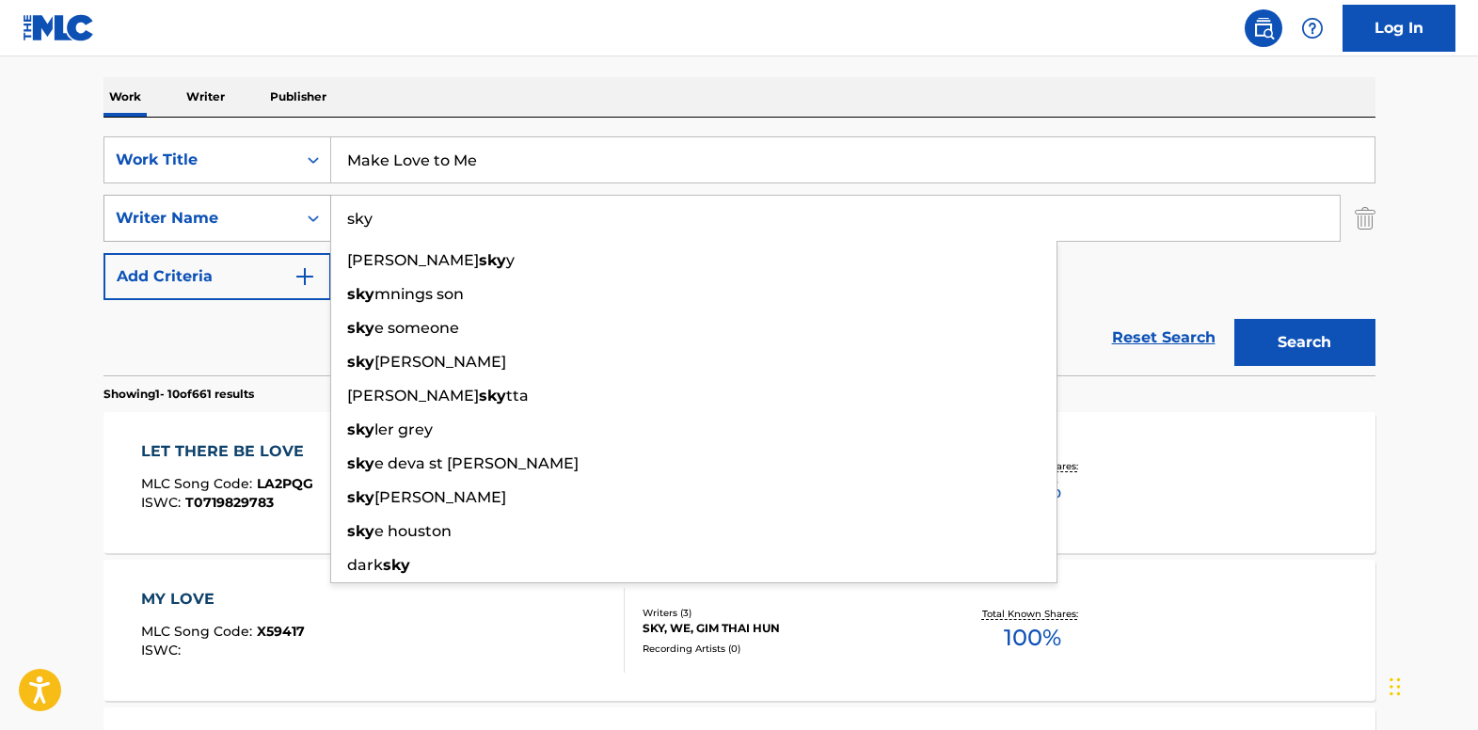
drag, startPoint x: 436, startPoint y: 211, endPoint x: 290, endPoint y: 211, distance: 145.8
click at [290, 211] on div "SearchWithCriteria139e0835-8cfb-4a9b-962a-5c714a008d06 Writer Name [PERSON_NAME…" at bounding box center [739, 218] width 1272 height 47
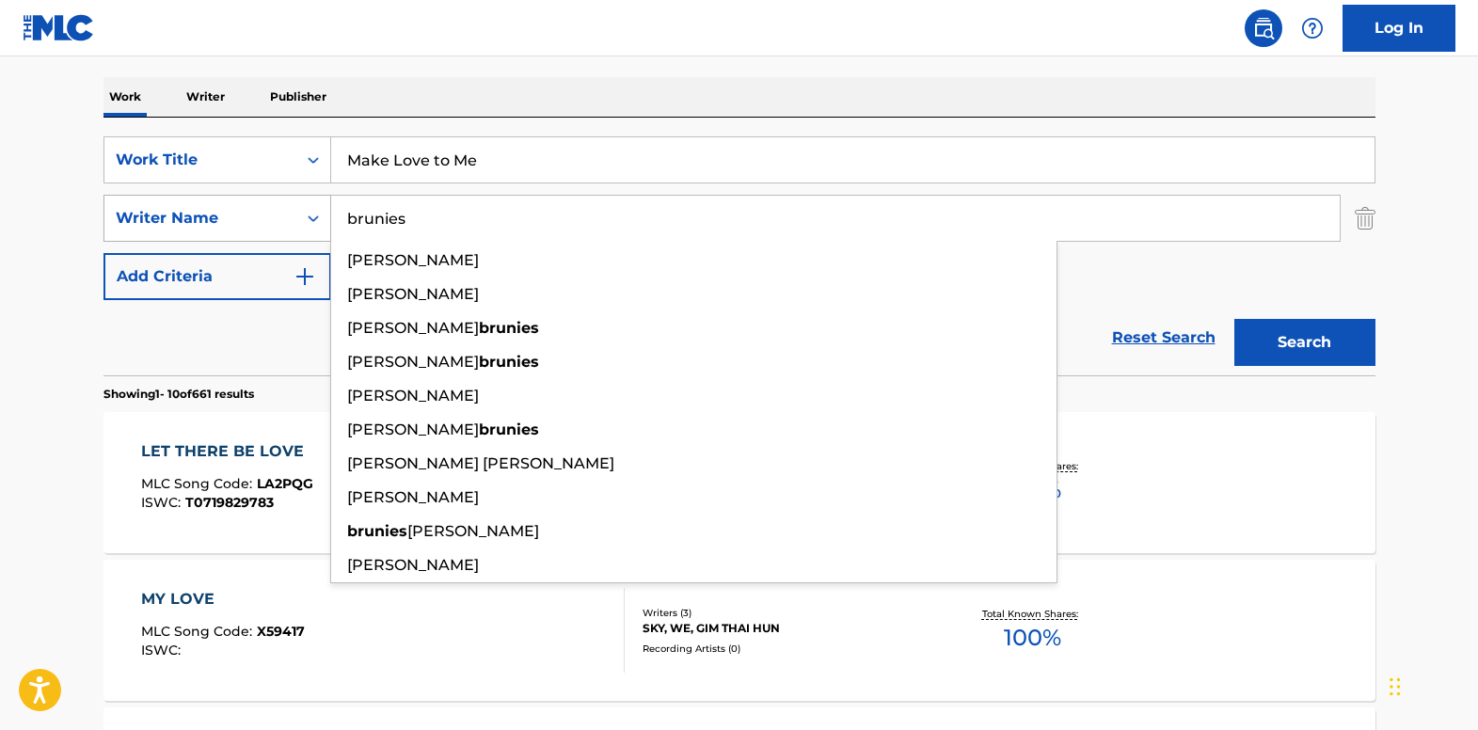
type input "brunies"
click at [1234, 319] on button "Search" at bounding box center [1304, 342] width 141 height 47
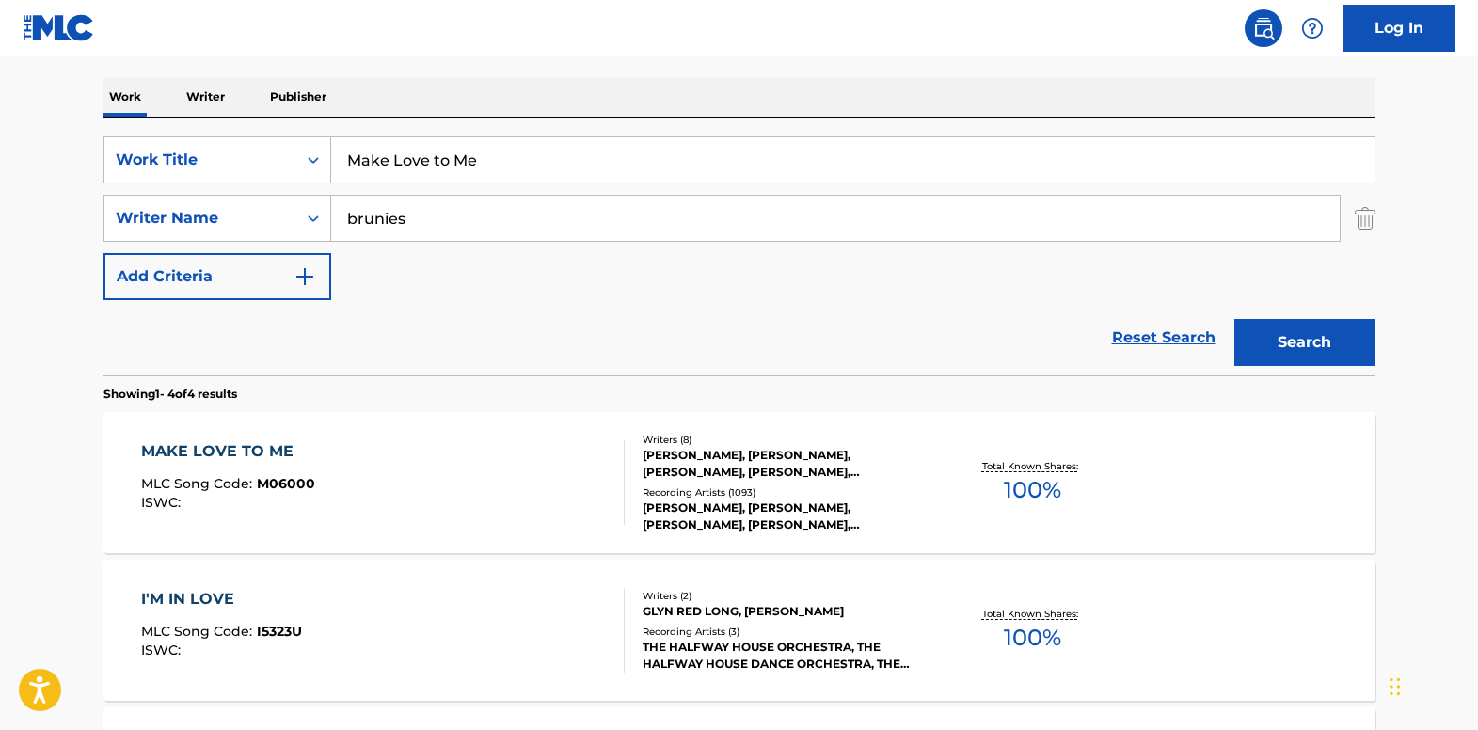
click at [310, 452] on div "MAKE LOVE TO ME" at bounding box center [228, 451] width 174 height 23
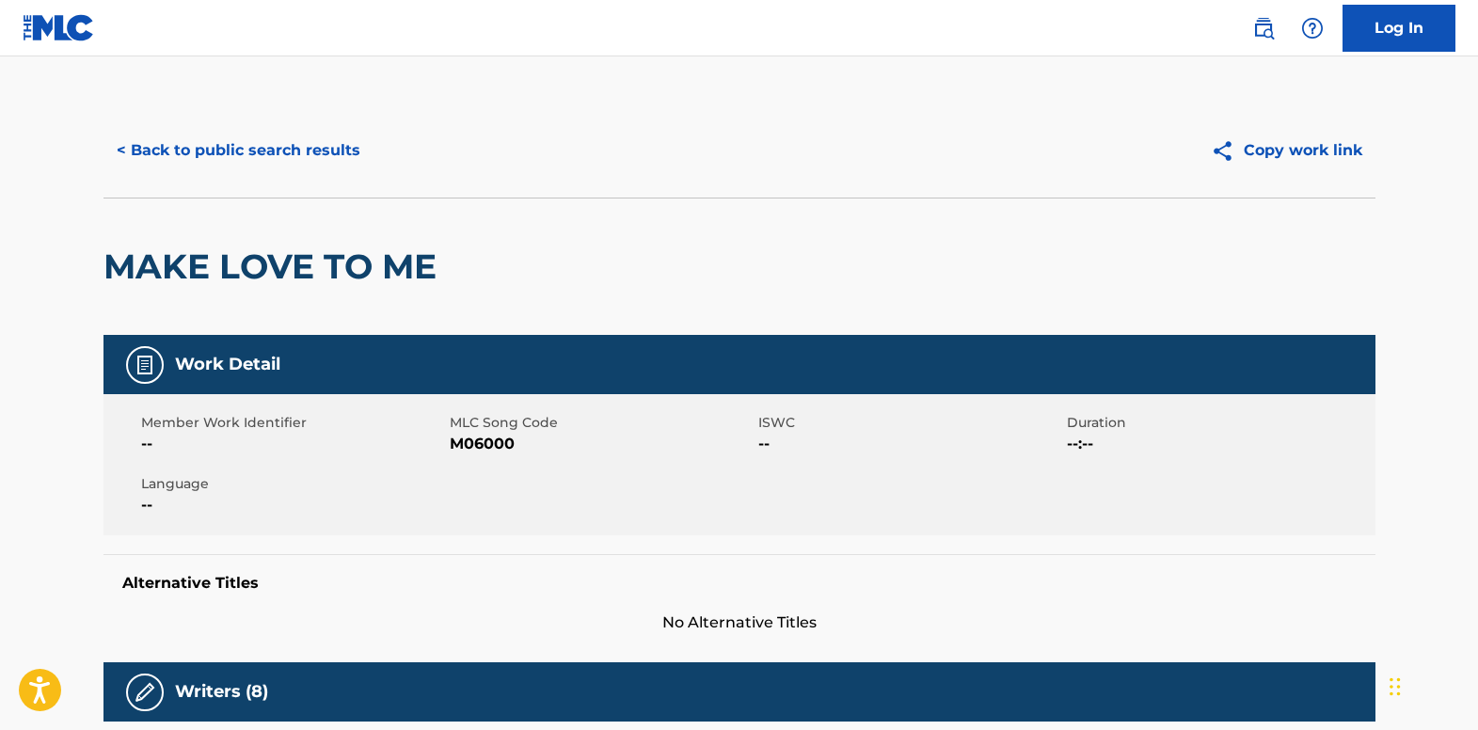
click at [335, 145] on button "< Back to public search results" at bounding box center [238, 150] width 270 height 47
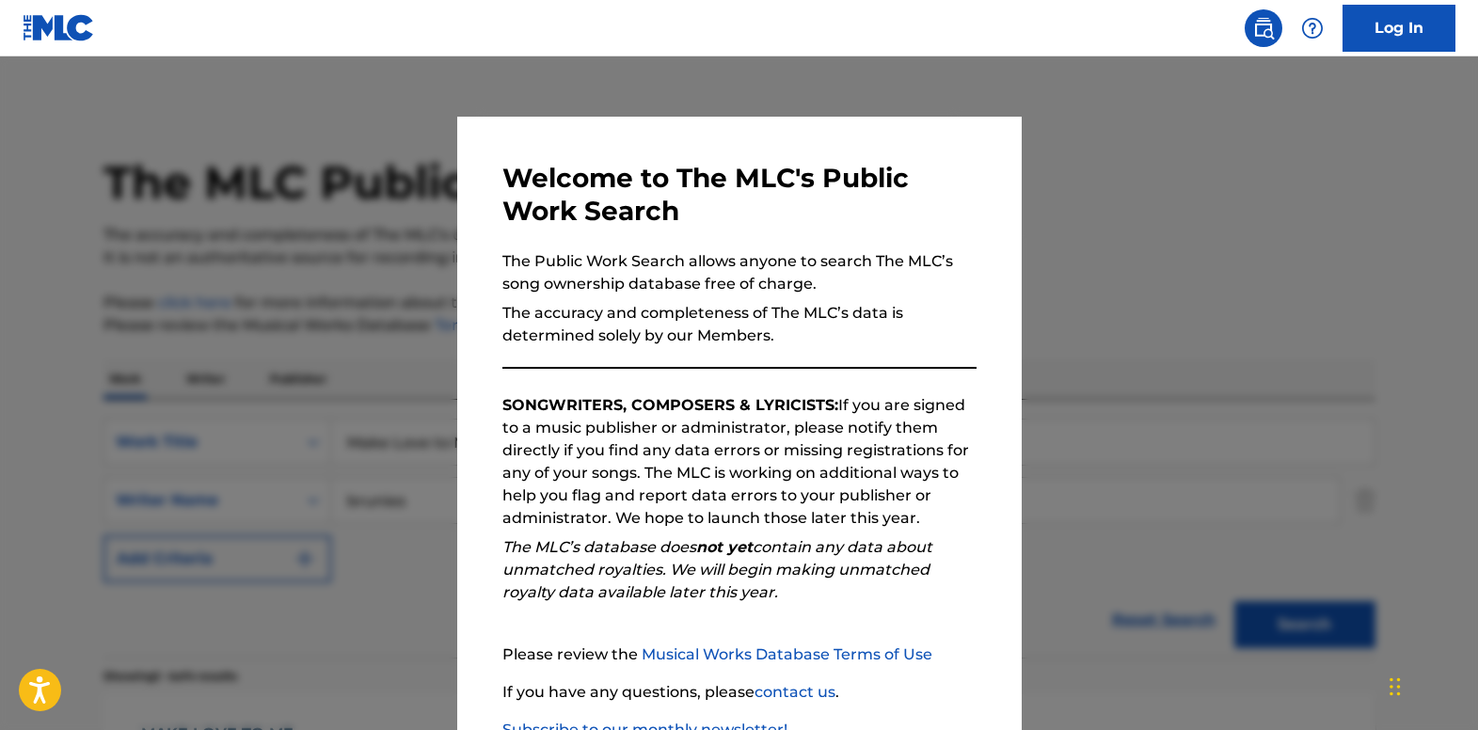
scroll to position [282, 0]
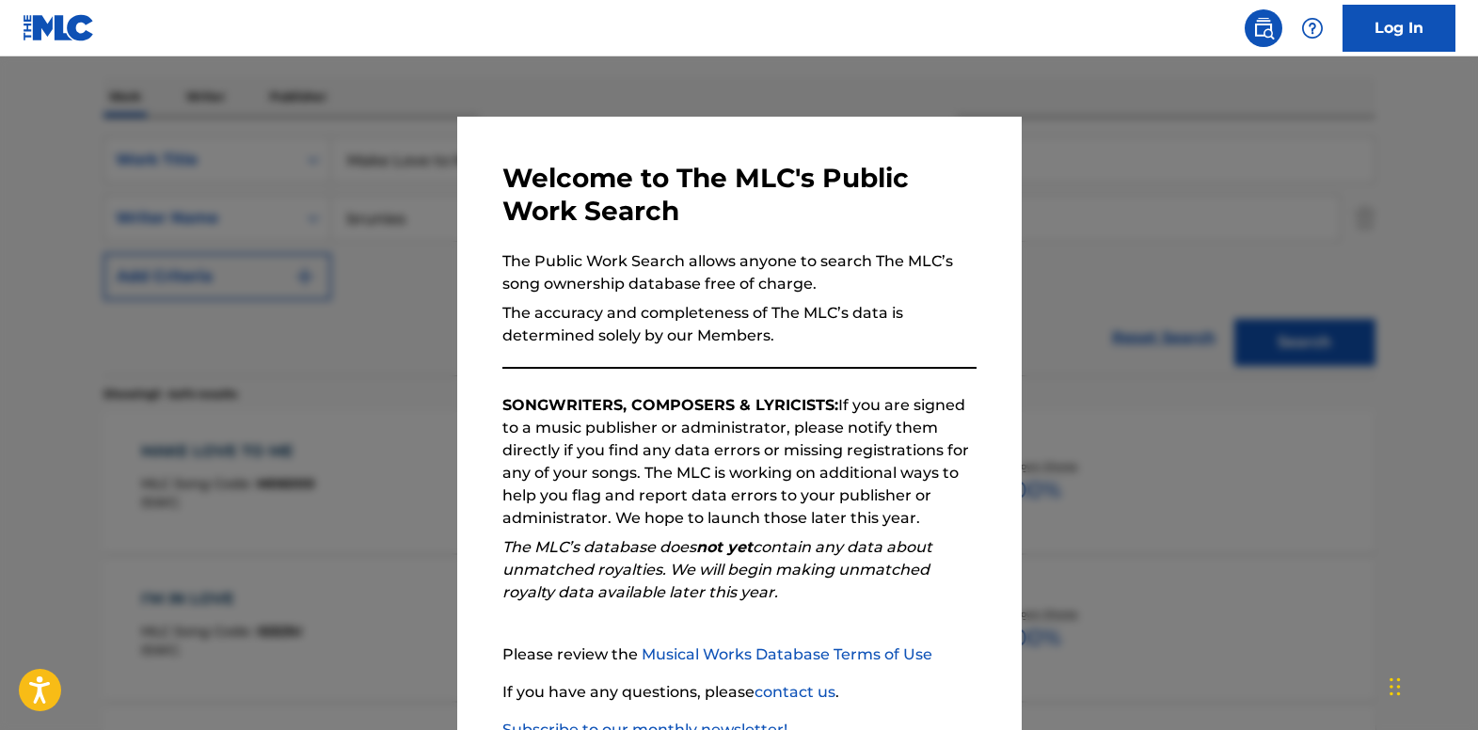
click at [373, 214] on div at bounding box center [739, 421] width 1478 height 730
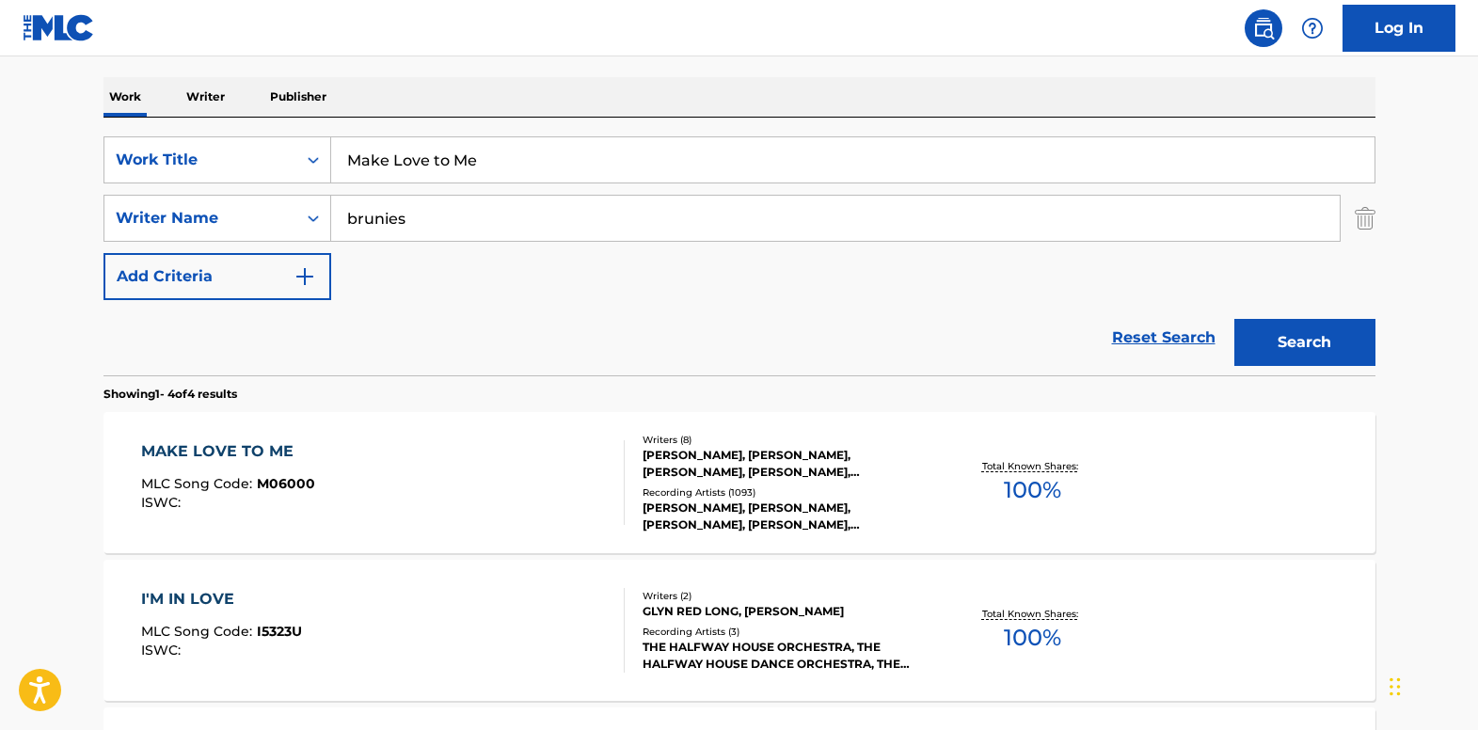
drag, startPoint x: 492, startPoint y: 163, endPoint x: 235, endPoint y: 122, distance: 260.0
click at [235, 122] on div "SearchWithCriteria18f75160-27b0-4a09-9914-68312901d223 Work Title Make Love to …" at bounding box center [739, 247] width 1272 height 258
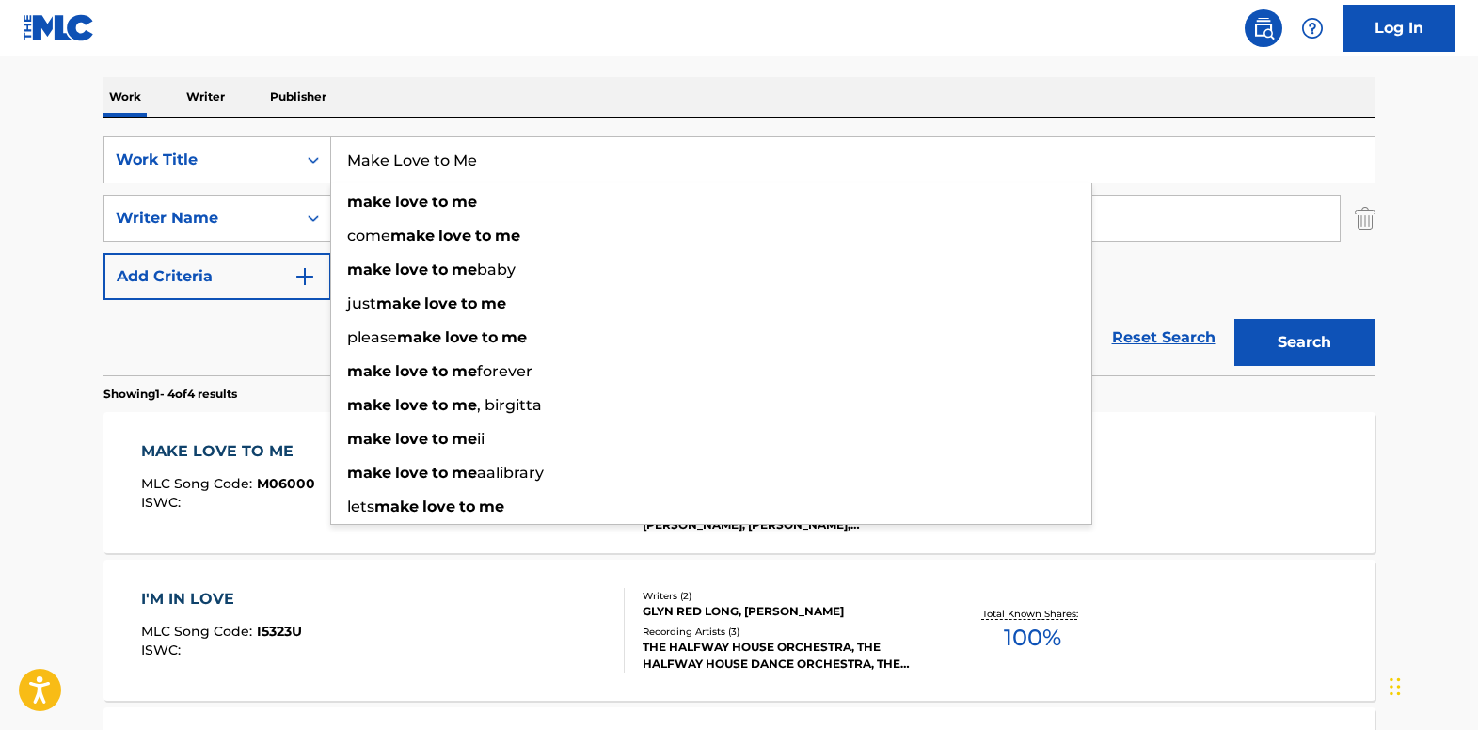
paste input "Now & Forever (You And Me)"
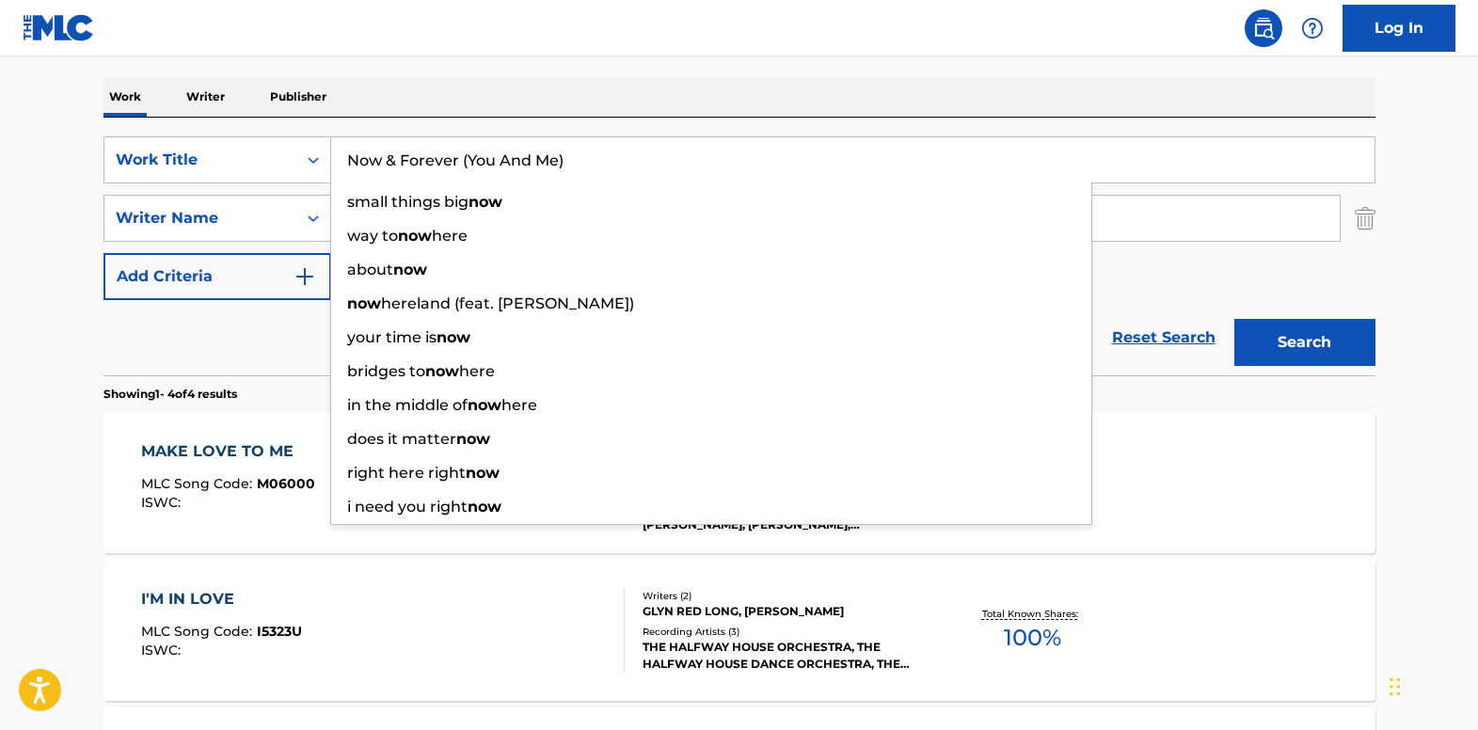
type input "Now & Forever (You And Me)"
click at [687, 68] on div "The MLC Public Work Search The accuracy and completeness of The MLC's data is d…" at bounding box center [739, 452] width 1317 height 1263
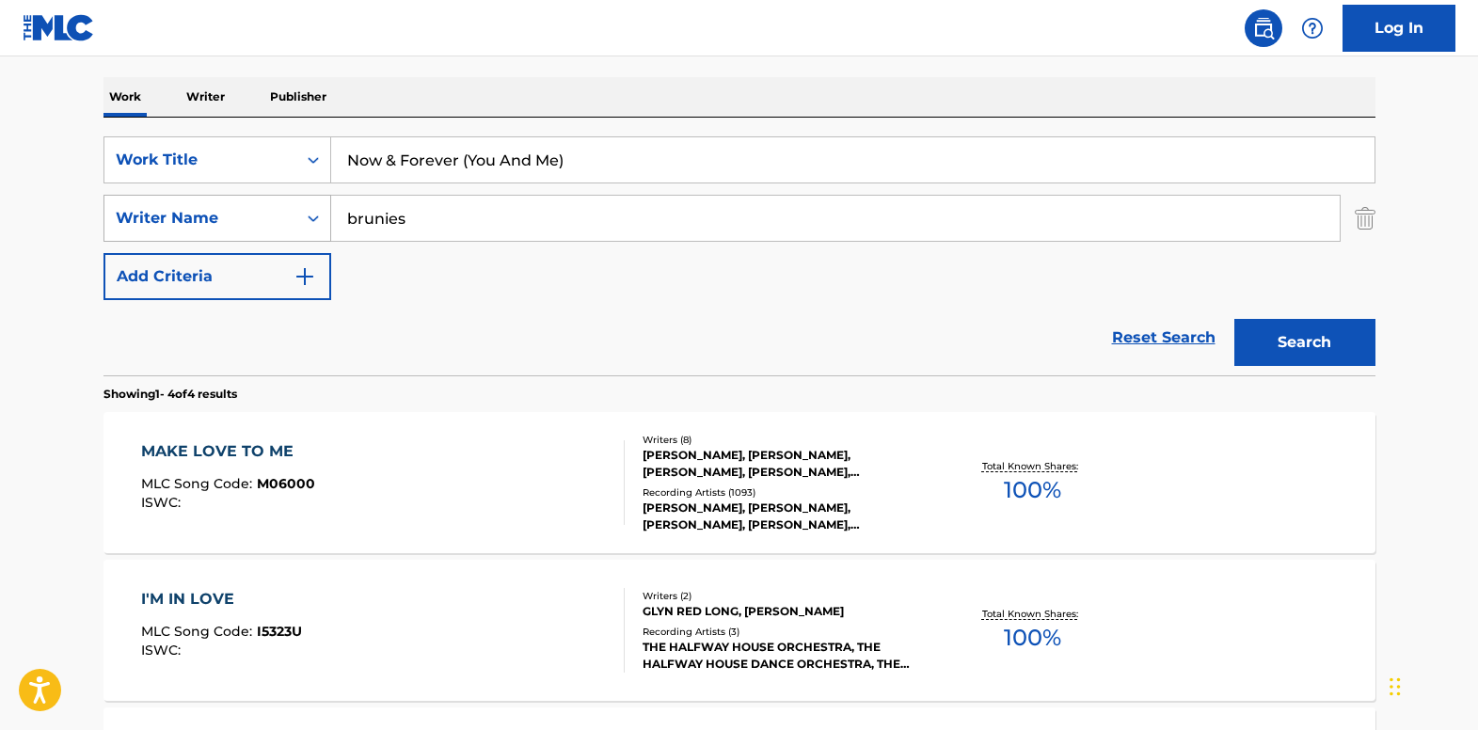
drag, startPoint x: 463, startPoint y: 219, endPoint x: 268, endPoint y: 216, distance: 194.8
click at [268, 216] on div "SearchWithCriteria139e0835-8cfb-4a9b-962a-5c714a008d06 Writer Name [PERSON_NAME]" at bounding box center [739, 218] width 1272 height 47
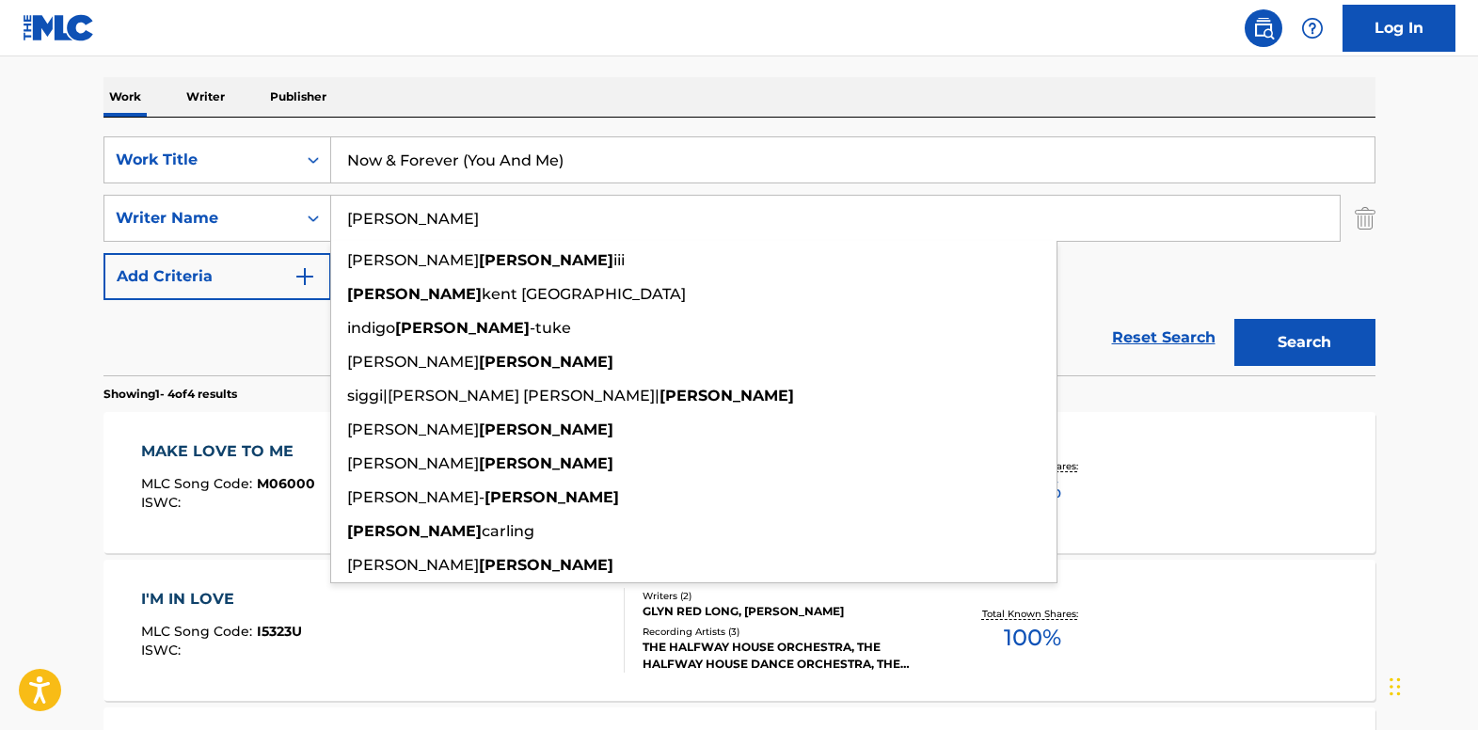
type input "[PERSON_NAME]"
click at [1249, 328] on button "Search" at bounding box center [1304, 342] width 141 height 47
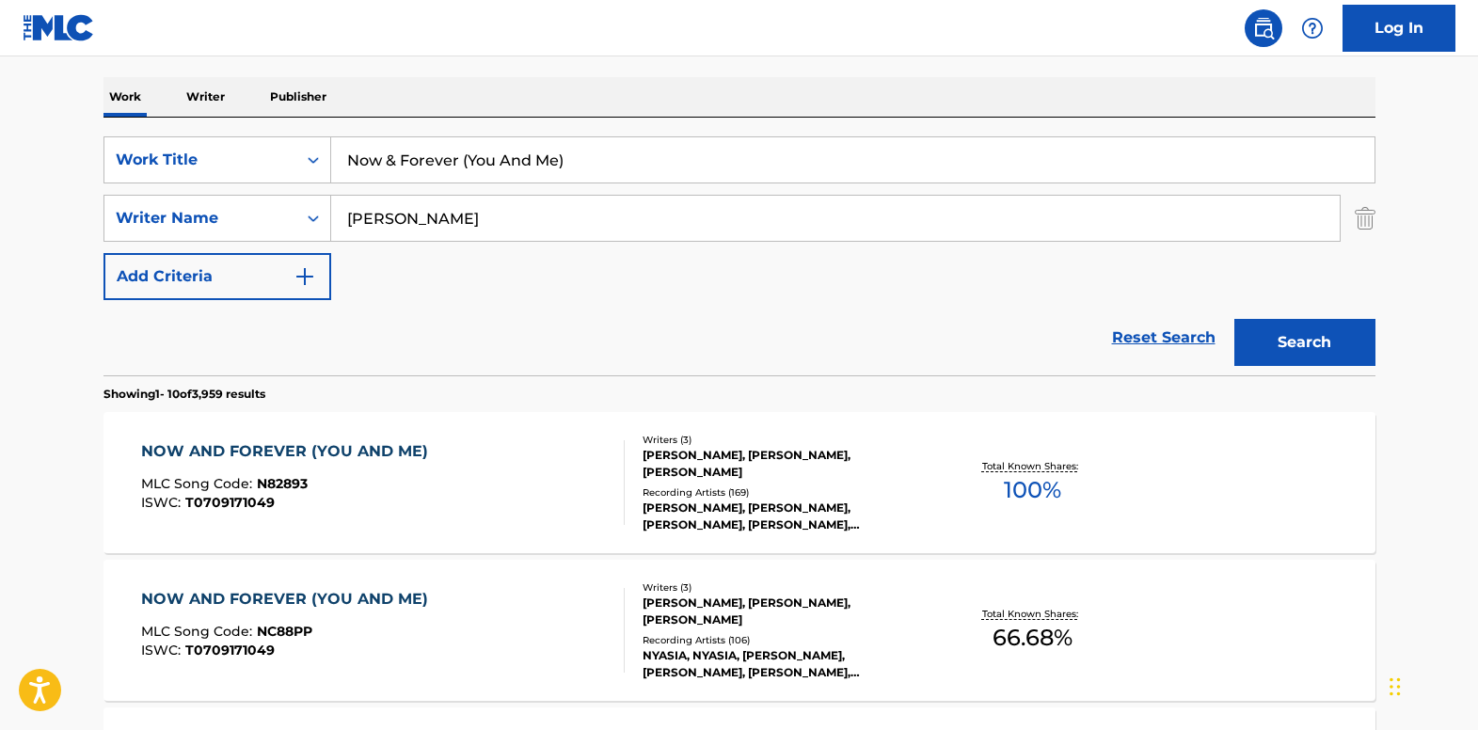
click at [208, 445] on div "NOW AND FOREVER (YOU AND ME)" at bounding box center [289, 451] width 296 height 23
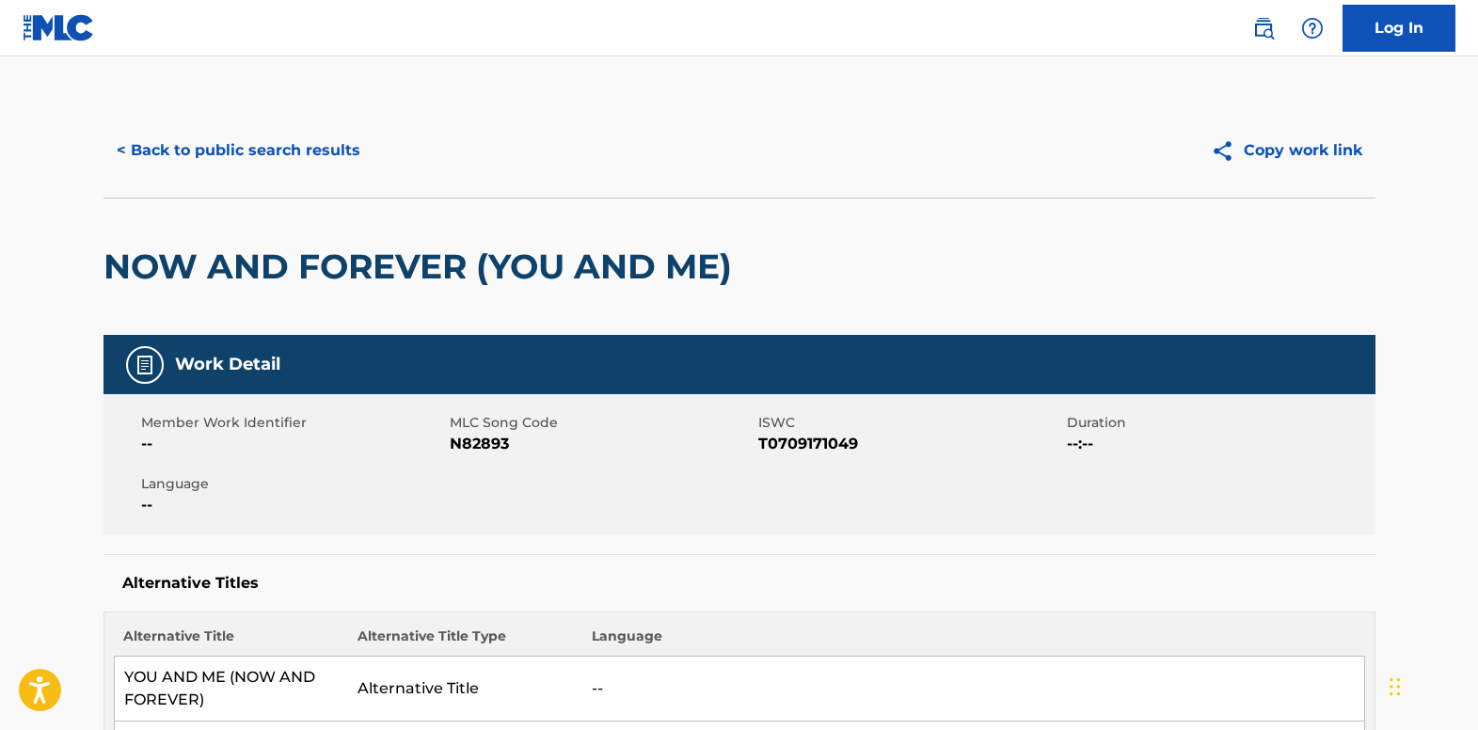
click at [152, 166] on button "< Back to public search results" at bounding box center [238, 150] width 270 height 47
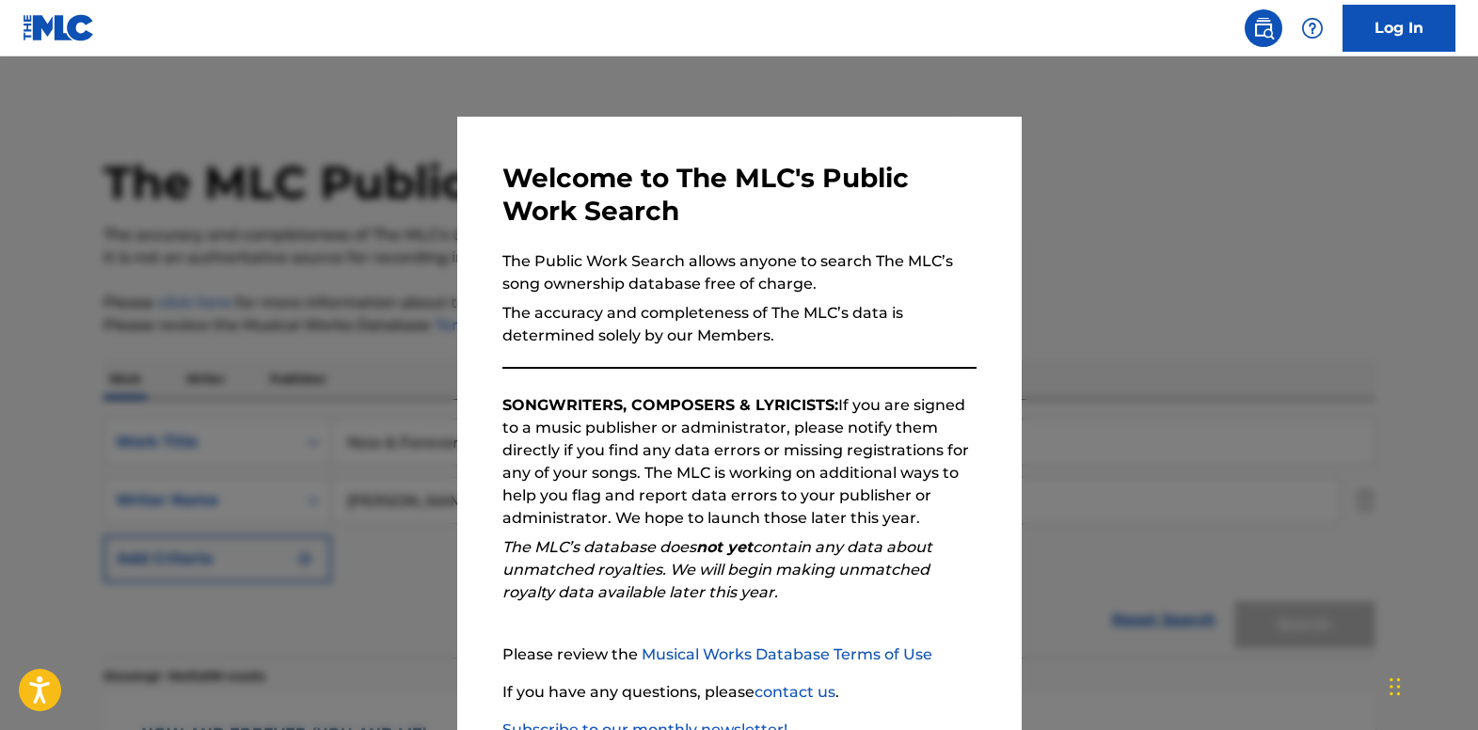
scroll to position [282, 0]
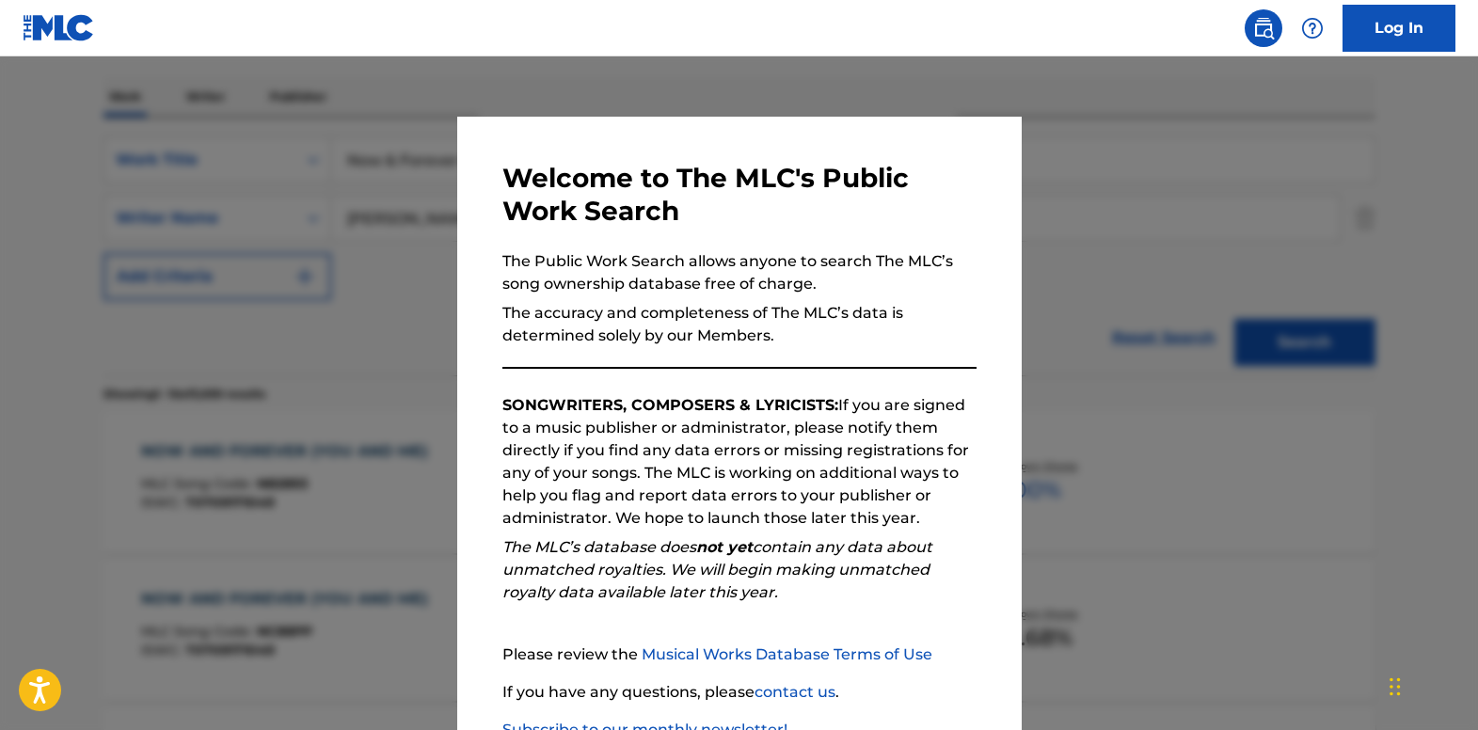
click at [368, 260] on div at bounding box center [739, 421] width 1478 height 730
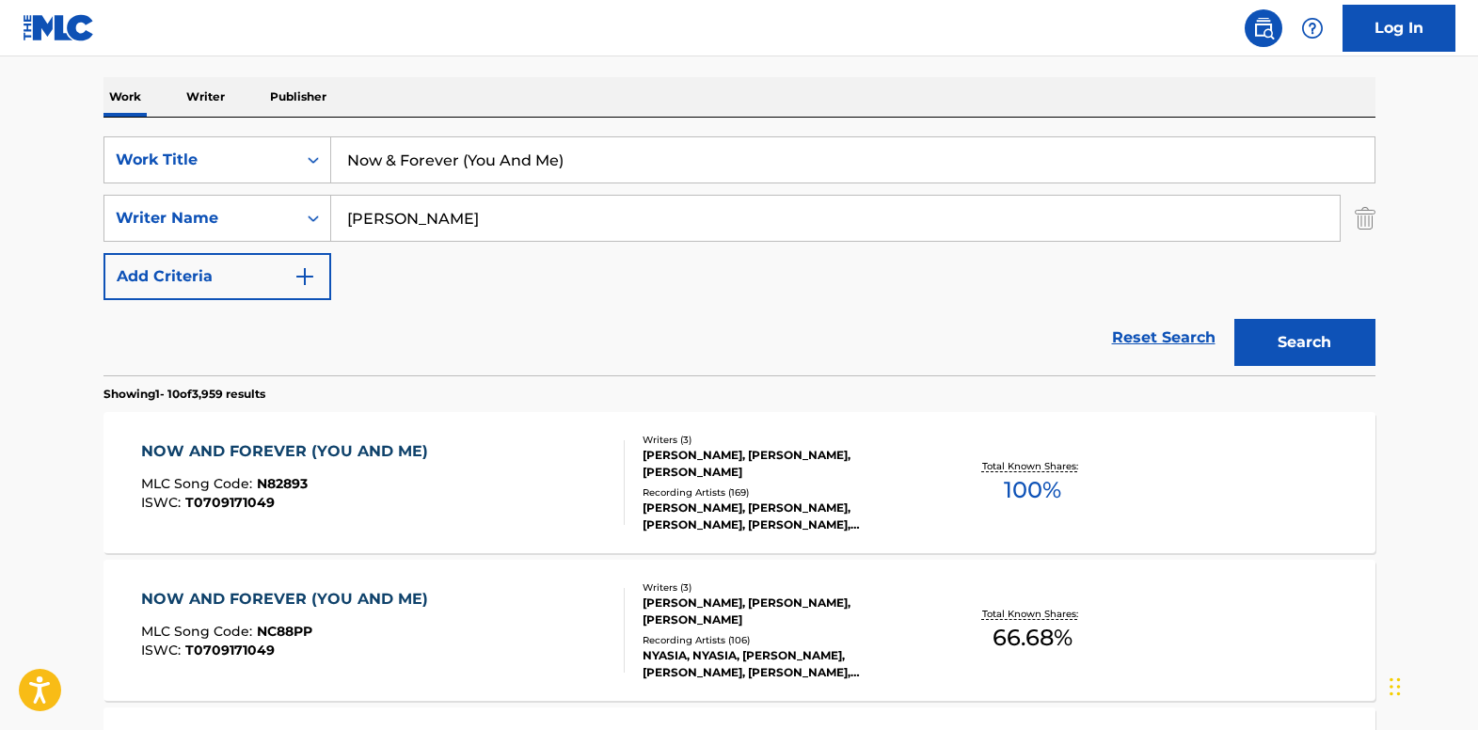
drag, startPoint x: 595, startPoint y: 156, endPoint x: 258, endPoint y: 135, distance: 337.5
click at [258, 135] on div "SearchWithCriteria18f75160-27b0-4a09-9914-68312901d223 Work Title Now & Forever…" at bounding box center [739, 247] width 1272 height 258
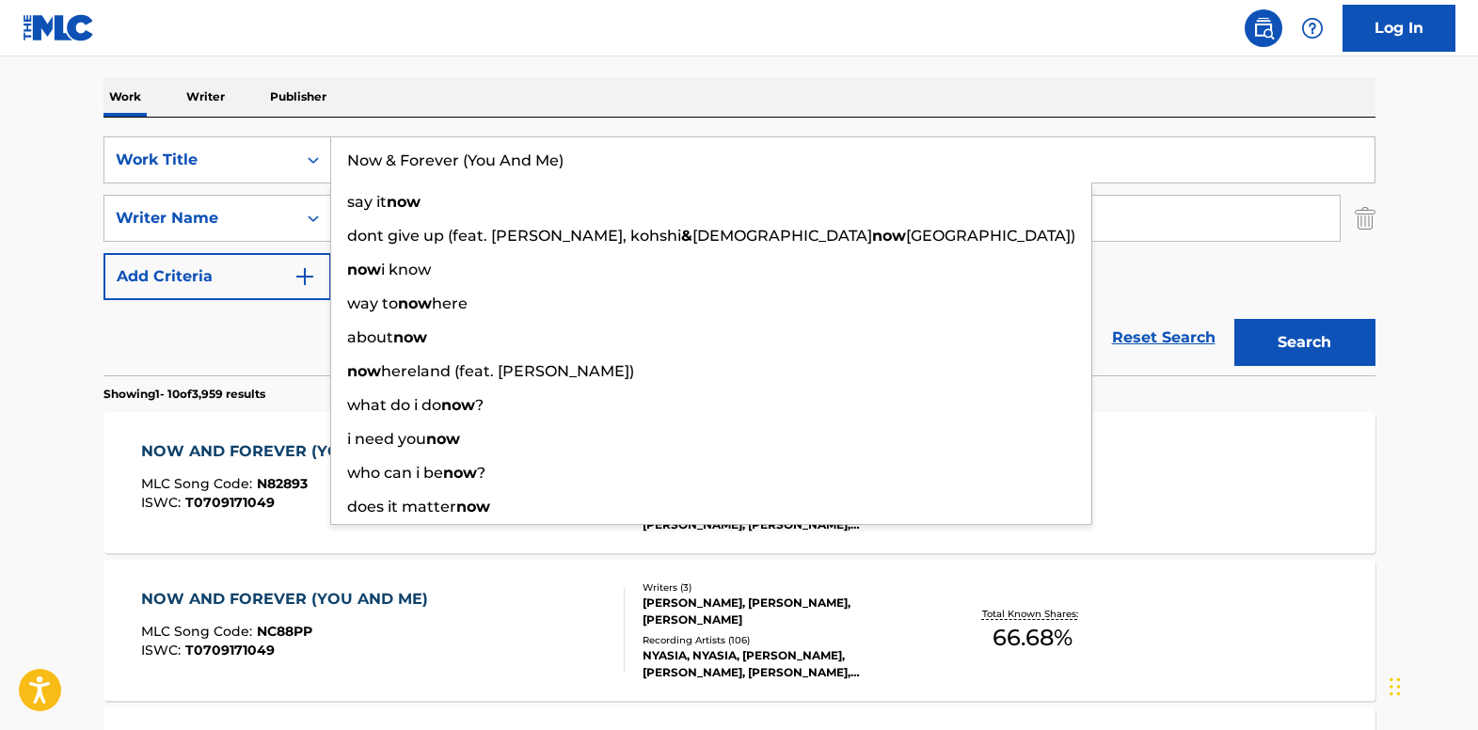
paste input "That's Not The Way (It's S'posed To B"
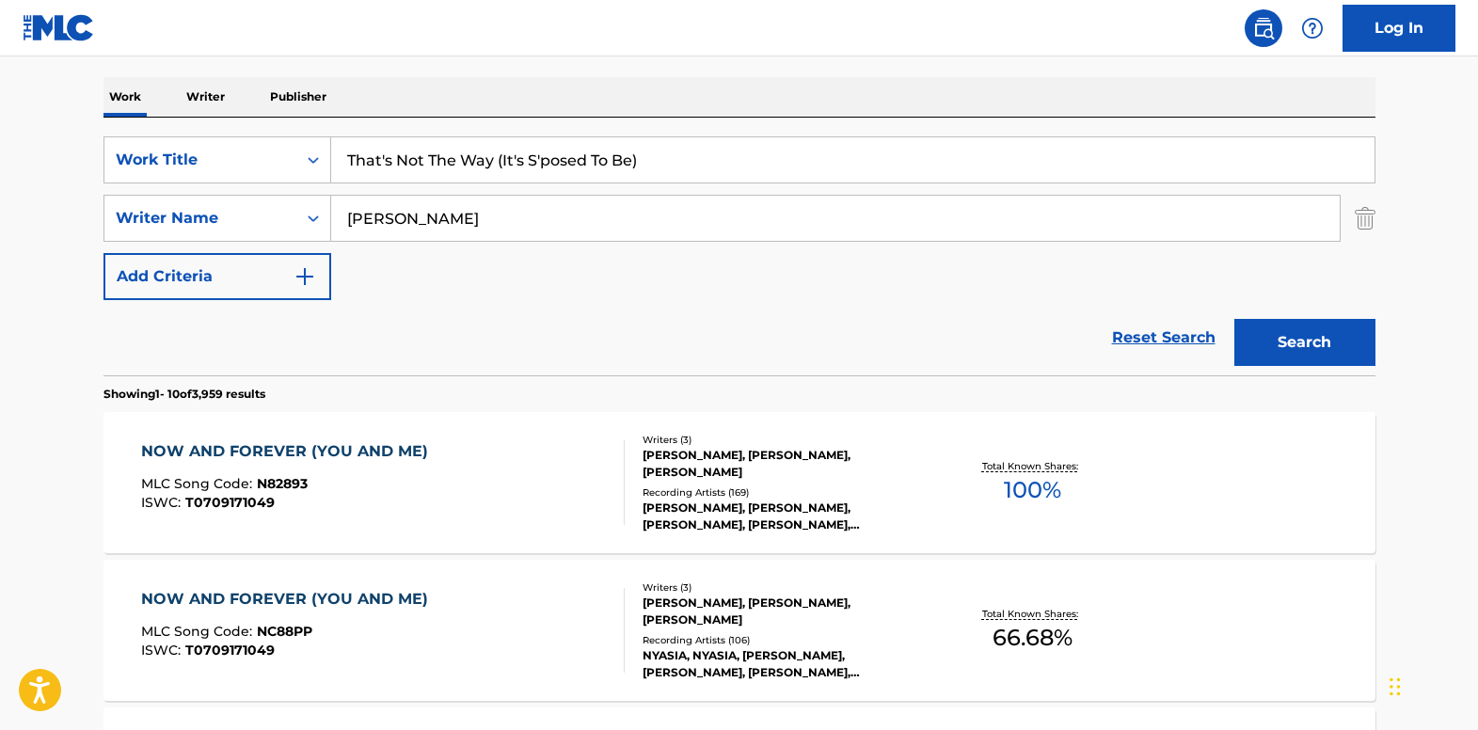
type input "That's Not The Way (It's S'posed To Be)"
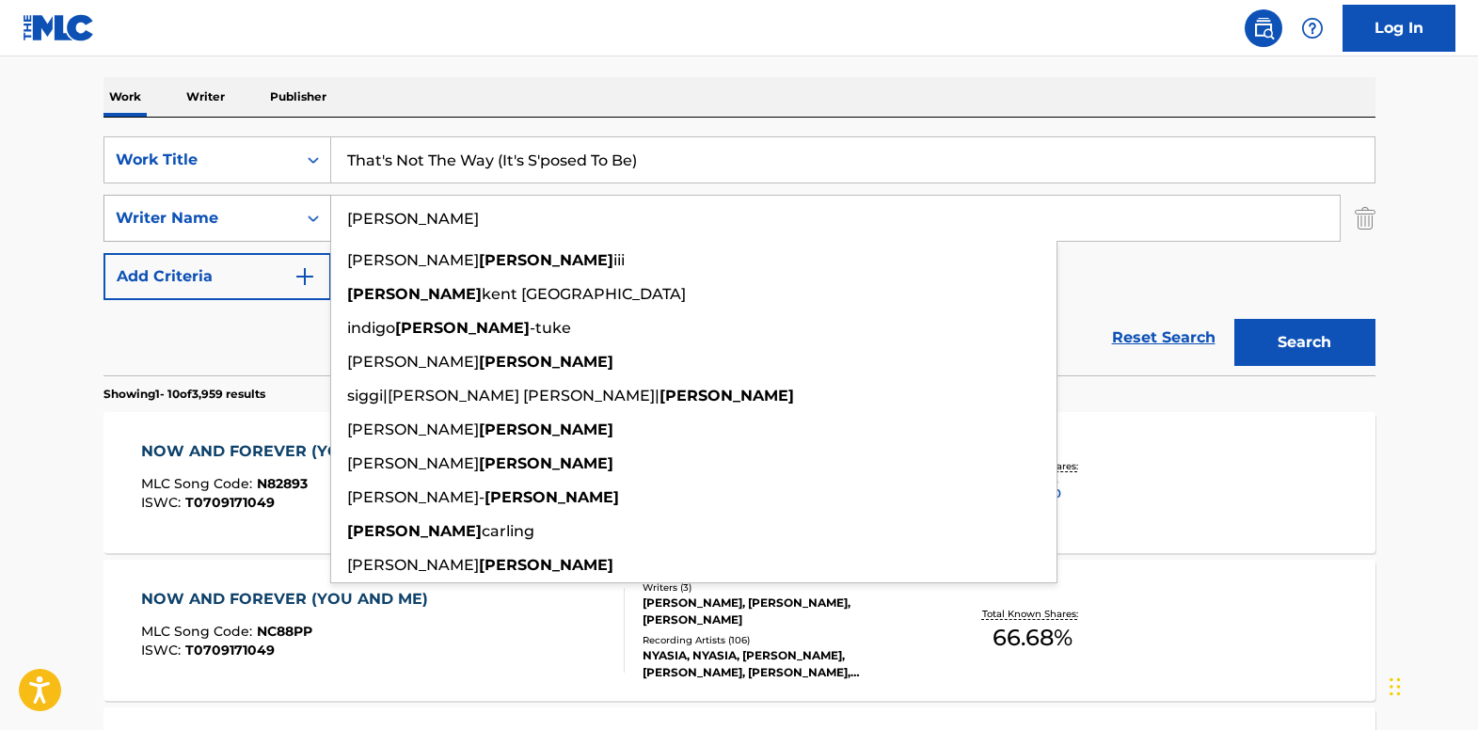
drag, startPoint x: 417, startPoint y: 214, endPoint x: 278, endPoint y: 212, distance: 139.3
click at [278, 212] on div "SearchWithCriteria139e0835-8cfb-4a9b-962a-5c714a008d06 Writer Name [PERSON_NAME…" at bounding box center [739, 218] width 1272 height 47
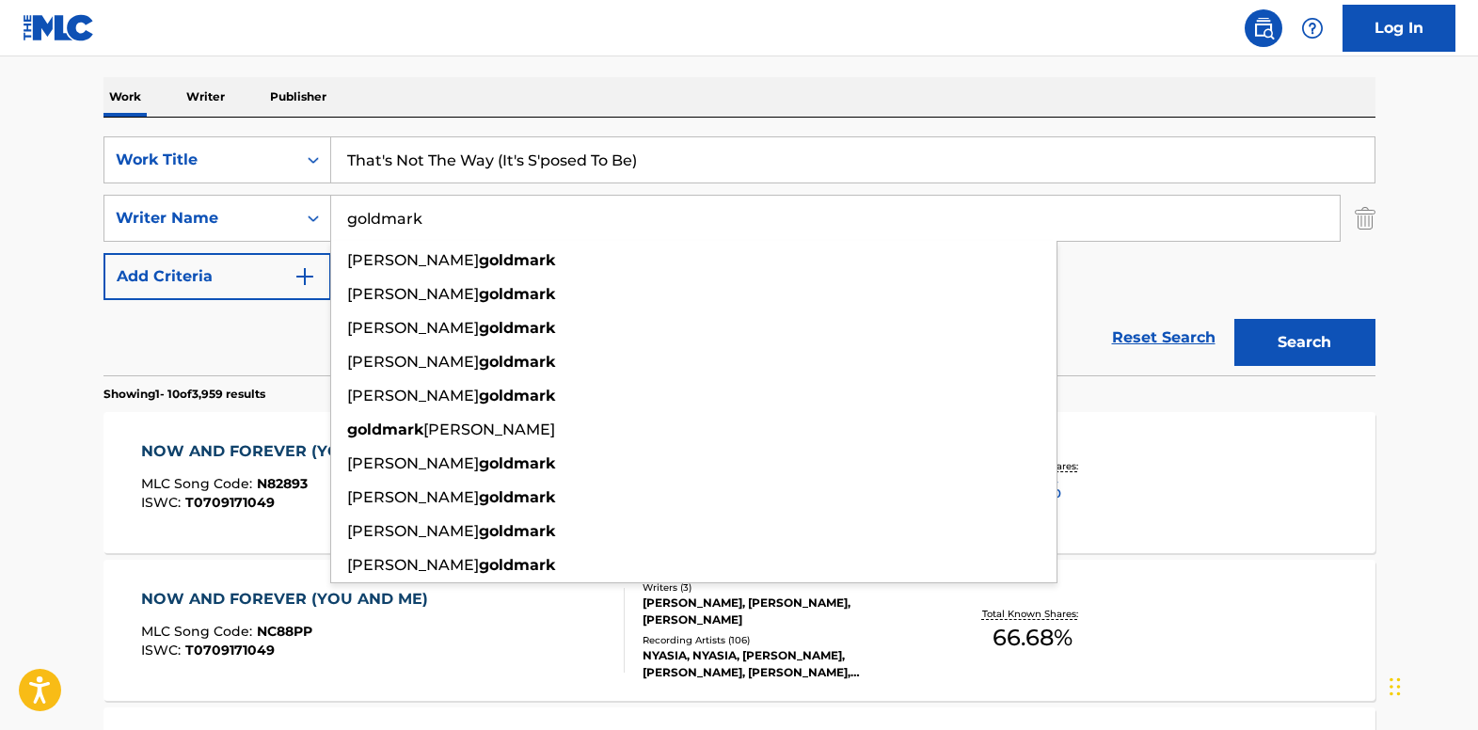
type input "goldmark"
click at [1234, 319] on button "Search" at bounding box center [1304, 342] width 141 height 47
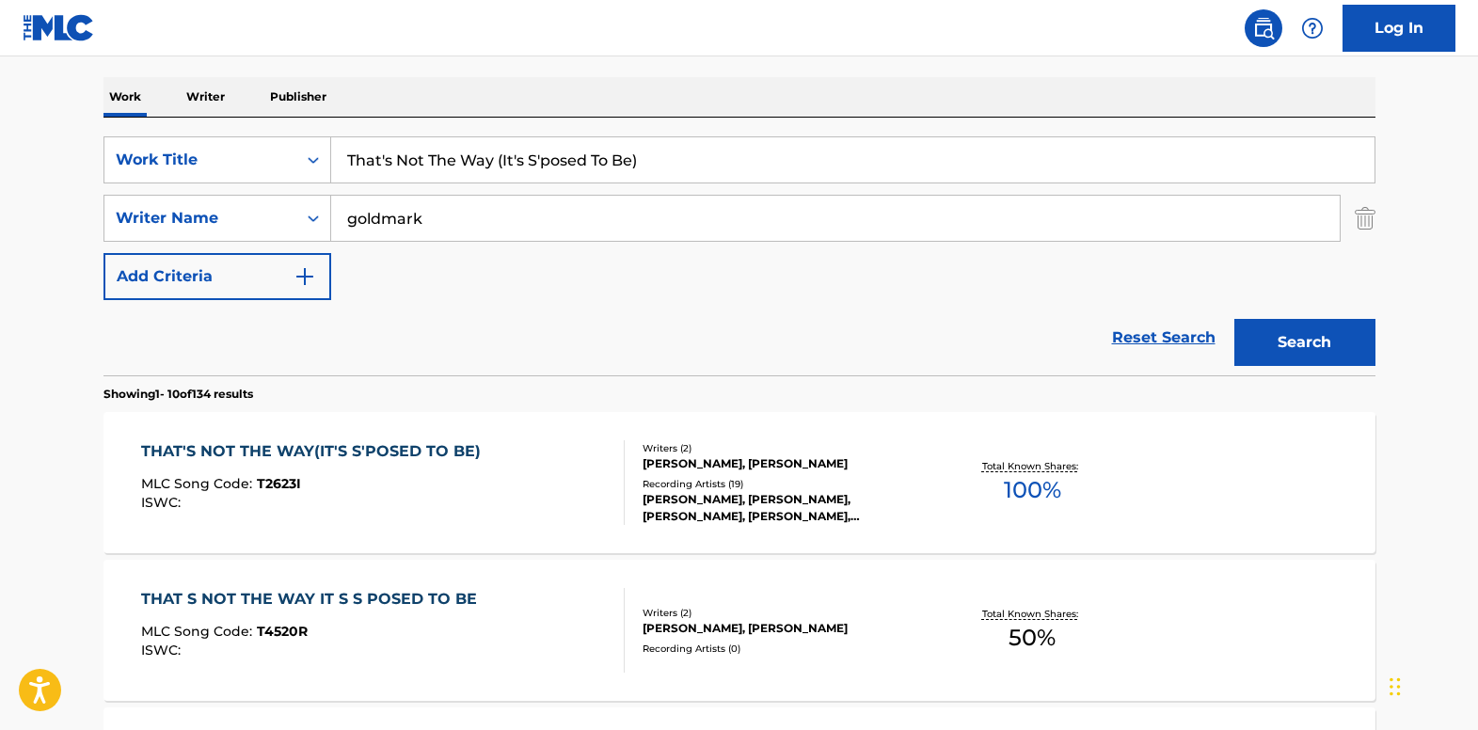
click at [202, 456] on div "THAT'S NOT THE WAY(IT'S S'POSED TO BE)" at bounding box center [315, 451] width 349 height 23
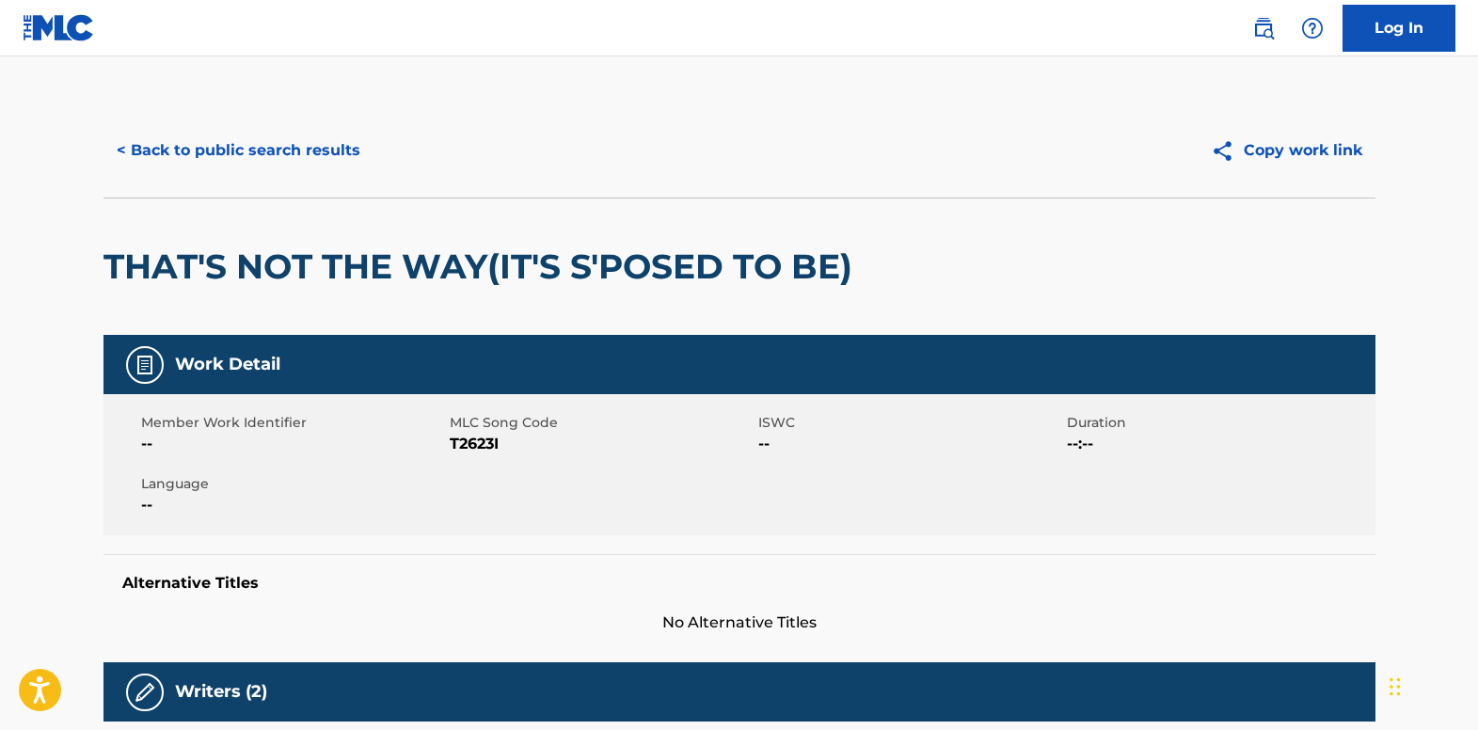
click at [158, 149] on button "< Back to public search results" at bounding box center [238, 150] width 270 height 47
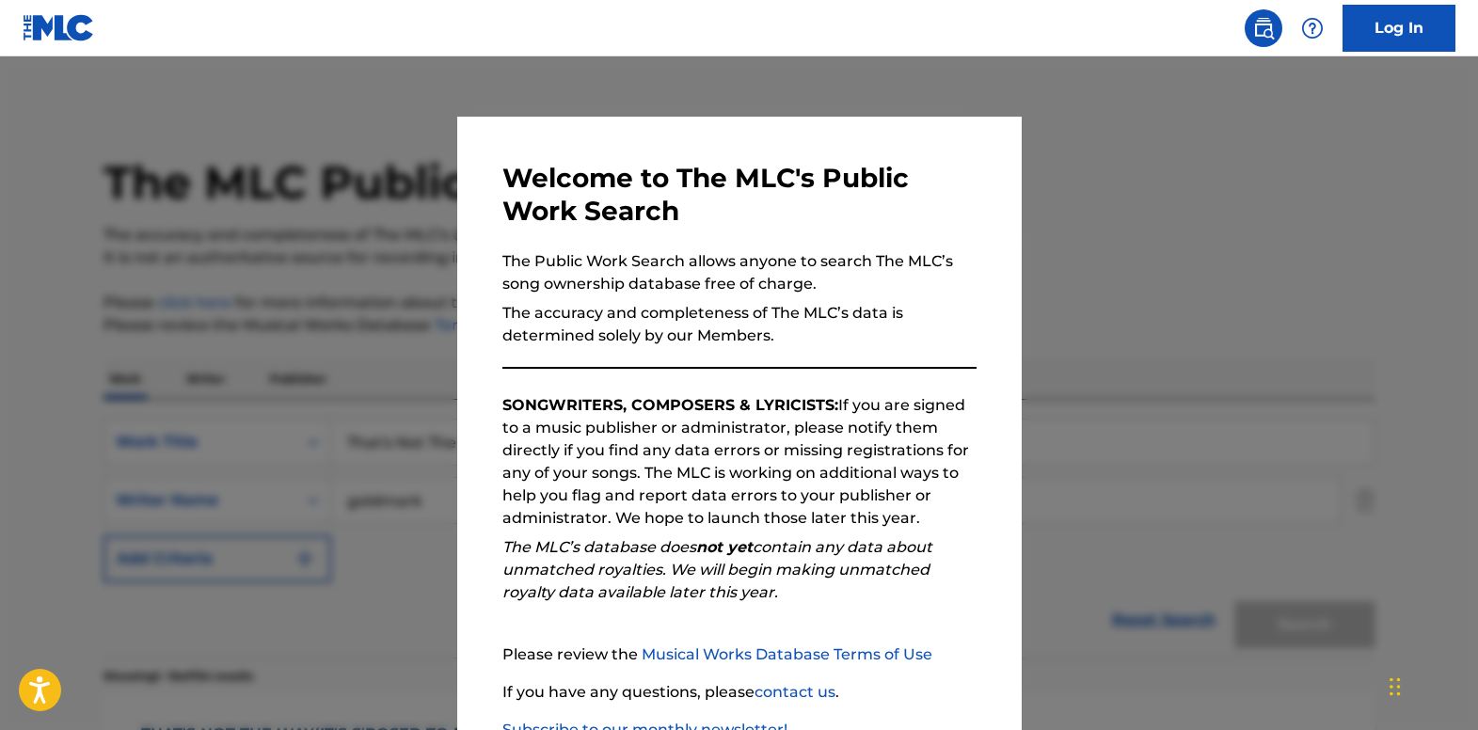
scroll to position [282, 0]
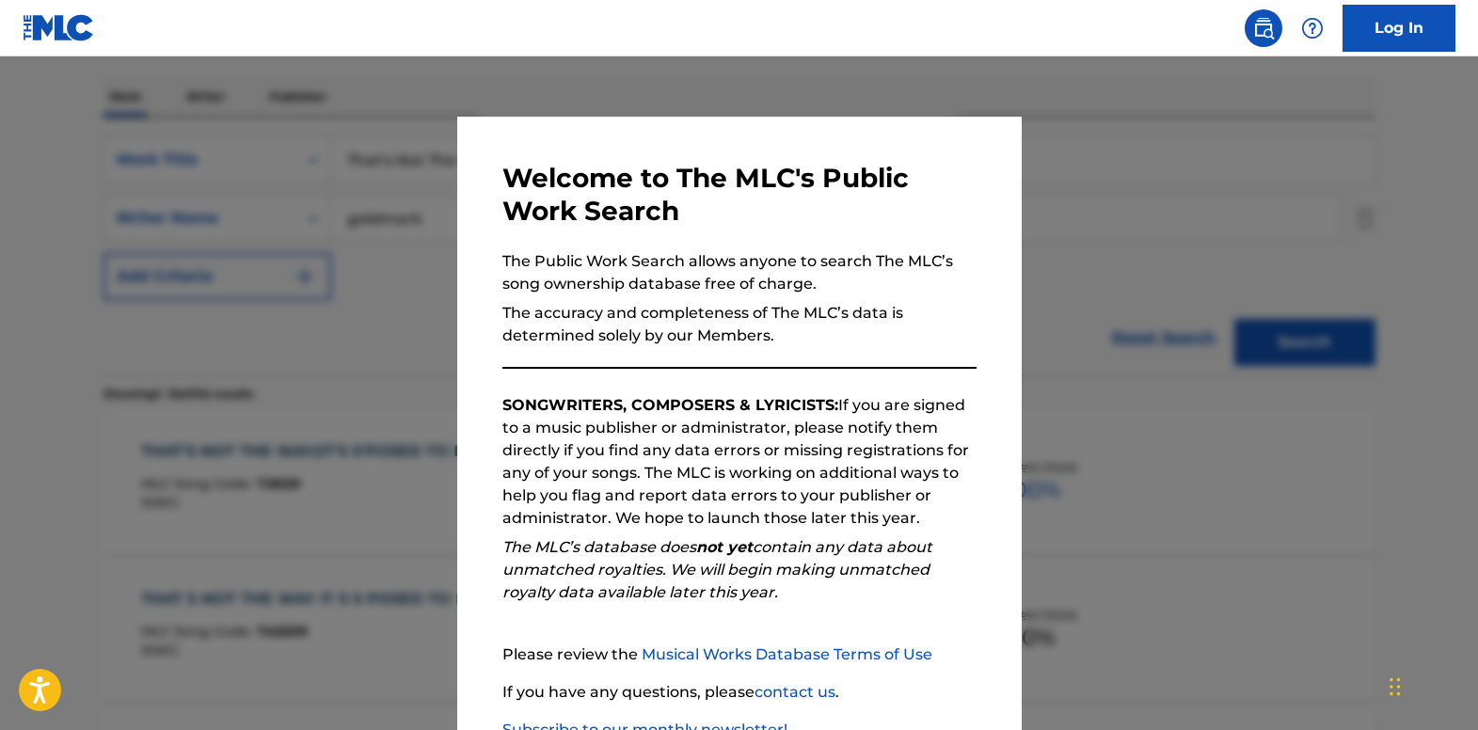
click at [384, 318] on div at bounding box center [739, 421] width 1478 height 730
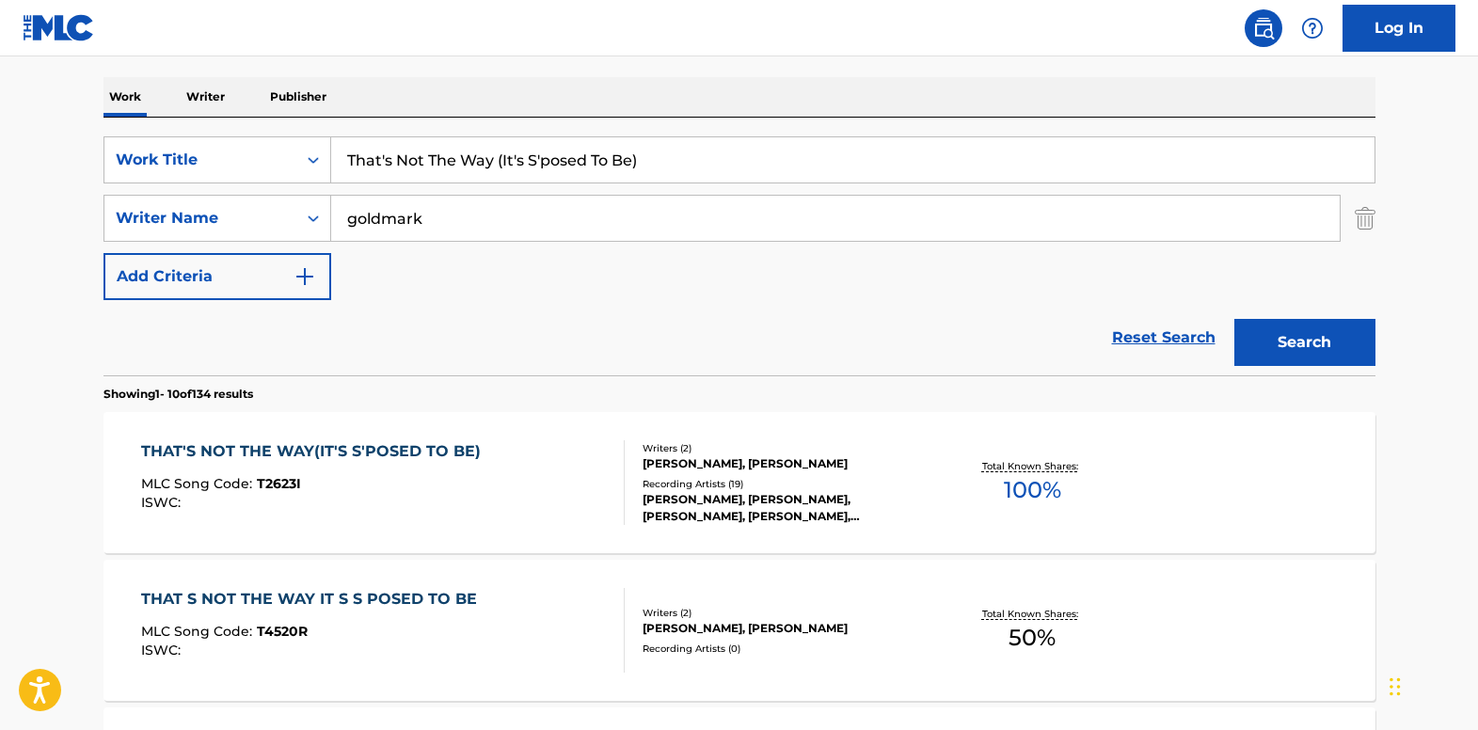
drag, startPoint x: 524, startPoint y: 138, endPoint x: 574, endPoint y: 170, distance: 59.2
click at [196, 141] on div "SearchWithCriteria18f75160-27b0-4a09-9914-68312901d223 Work Title That's Not Th…" at bounding box center [739, 159] width 1272 height 47
paste input "ime Don't Run Out On Me"
type input "Time Don't Run Out On Me"
click at [693, 107] on div "Work Writer Publisher" at bounding box center [739, 97] width 1272 height 40
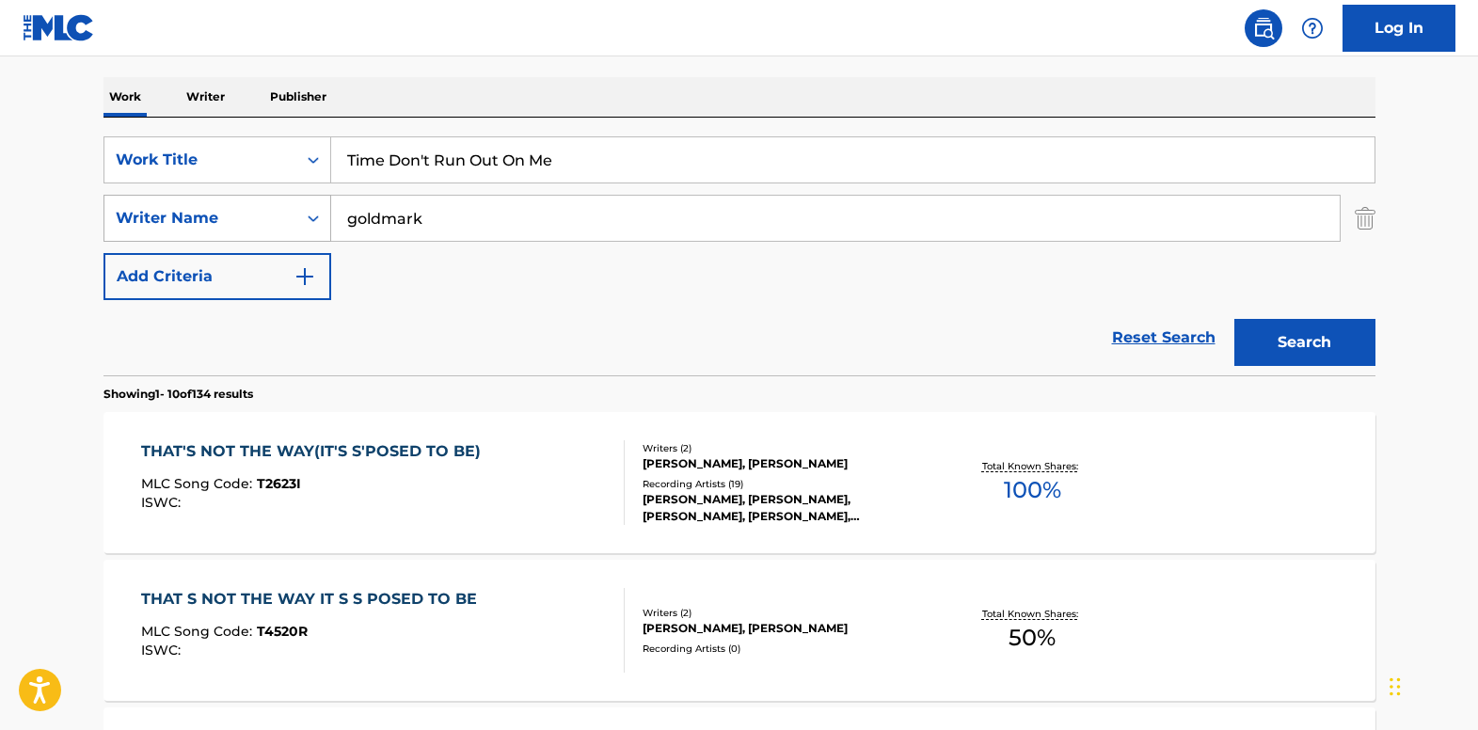
drag, startPoint x: 477, startPoint y: 225, endPoint x: 252, endPoint y: 216, distance: 225.0
click at [252, 216] on div "SearchWithCriteria139e0835-8cfb-4a9b-962a-5c714a008d06 Writer Name [PERSON_NAME]" at bounding box center [739, 218] width 1272 height 47
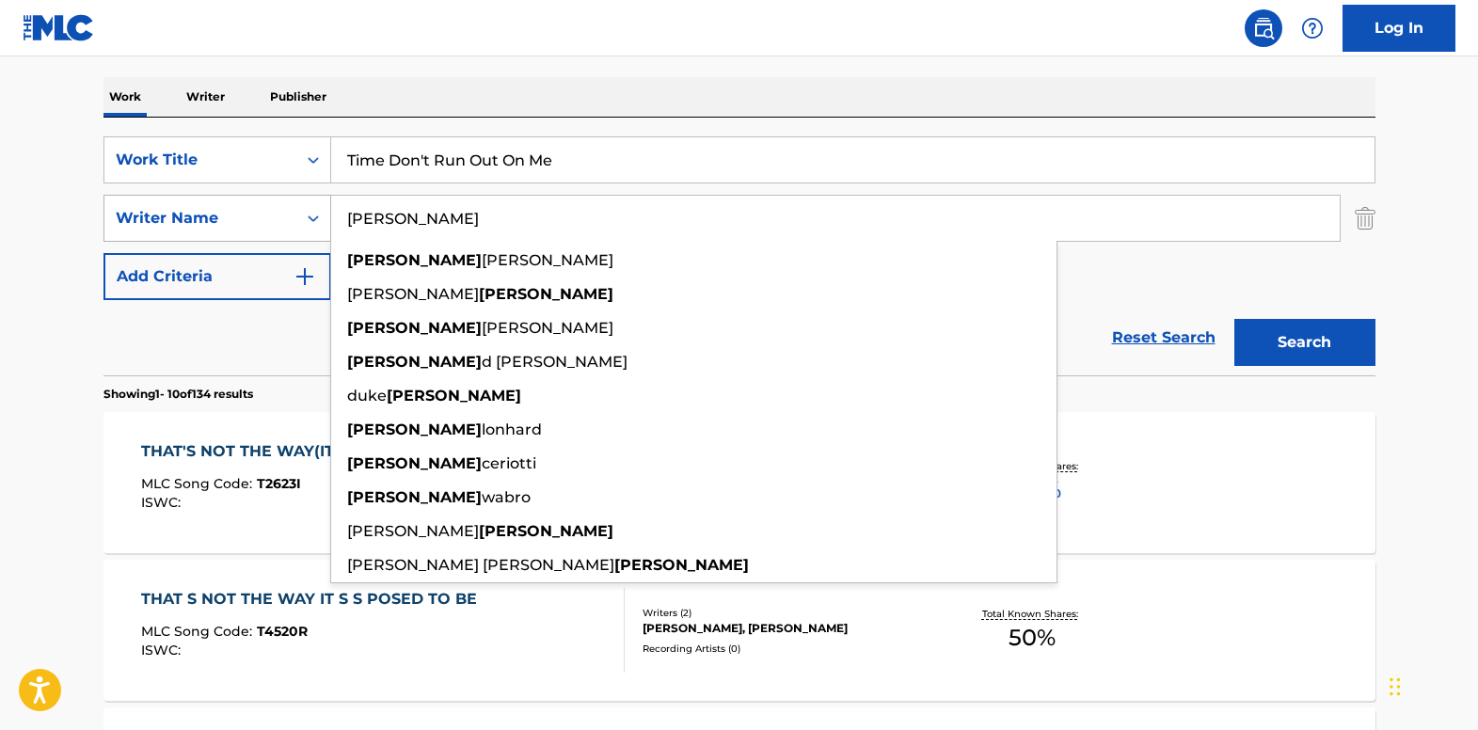
type input "[PERSON_NAME]"
click at [1234, 319] on button "Search" at bounding box center [1304, 342] width 141 height 47
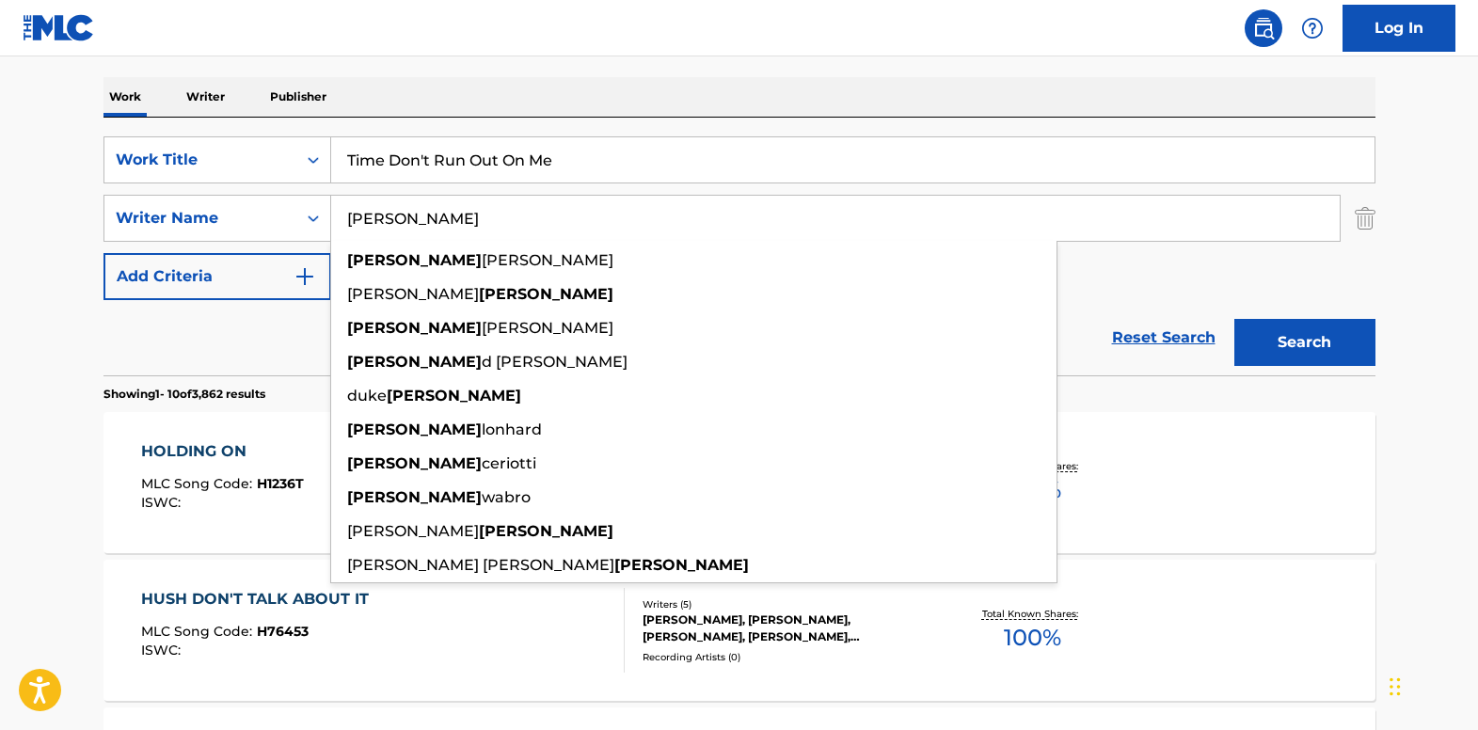
click at [103, 348] on div "Reset Search Search" at bounding box center [739, 337] width 1272 height 75
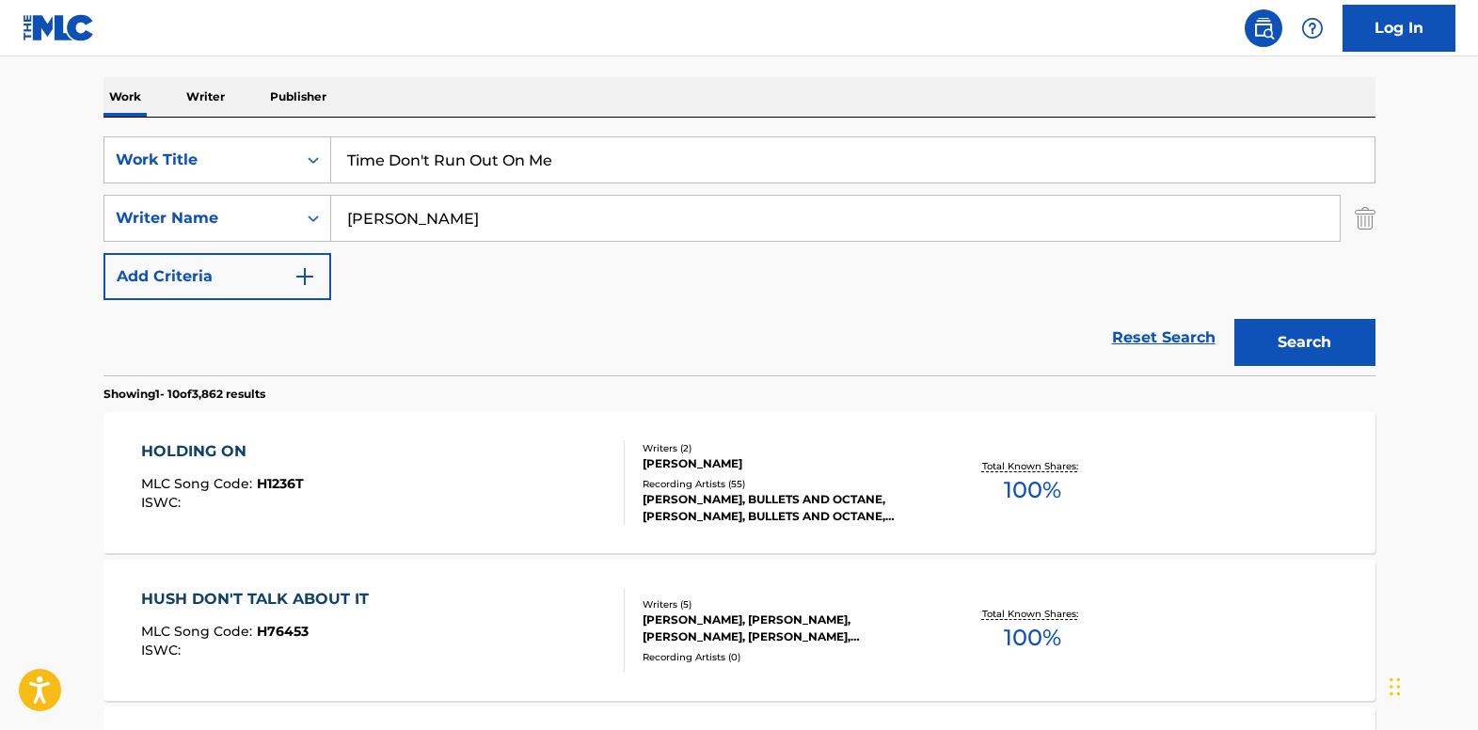
click at [1367, 217] on img "Search Form" at bounding box center [1365, 218] width 21 height 47
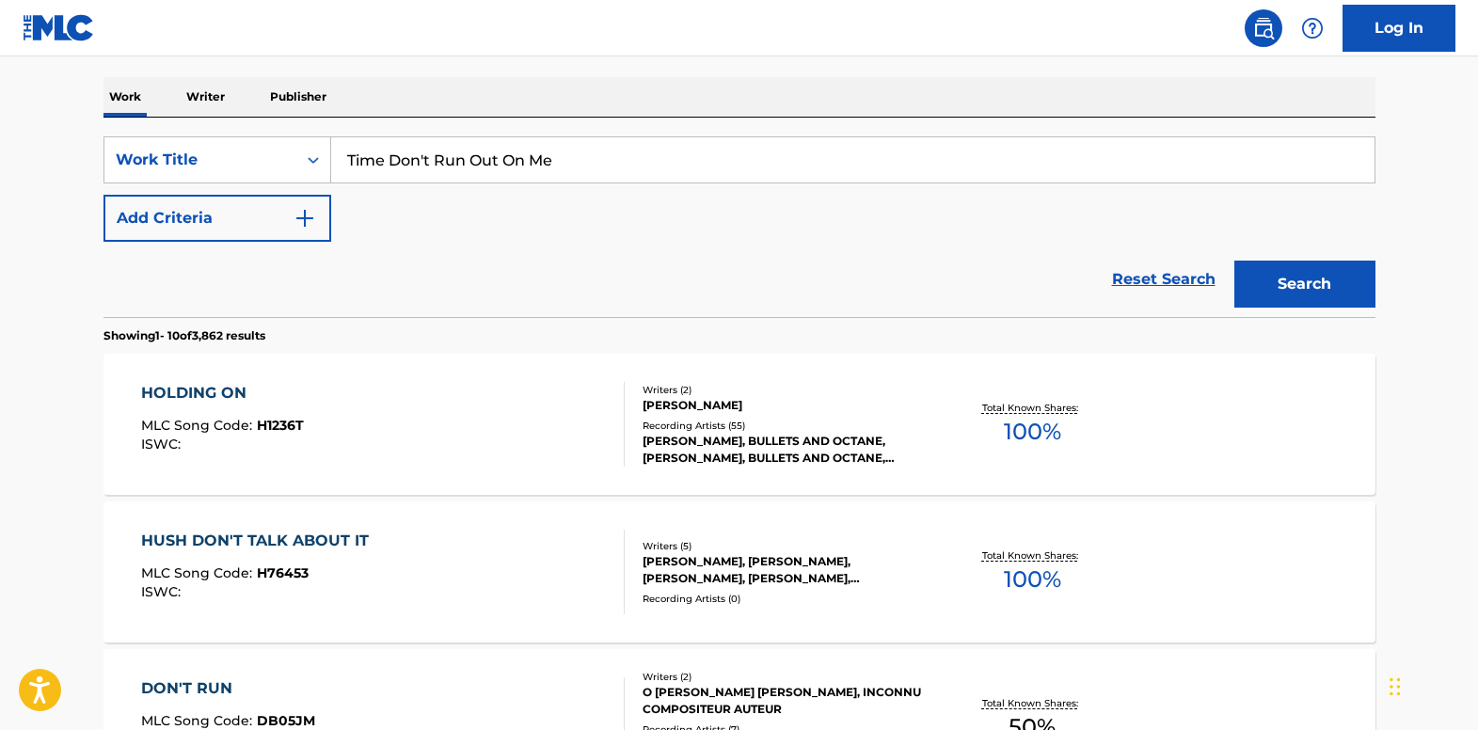
click at [1329, 289] on button "Search" at bounding box center [1304, 284] width 141 height 47
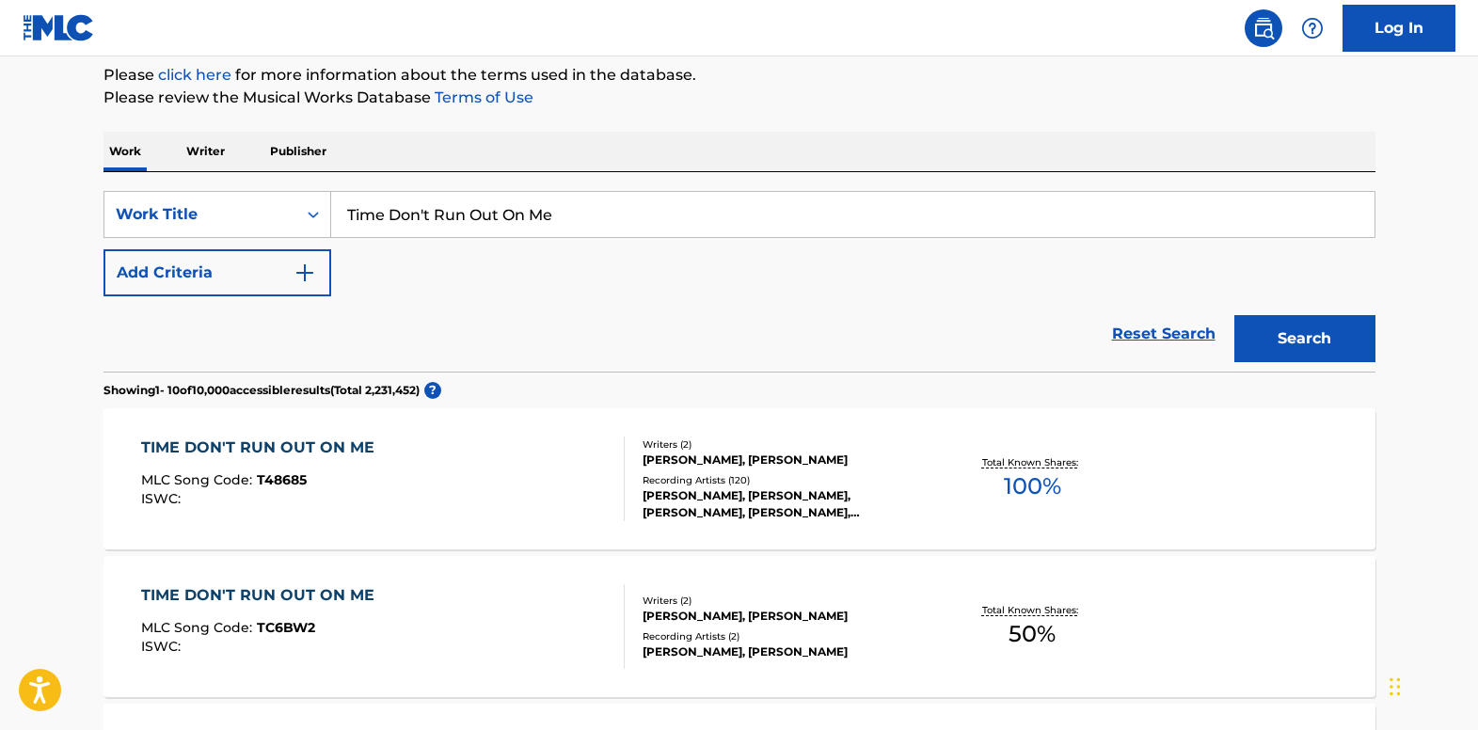
scroll to position [0, 0]
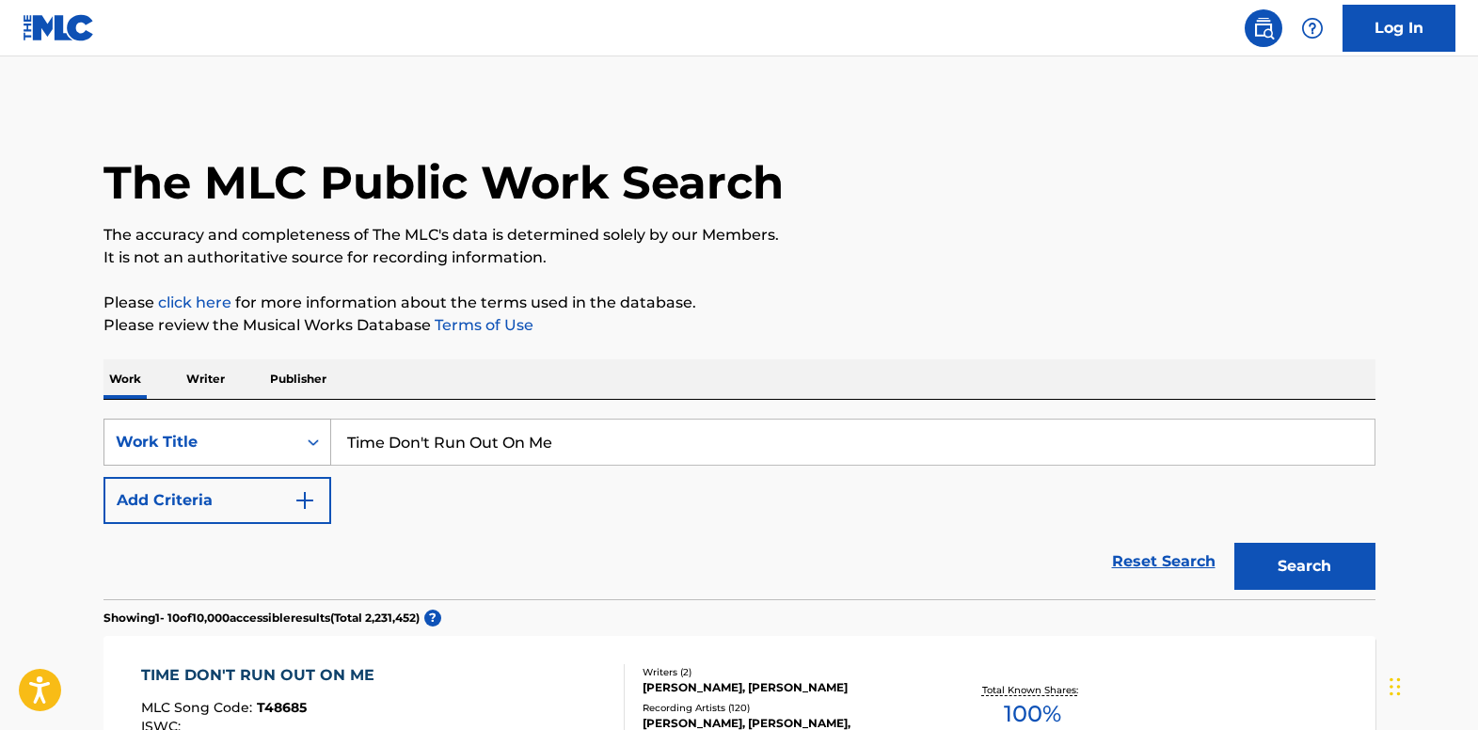
drag, startPoint x: 590, startPoint y: 436, endPoint x: 238, endPoint y: 445, distance: 351.9
click at [238, 445] on div "SearchWithCriteria18f75160-27b0-4a09-9914-68312901d223 Work Title Time Don't Ru…" at bounding box center [739, 442] width 1272 height 47
paste input "What Would It Tak"
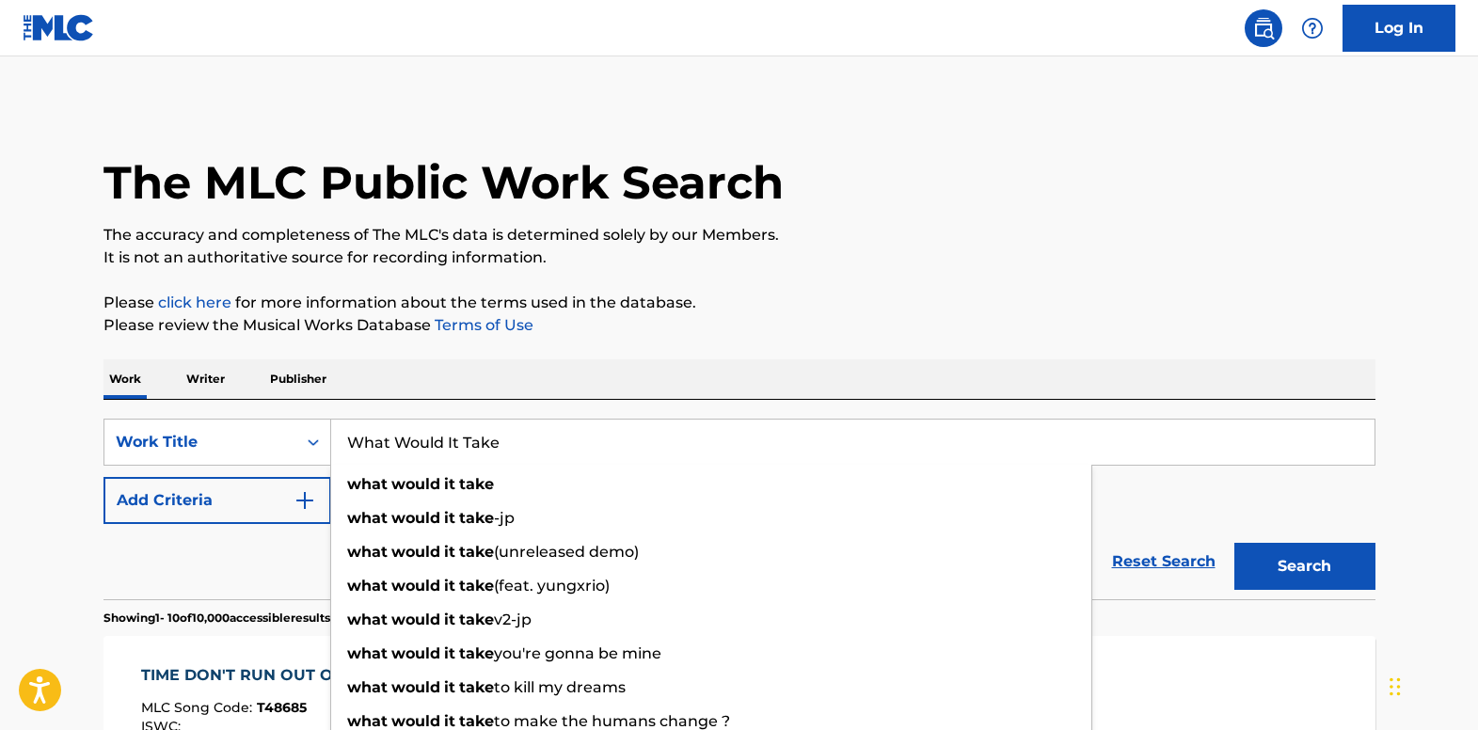
type input "What Would It Take"
click at [323, 496] on button "Add Criteria" at bounding box center [217, 500] width 228 height 47
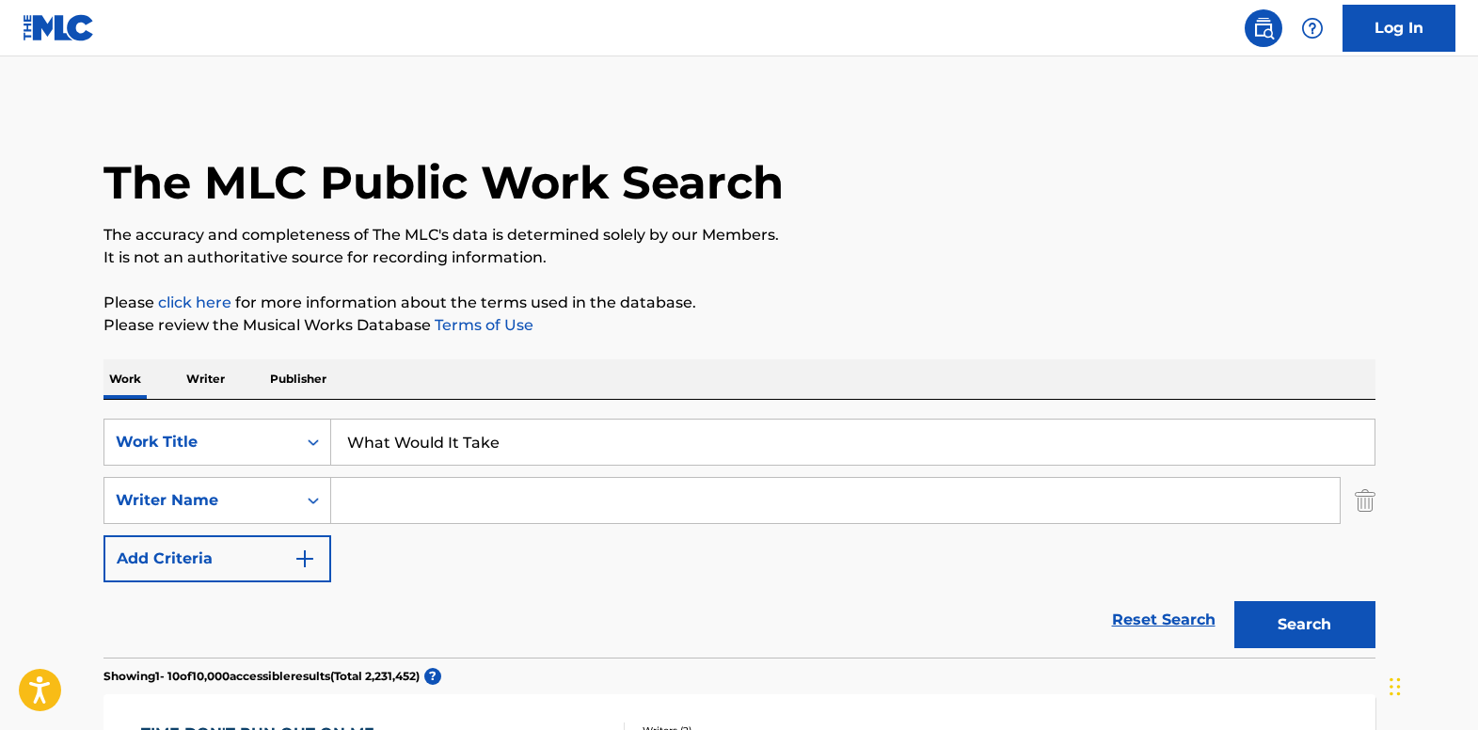
paste input "What Would It Take"
click at [1276, 612] on button "Search" at bounding box center [1304, 624] width 141 height 47
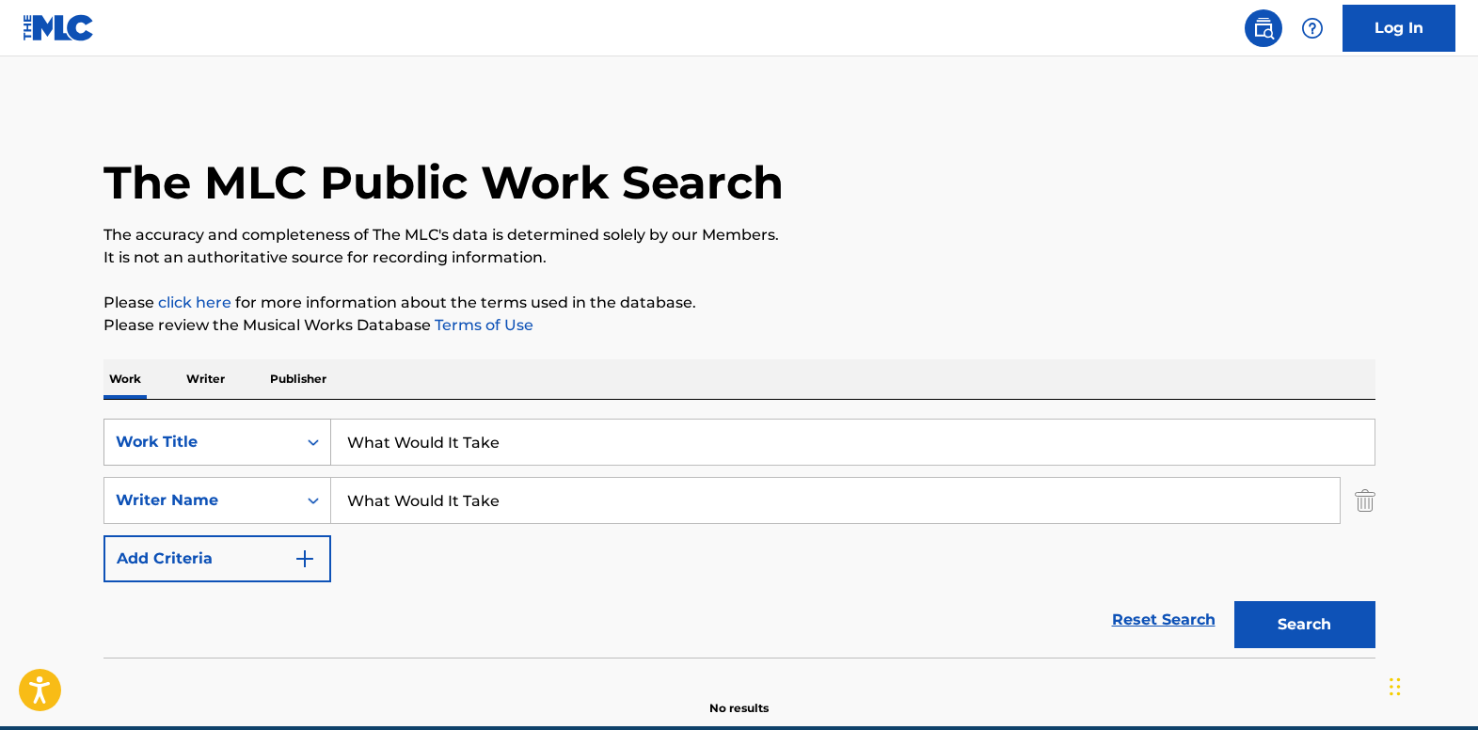
drag, startPoint x: 572, startPoint y: 499, endPoint x: 263, endPoint y: 456, distance: 311.4
click at [263, 456] on div "SearchWithCriteria18f75160-27b0-4a09-9914-68312901d223 Work Title What Would It…" at bounding box center [739, 501] width 1272 height 164
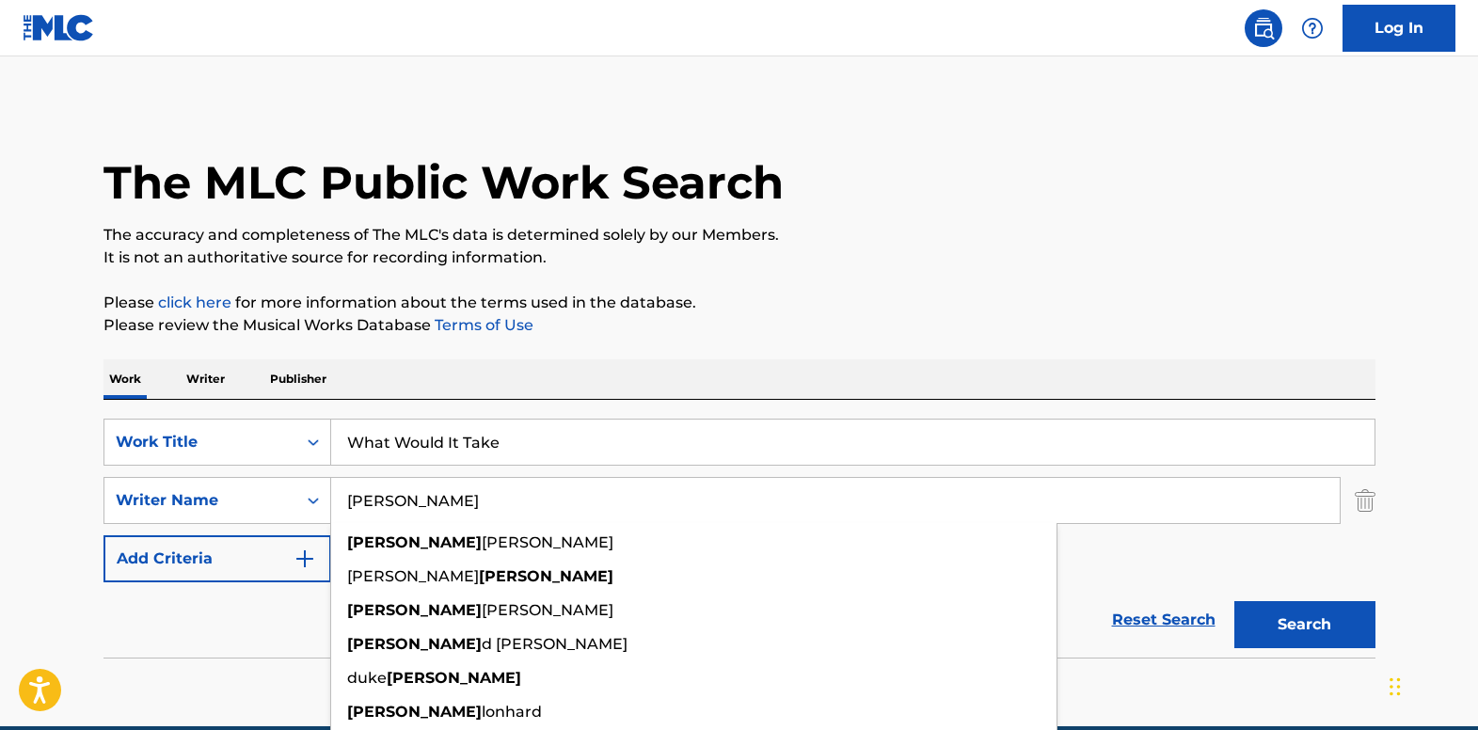
type input "[PERSON_NAME]"
click at [1234, 601] on button "Search" at bounding box center [1304, 624] width 141 height 47
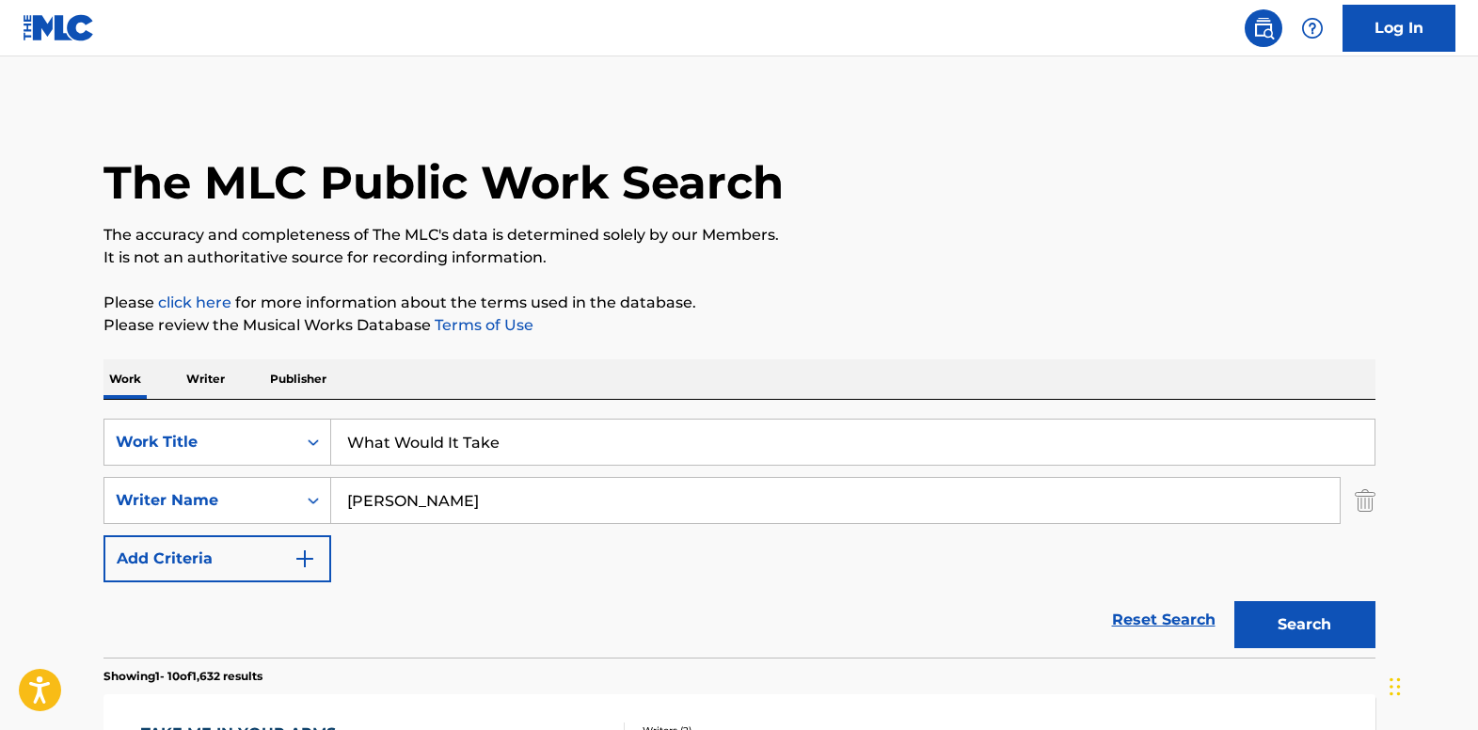
click at [1279, 629] on button "Search" at bounding box center [1304, 624] width 141 height 47
drag, startPoint x: 531, startPoint y: 439, endPoint x: 186, endPoint y: 437, distance: 344.3
click at [186, 437] on div "SearchWithCriteria18f75160-27b0-4a09-9914-68312901d223 Work Title What Would It…" at bounding box center [739, 442] width 1272 height 47
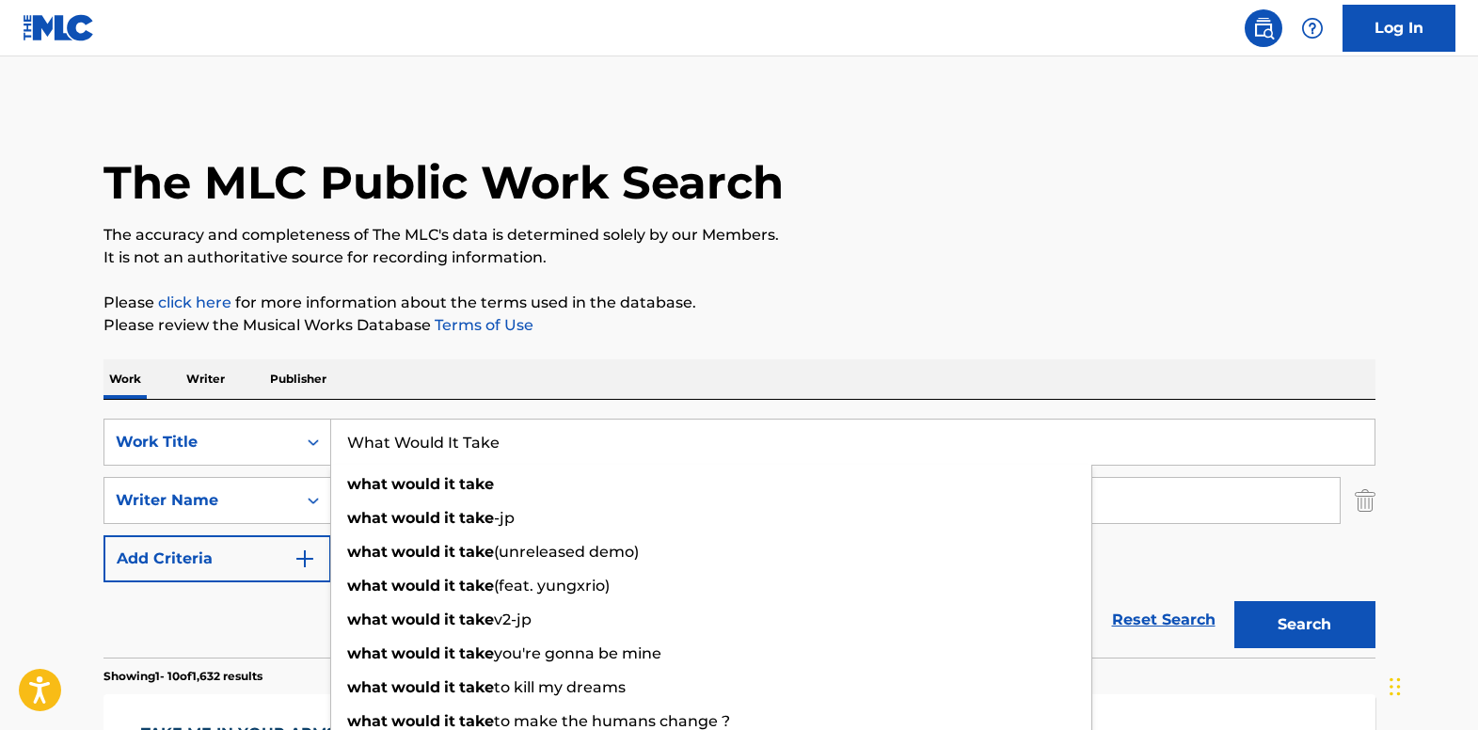
paste input "o’s Leaving Who"
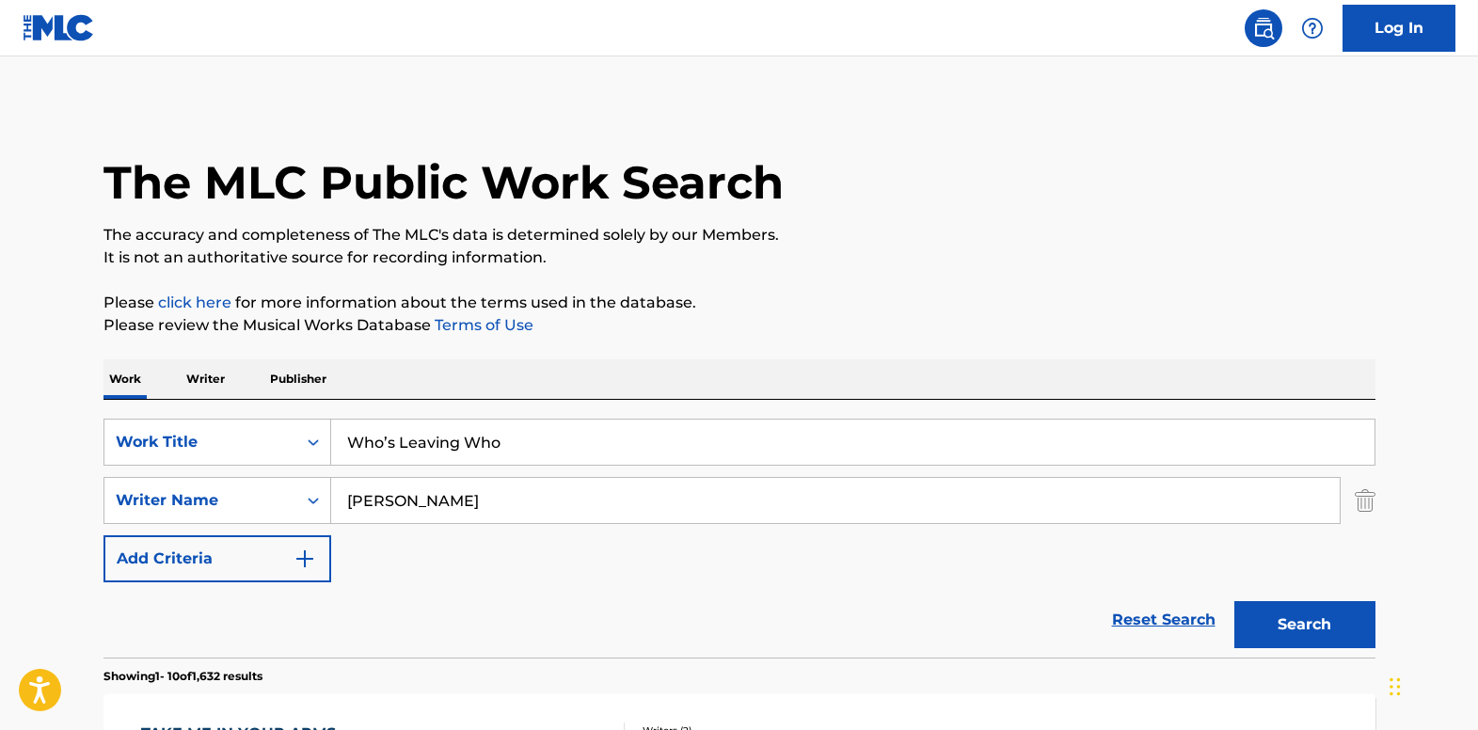
type input "Who’s Leaving Who"
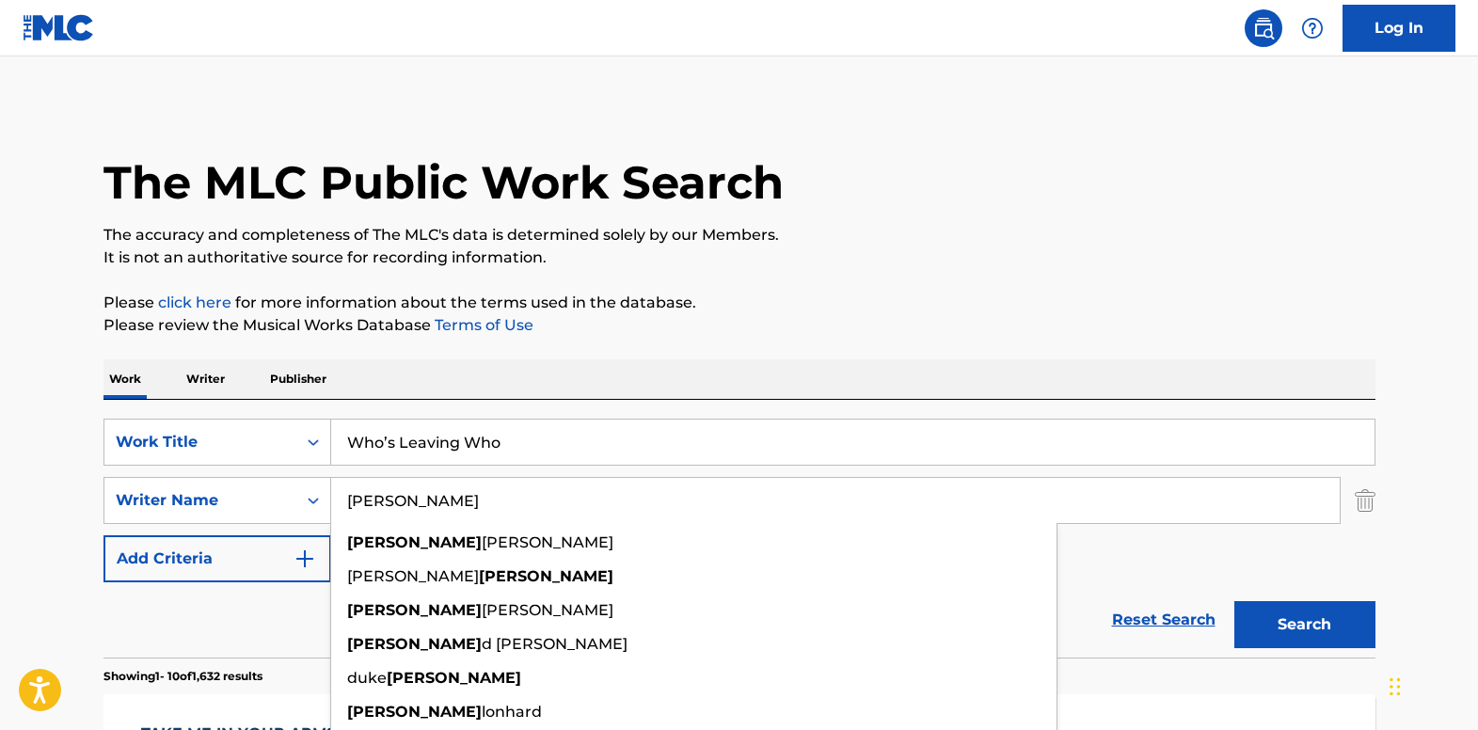
drag, startPoint x: 421, startPoint y: 498, endPoint x: 336, endPoint y: 493, distance: 85.7
click at [336, 493] on input "[PERSON_NAME]" at bounding box center [835, 500] width 1008 height 45
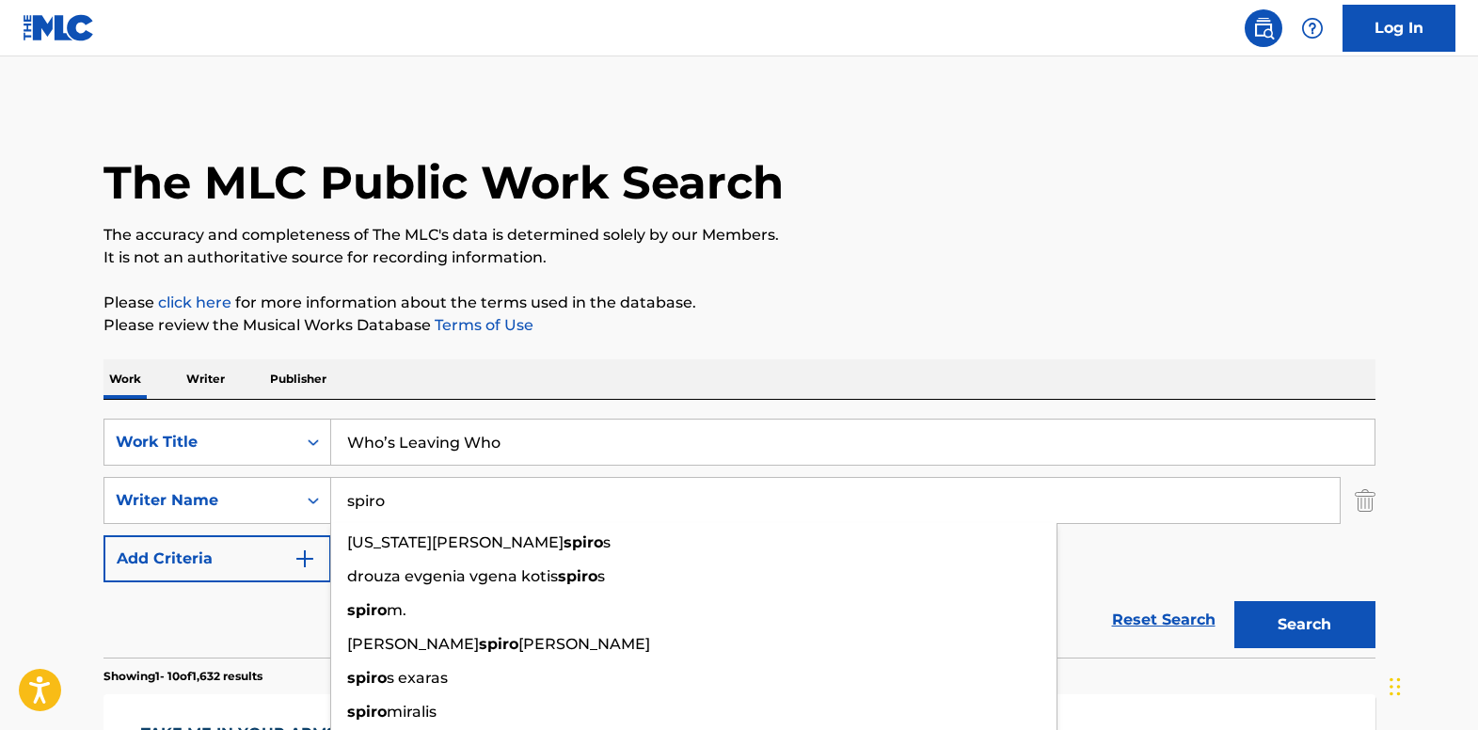
type input "spiro"
click at [1234, 601] on button "Search" at bounding box center [1304, 624] width 141 height 47
click at [316, 450] on div "Search Form" at bounding box center [313, 442] width 34 height 34
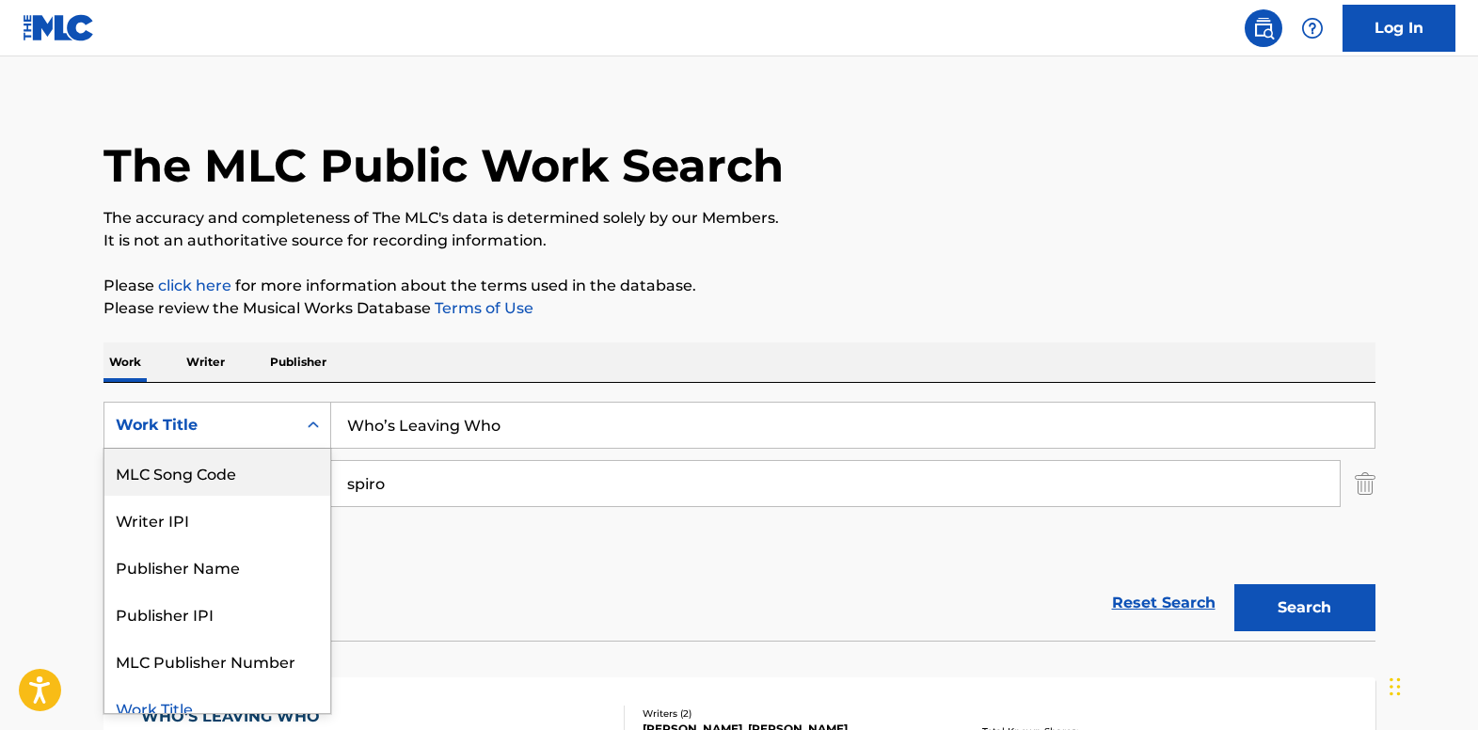
scroll to position [19, 0]
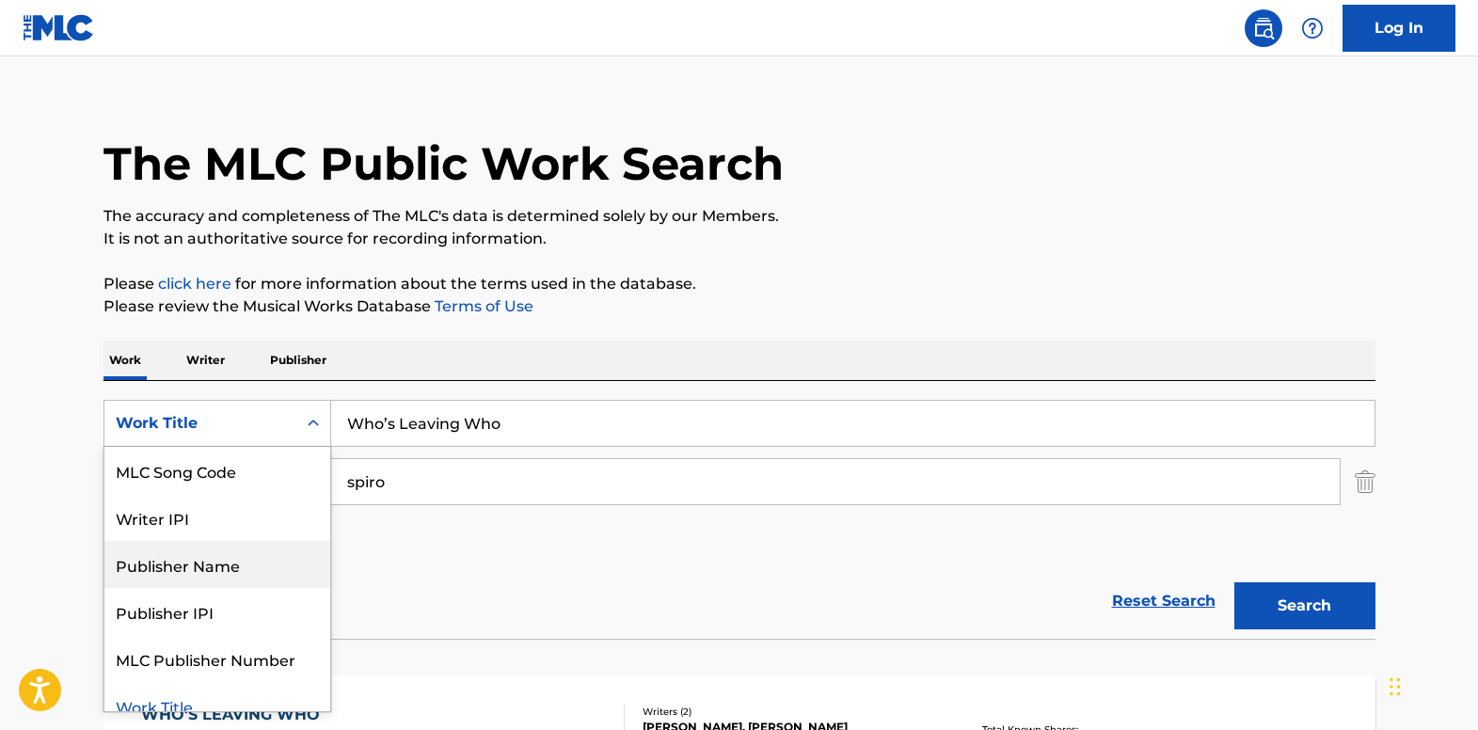
click at [274, 561] on div "Publisher Name" at bounding box center [217, 564] width 226 height 47
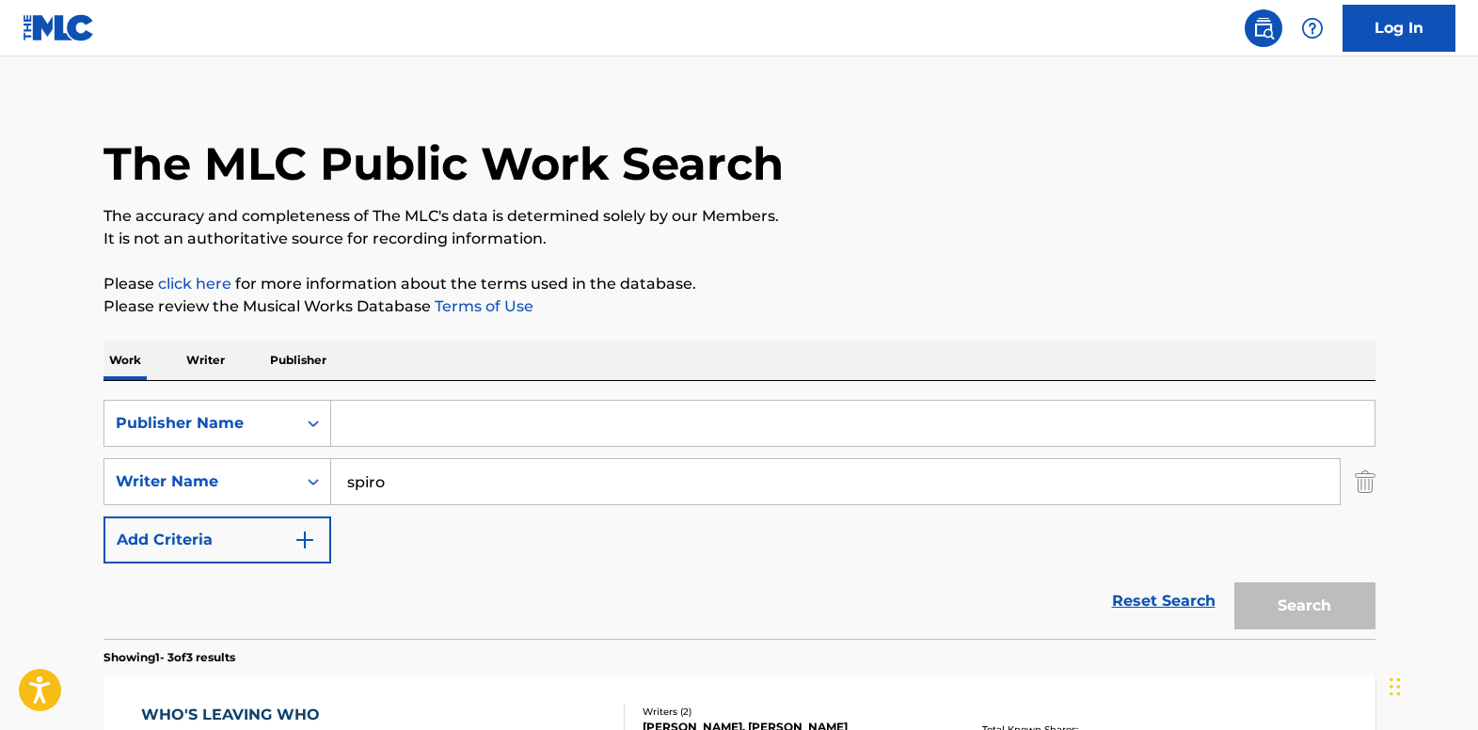
paste input "All Boys Music Ltd."
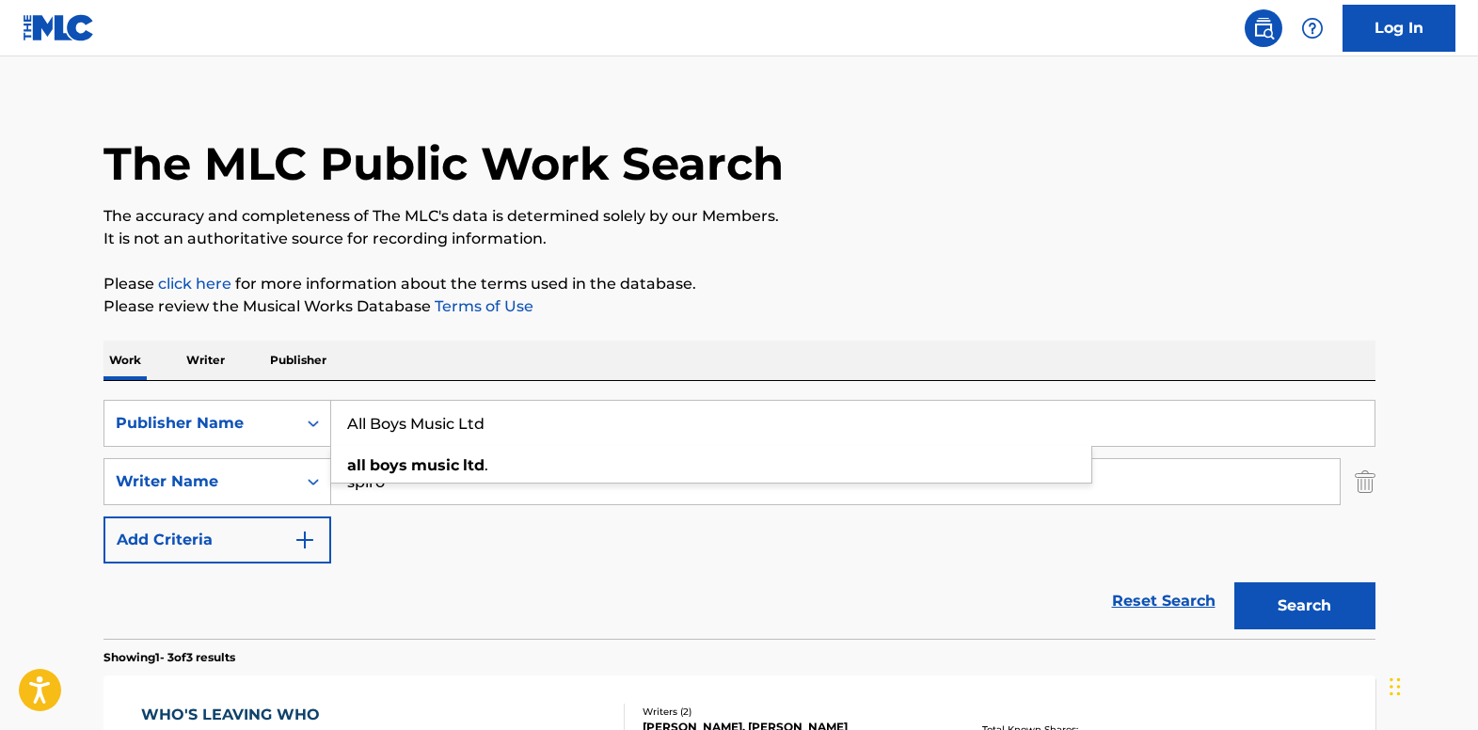
type input "All Boys Music Ltd"
click at [1373, 484] on img "Search Form" at bounding box center [1365, 481] width 21 height 47
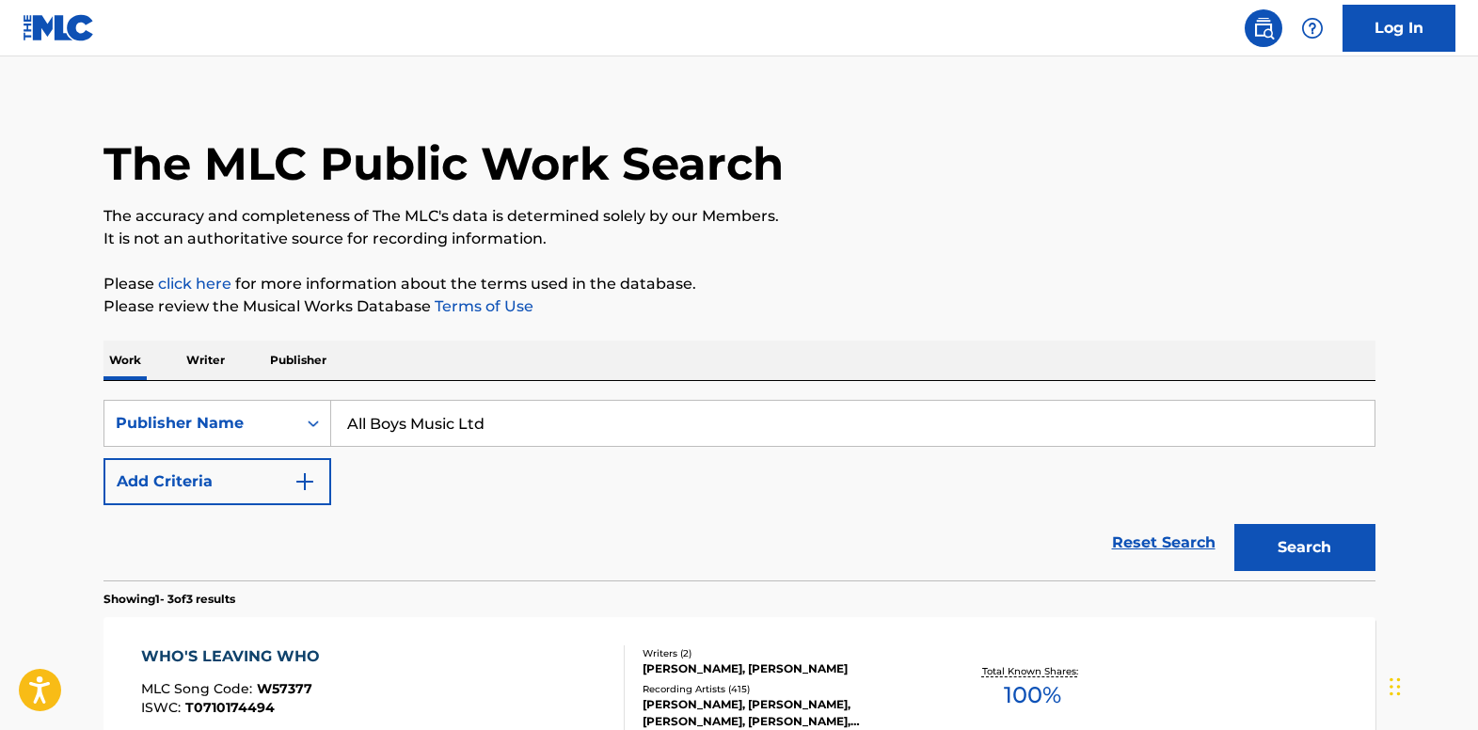
click at [1276, 532] on button "Search" at bounding box center [1304, 547] width 141 height 47
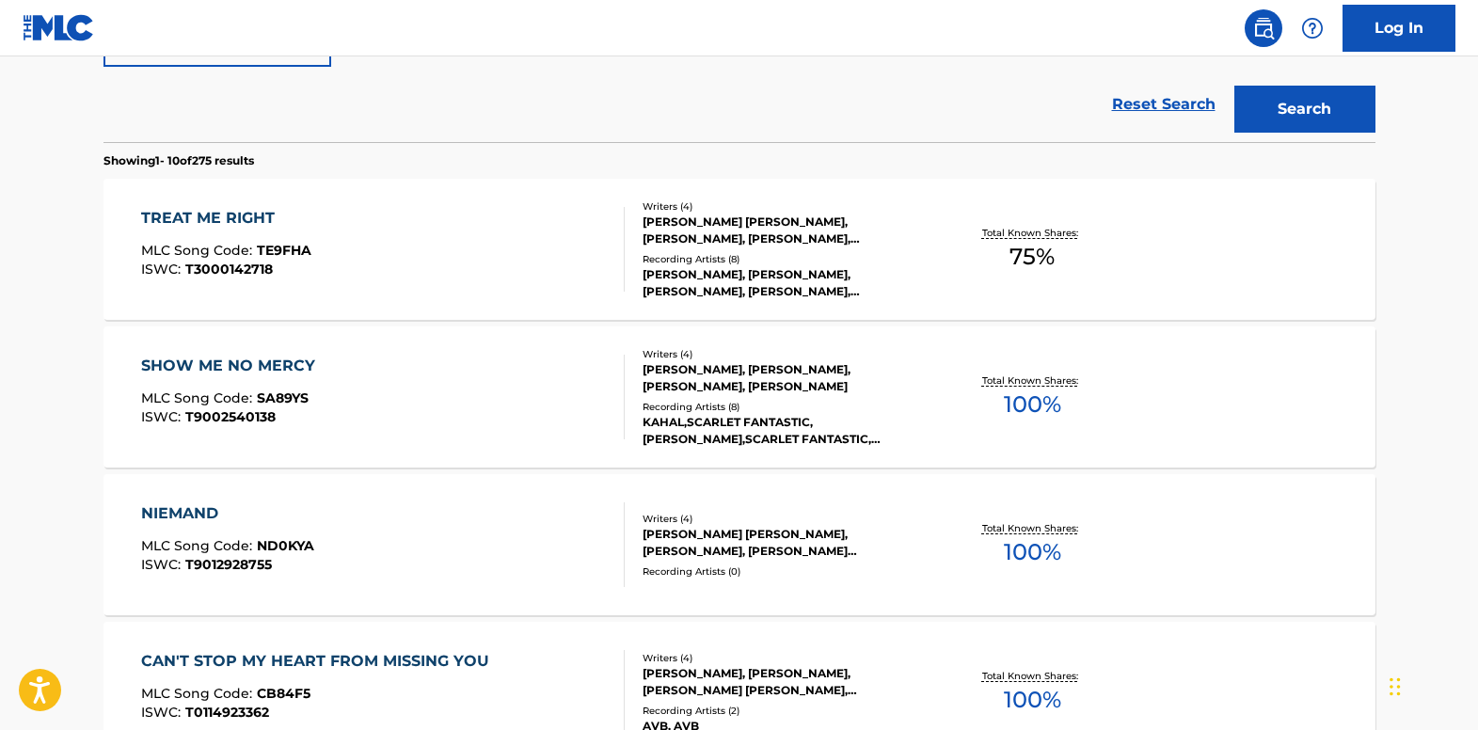
scroll to position [470, 0]
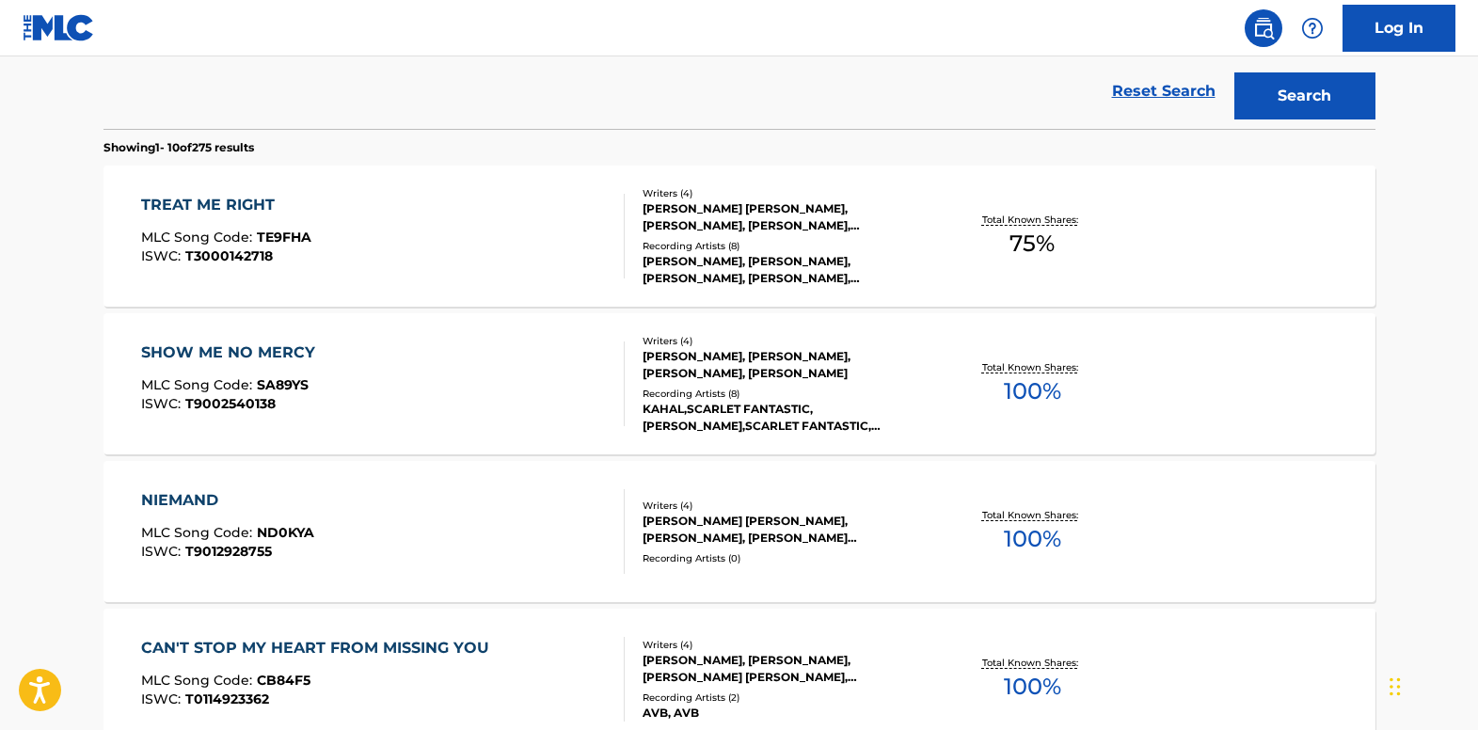
click at [182, 353] on div "SHOW ME NO MERCY" at bounding box center [232, 352] width 183 height 23
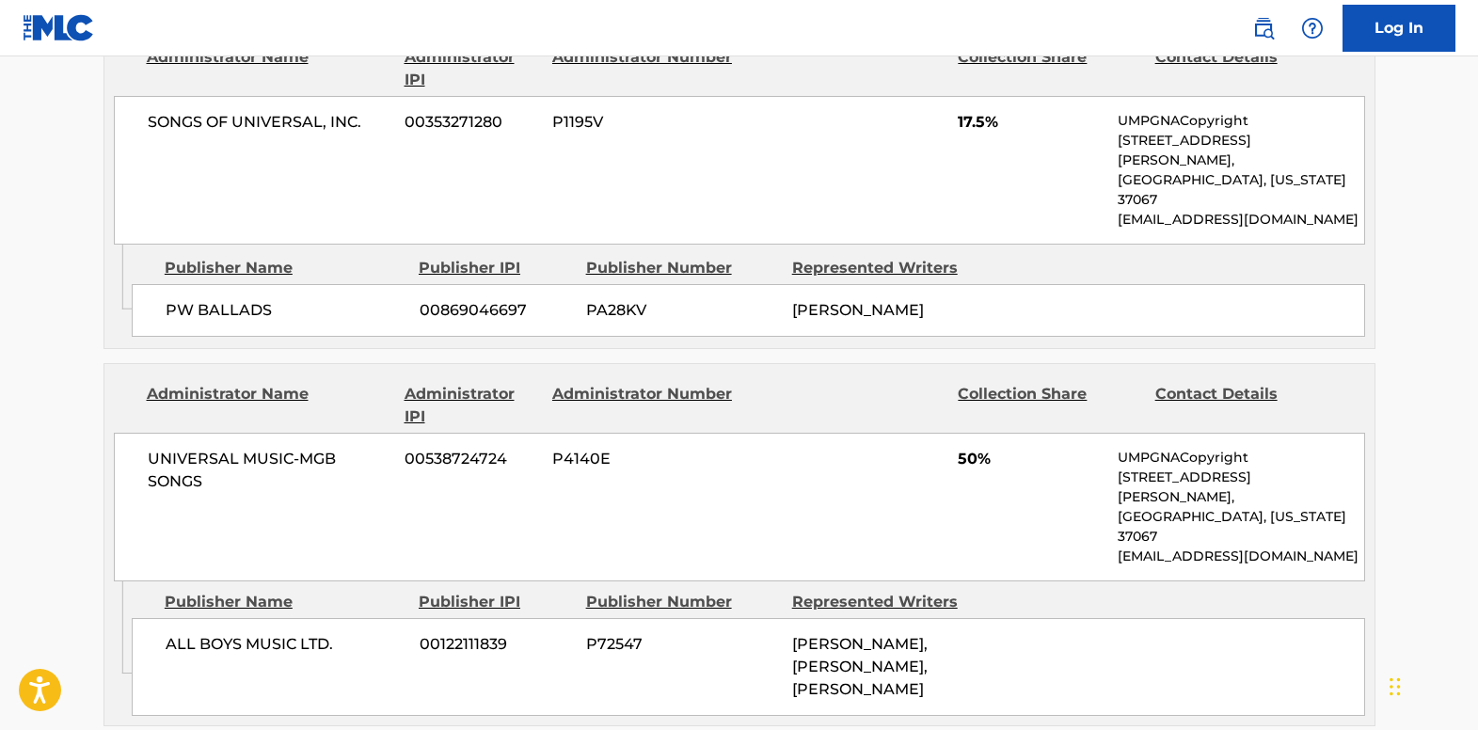
scroll to position [1035, 0]
